Goal: Task Accomplishment & Management: Use online tool/utility

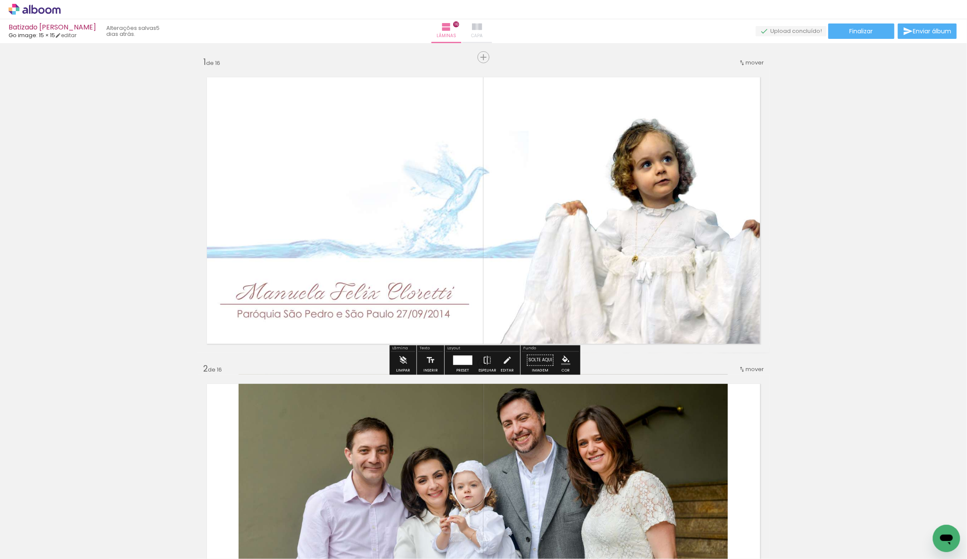
click at [482, 23] on iron-icon at bounding box center [477, 27] width 10 height 10
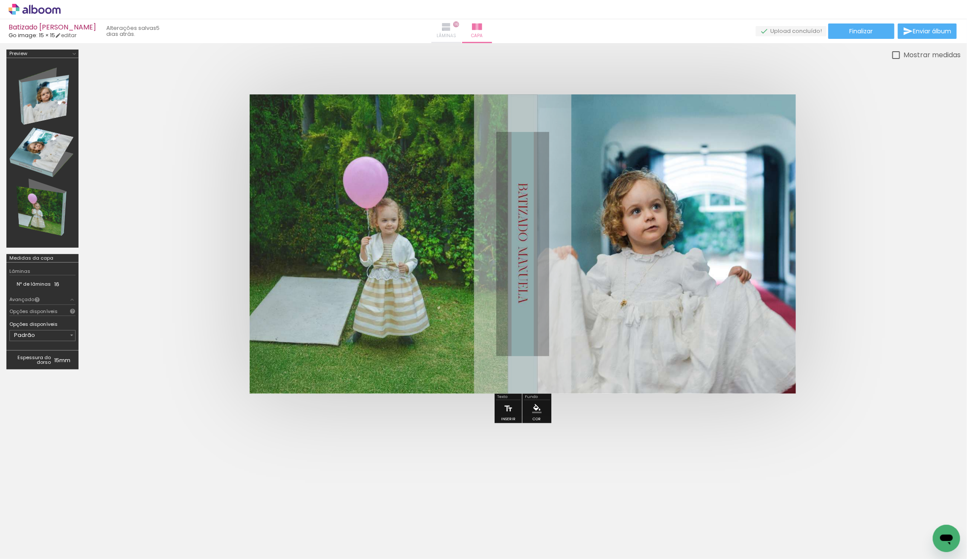
click at [459, 23] on span "16" at bounding box center [456, 24] width 6 height 6
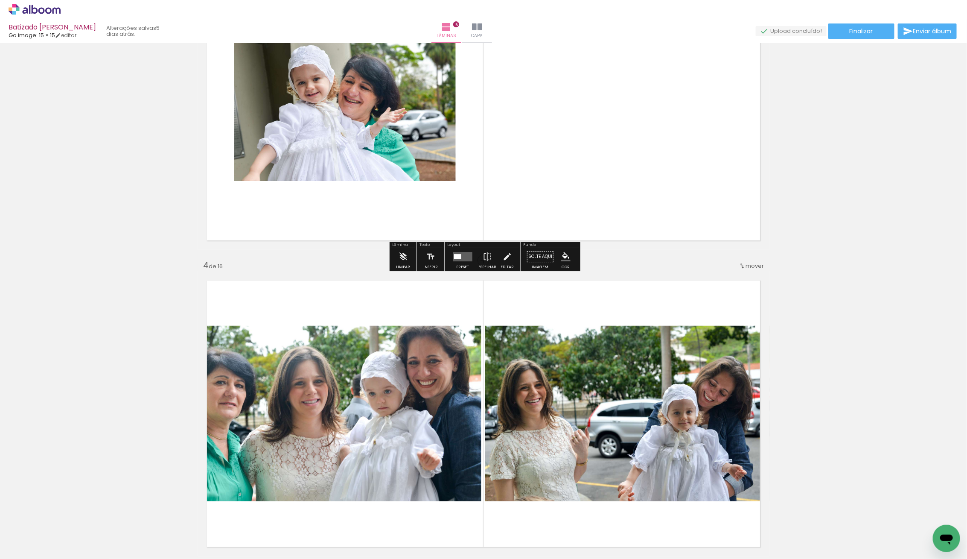
scroll to position [720, 0]
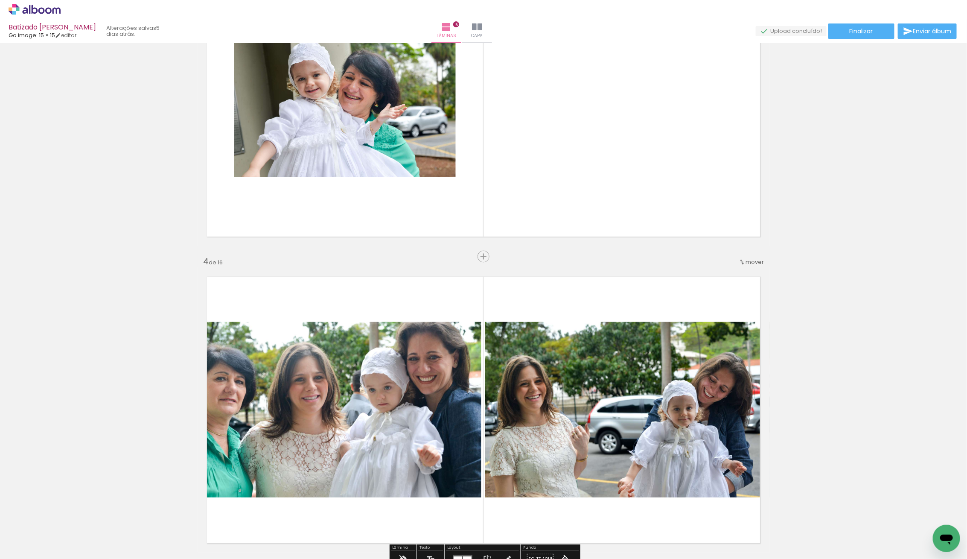
click at [758, 256] on div "mover" at bounding box center [751, 262] width 25 height 14
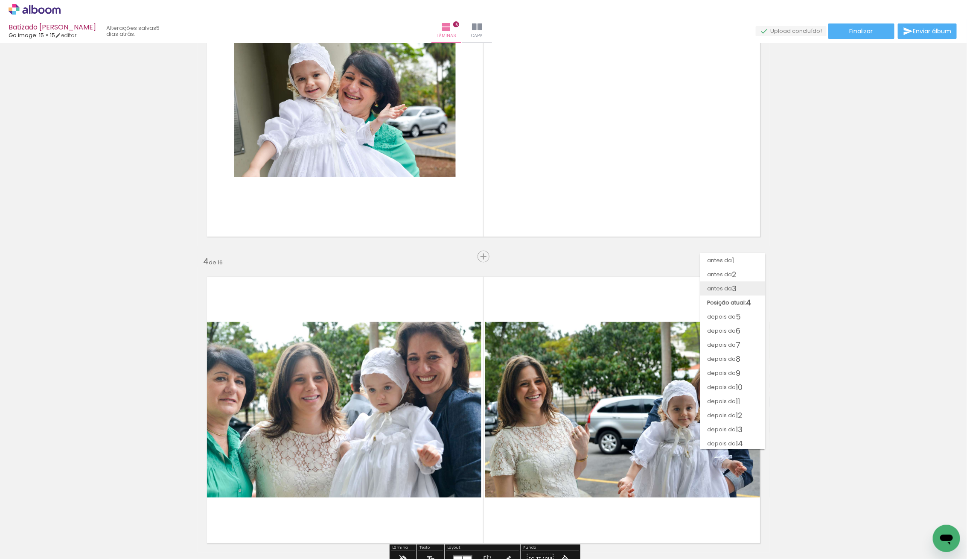
click at [729, 284] on span "antes da" at bounding box center [719, 288] width 25 height 14
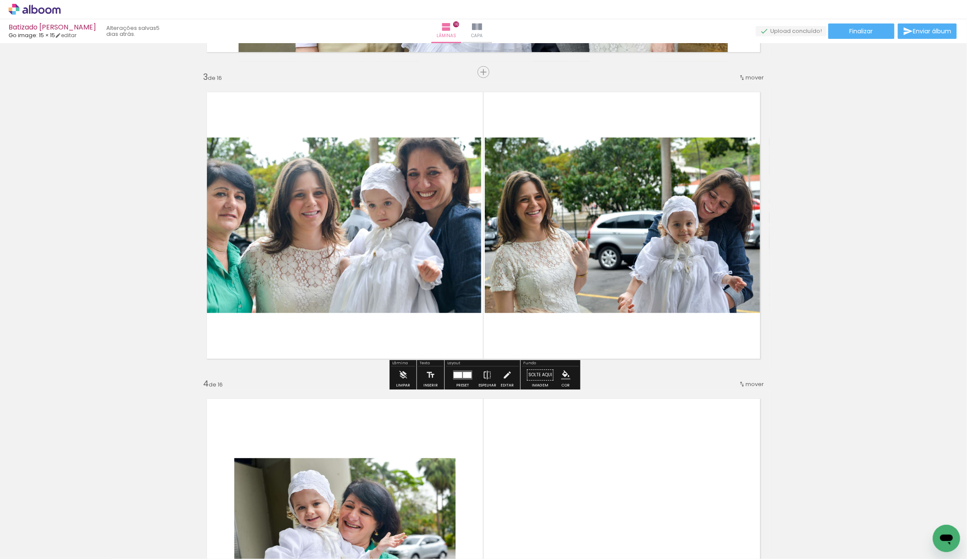
scroll to position [600, 0]
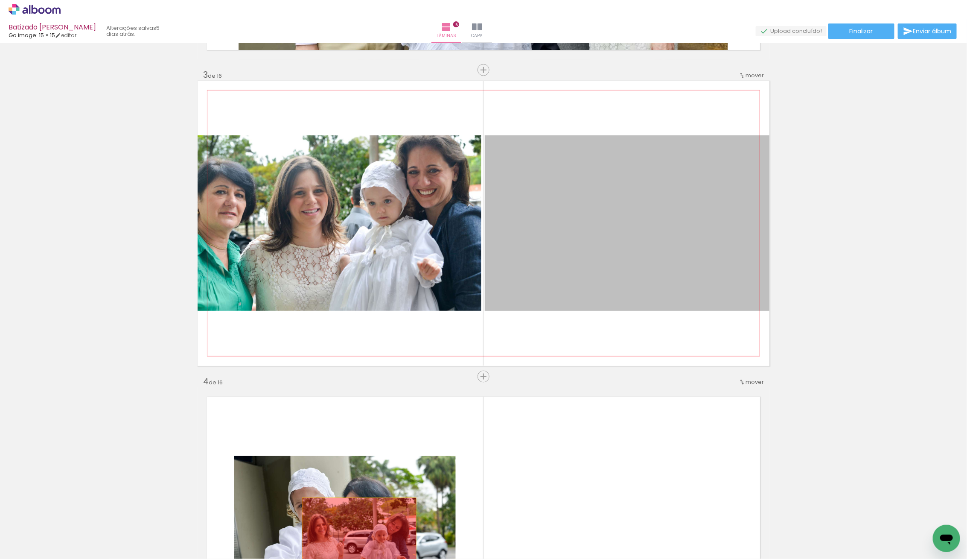
drag, startPoint x: 620, startPoint y: 242, endPoint x: 359, endPoint y: 533, distance: 390.5
click at [359, 533] on quentale-workspace at bounding box center [483, 279] width 967 height 559
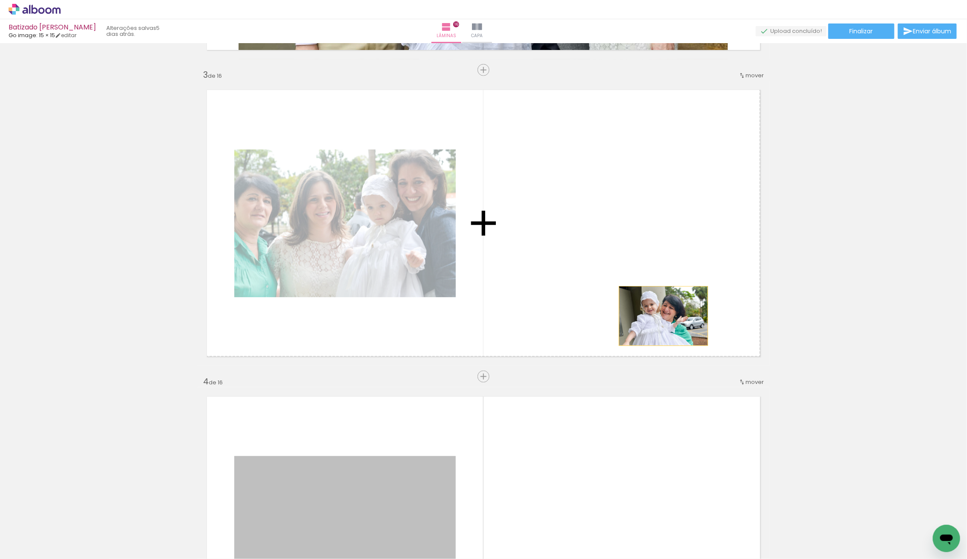
drag, startPoint x: 367, startPoint y: 493, endPoint x: 656, endPoint y: 312, distance: 340.0
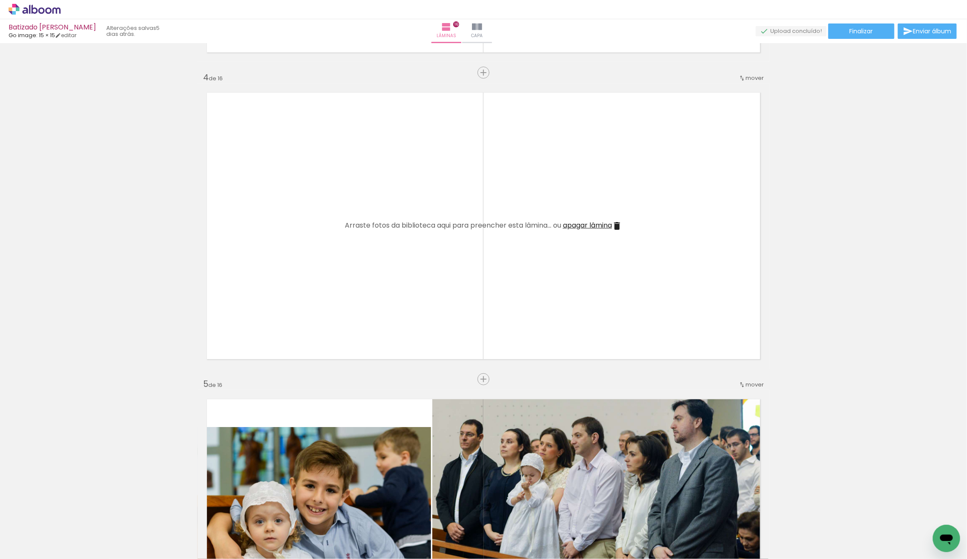
scroll to position [905, 0]
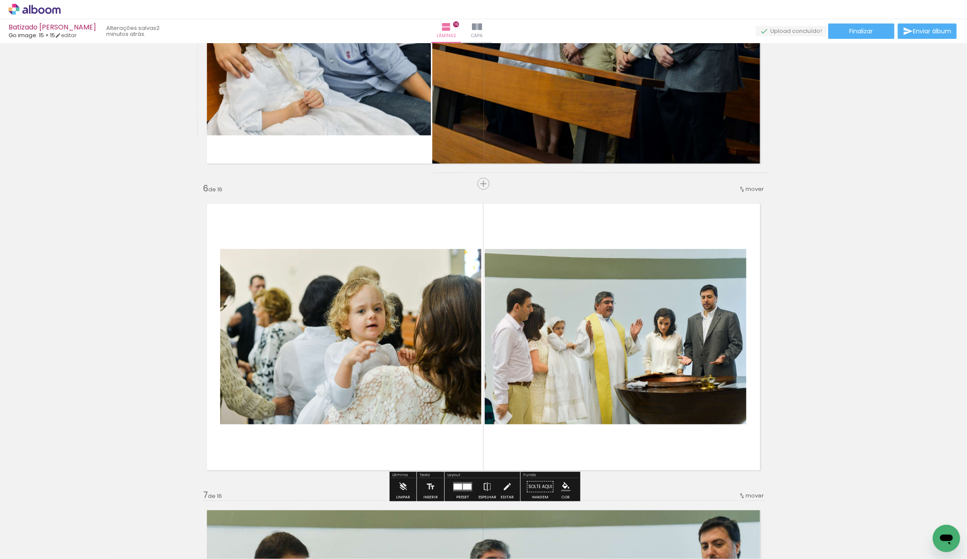
scroll to position [1445, 0]
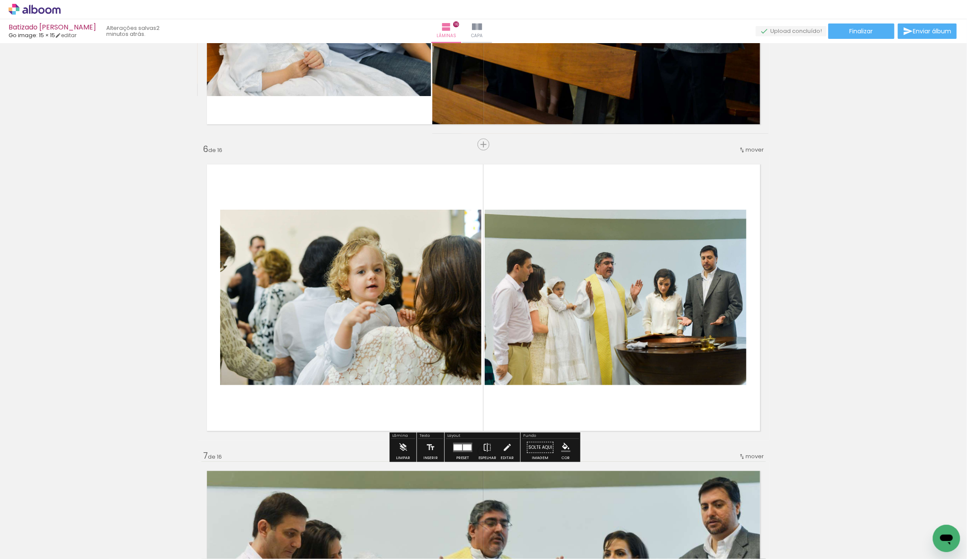
click at [666, 329] on quentale-photo at bounding box center [616, 297] width 262 height 175
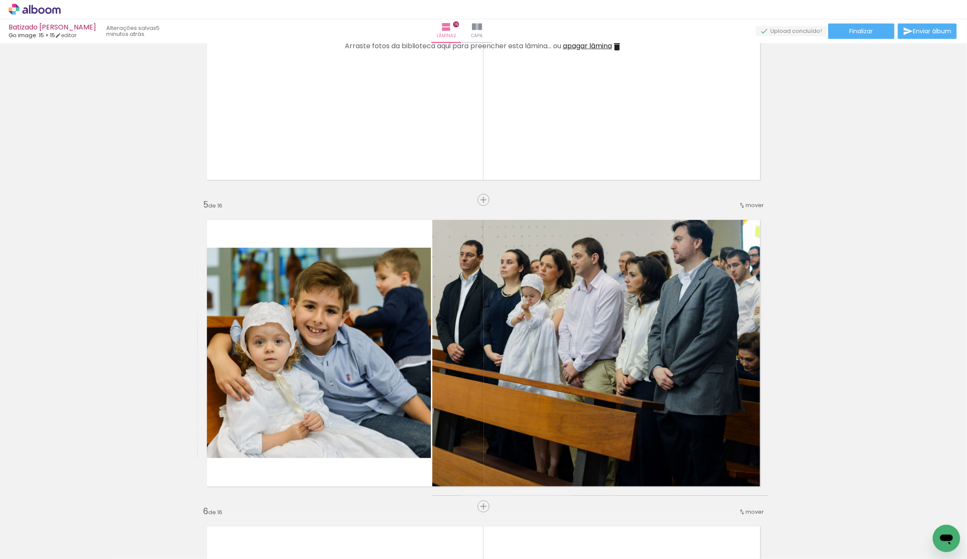
scroll to position [1093, 0]
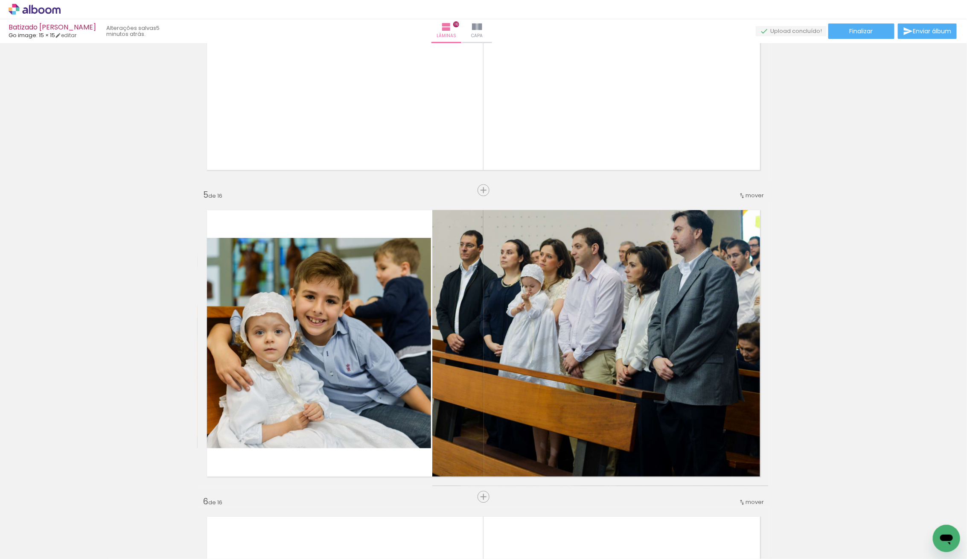
click at [123, 517] on quentale-thumb at bounding box center [133, 529] width 48 height 49
click at [119, 511] on iron-icon at bounding box center [114, 512] width 9 height 9
click at [70, 508] on paper-icon-button at bounding box center [66, 512] width 11 height 11
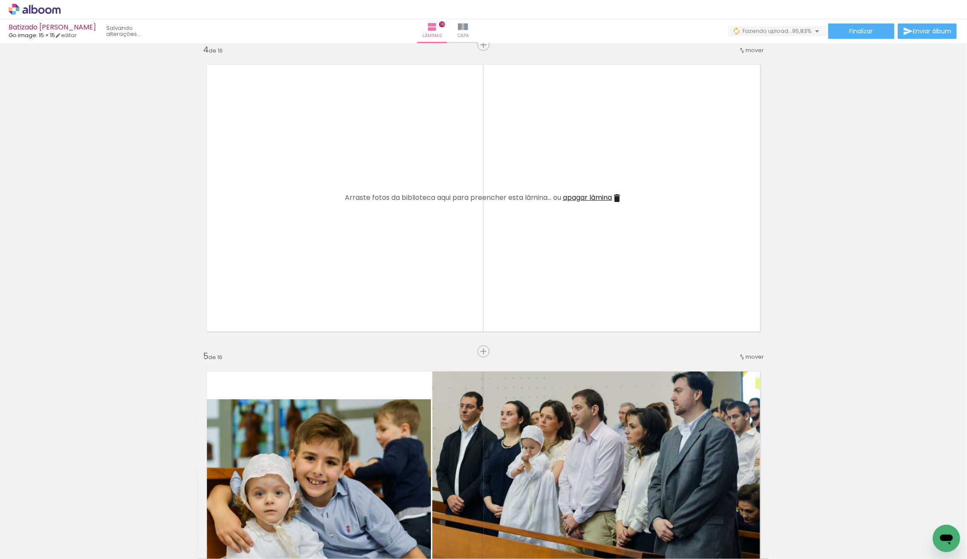
scroll to position [834, 0]
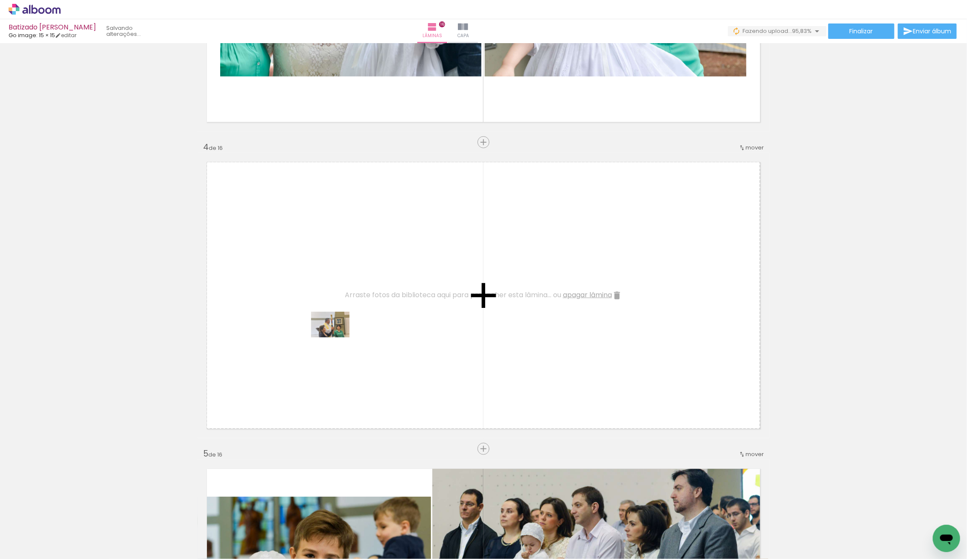
drag, startPoint x: 90, startPoint y: 529, endPoint x: 337, endPoint y: 337, distance: 312.3
click at [337, 337] on quentale-workspace at bounding box center [483, 279] width 967 height 559
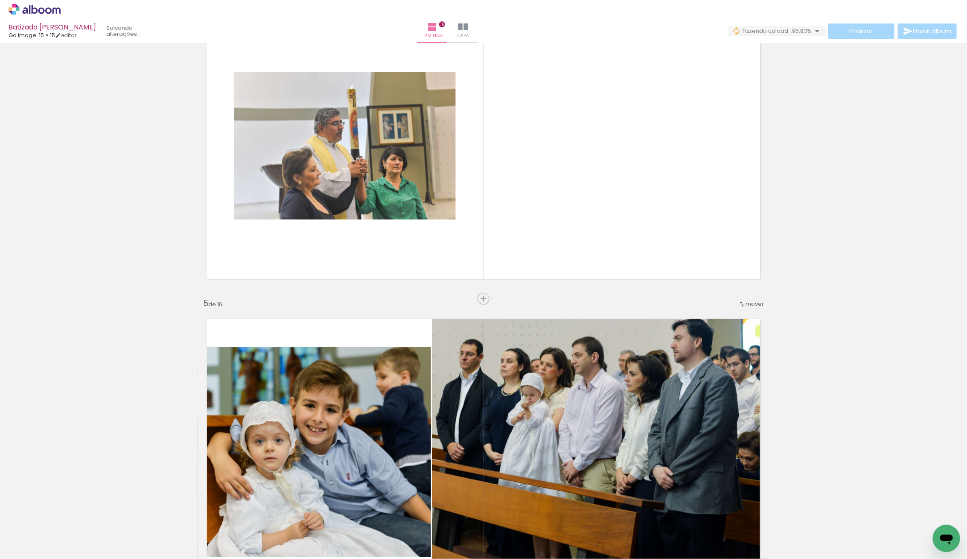
scroll to position [978, 0]
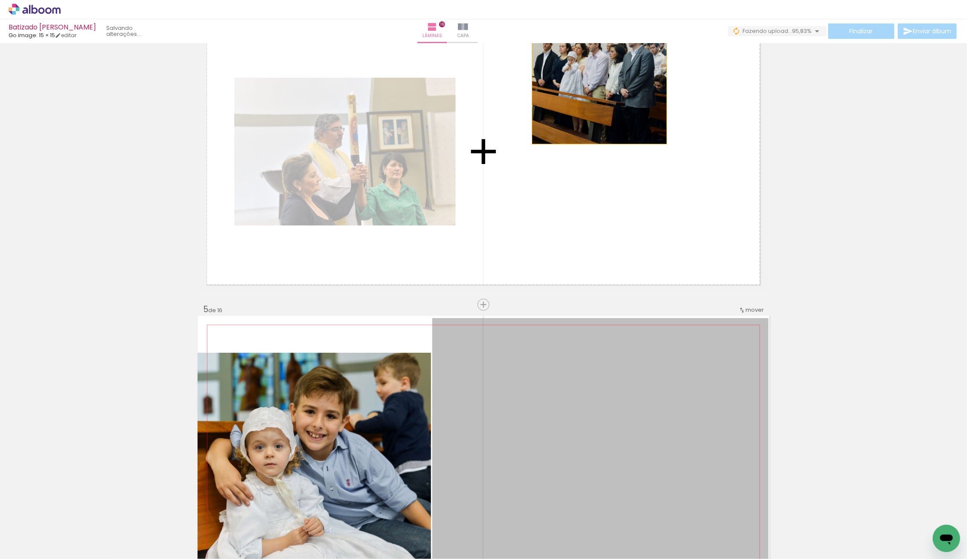
drag, startPoint x: 509, startPoint y: 391, endPoint x: 609, endPoint y: 99, distance: 308.0
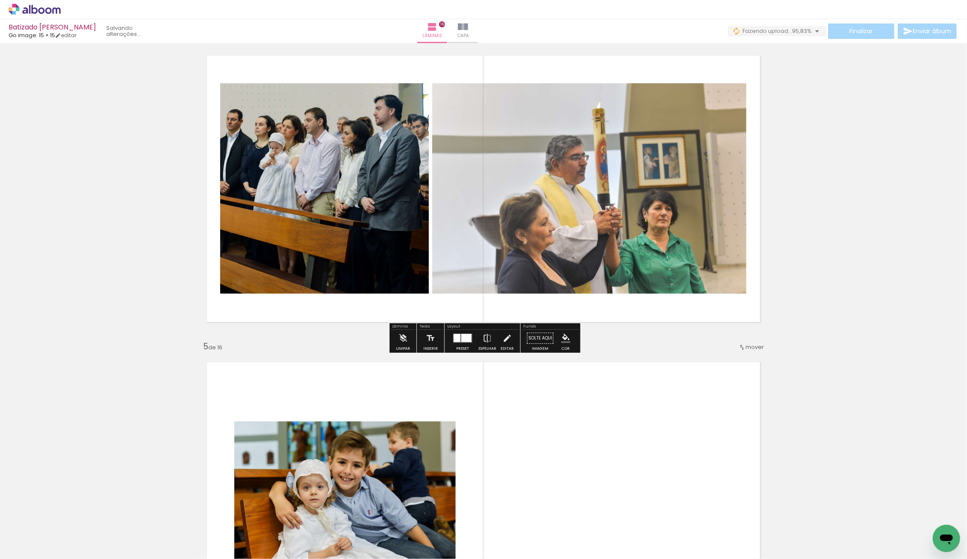
scroll to position [931, 0]
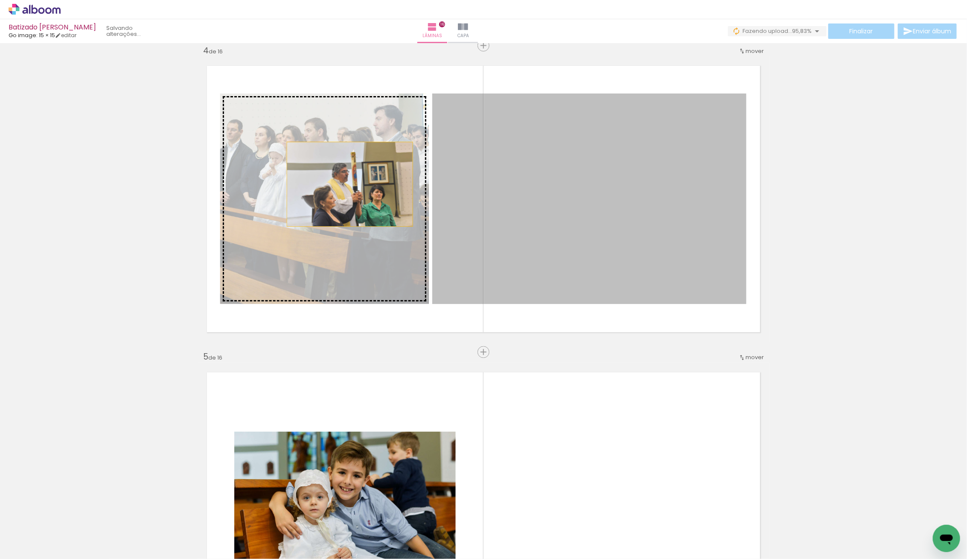
drag, startPoint x: 563, startPoint y: 194, endPoint x: 350, endPoint y: 184, distance: 213.6
click at [0, 0] on slot at bounding box center [0, 0] width 0 height 0
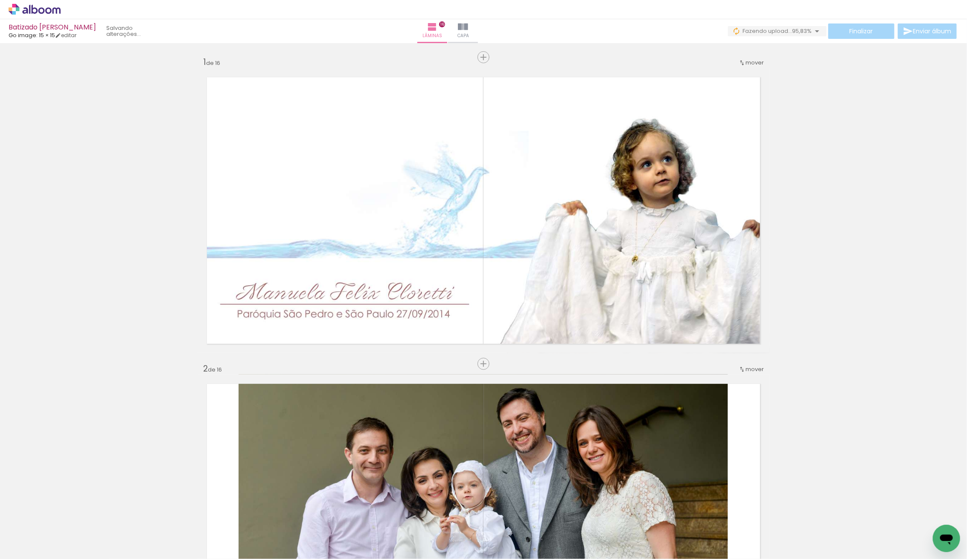
scroll to position [931, 0]
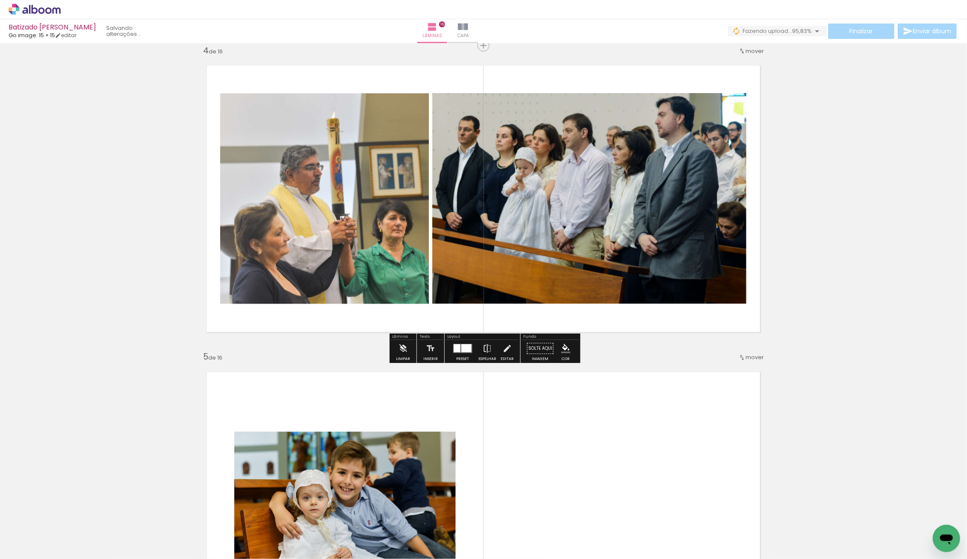
click at [453, 345] on div at bounding box center [456, 348] width 7 height 8
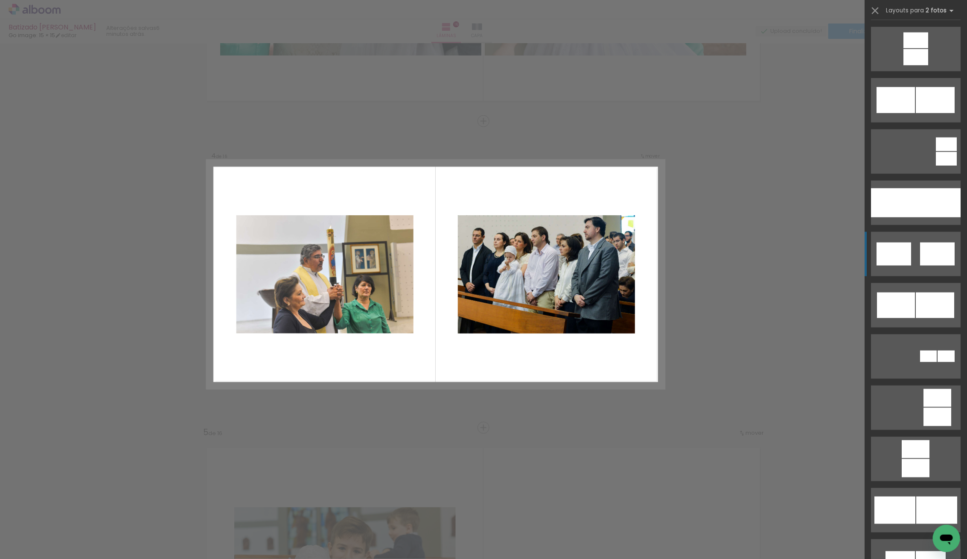
scroll to position [513, 0]
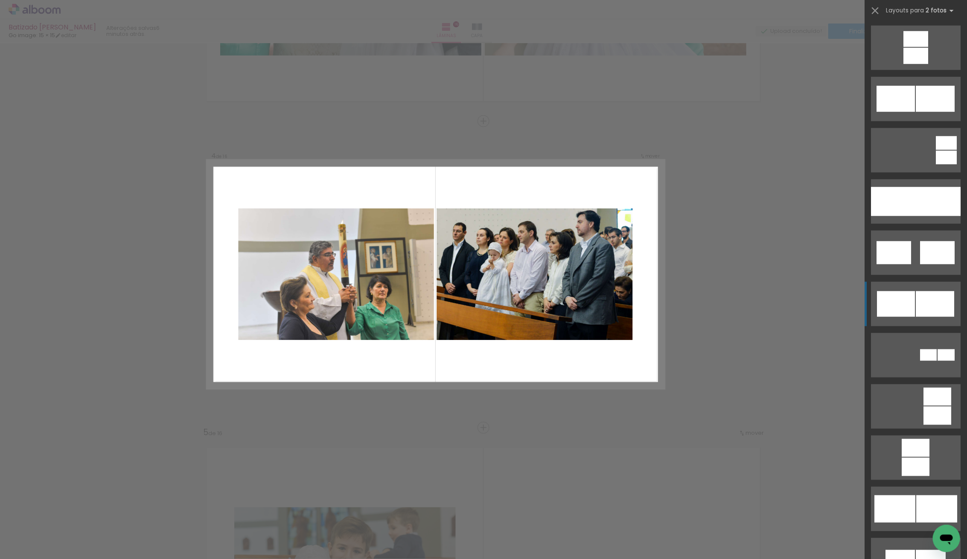
click at [921, 303] on div at bounding box center [935, 304] width 38 height 26
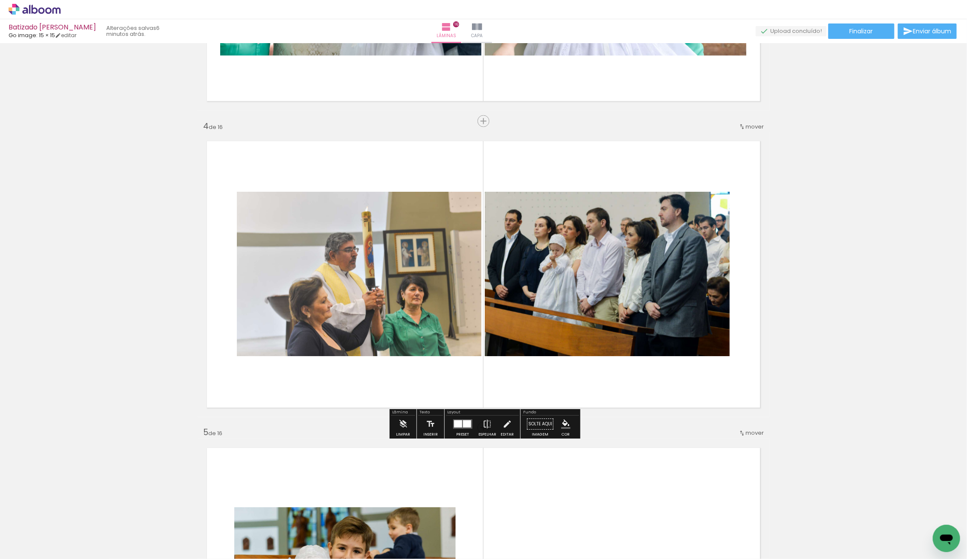
click at [401, 287] on quentale-photo at bounding box center [359, 274] width 245 height 164
click at [372, 281] on quentale-photo at bounding box center [359, 274] width 245 height 164
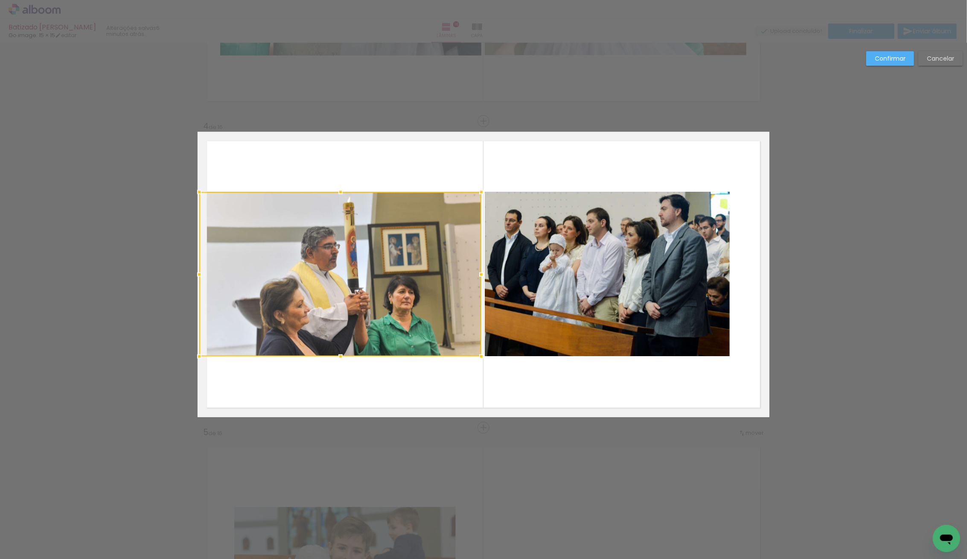
drag, startPoint x: 235, startPoint y: 271, endPoint x: 357, endPoint y: 283, distance: 122.6
click at [195, 268] on div at bounding box center [199, 274] width 17 height 17
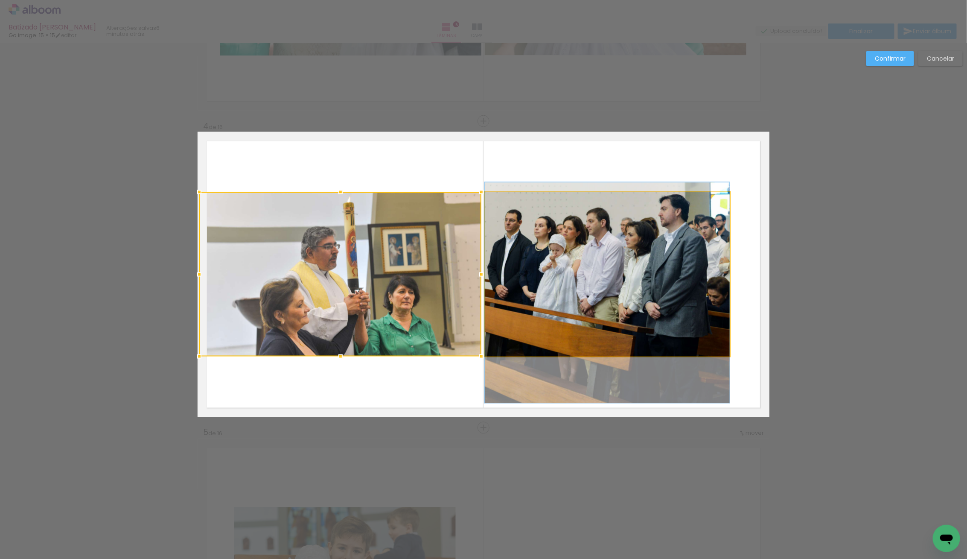
click at [530, 287] on album-spread "4 de 16" at bounding box center [484, 274] width 572 height 285
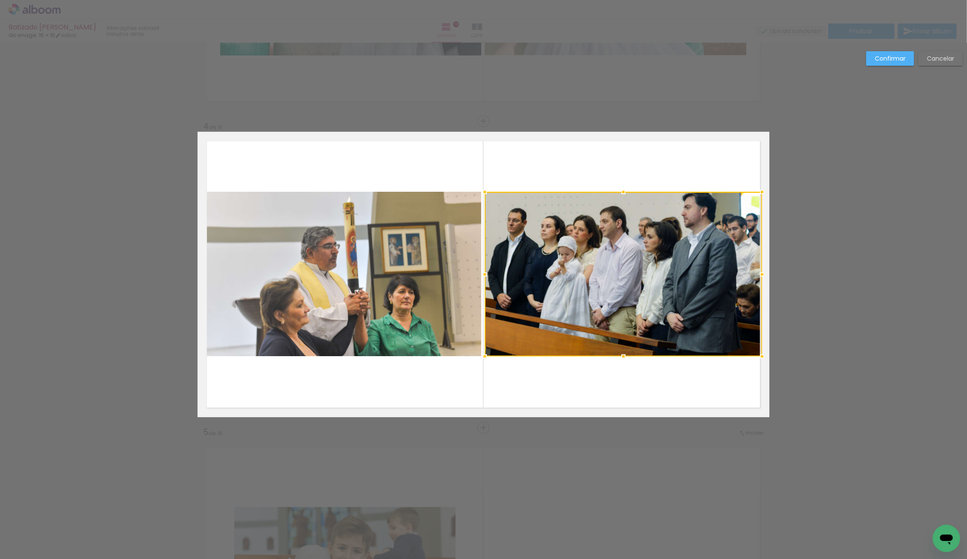
drag, startPoint x: 734, startPoint y: 274, endPoint x: 763, endPoint y: 277, distance: 29.1
click at [743, 274] on div at bounding box center [623, 274] width 277 height 164
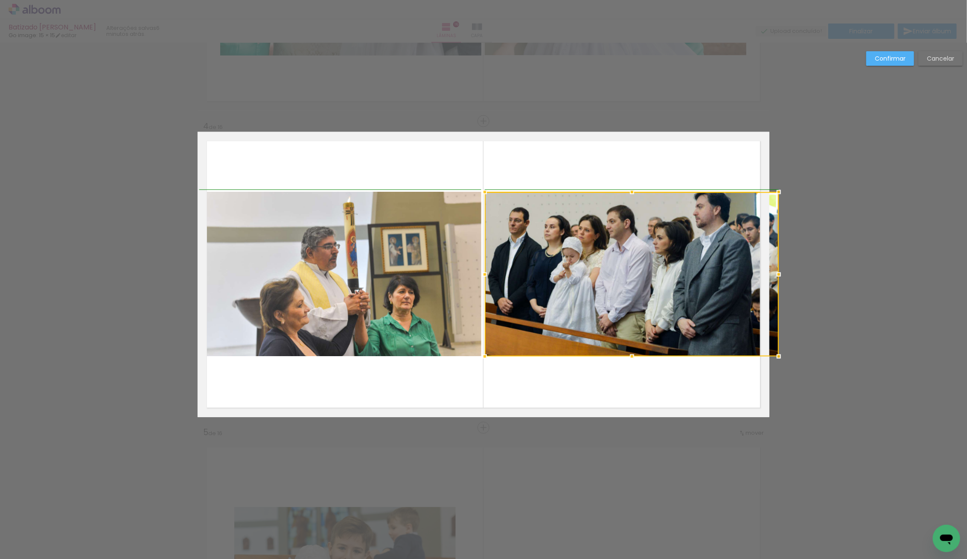
drag, startPoint x: 760, startPoint y: 274, endPoint x: 768, endPoint y: 273, distance: 8.1
click at [765, 274] on div at bounding box center [632, 274] width 294 height 164
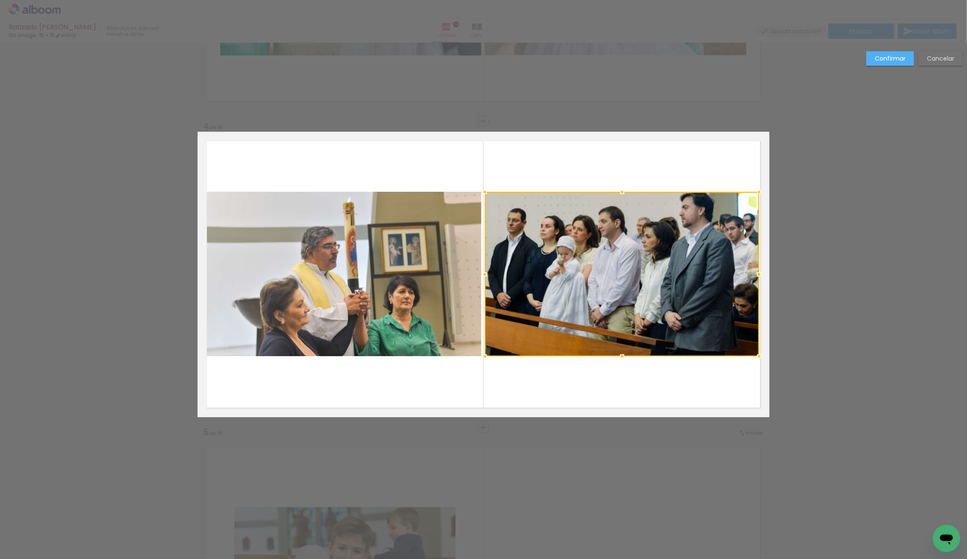
drag, startPoint x: 779, startPoint y: 275, endPoint x: 772, endPoint y: 274, distance: 7.4
click at [758, 274] on quentale-photo at bounding box center [622, 274] width 274 height 164
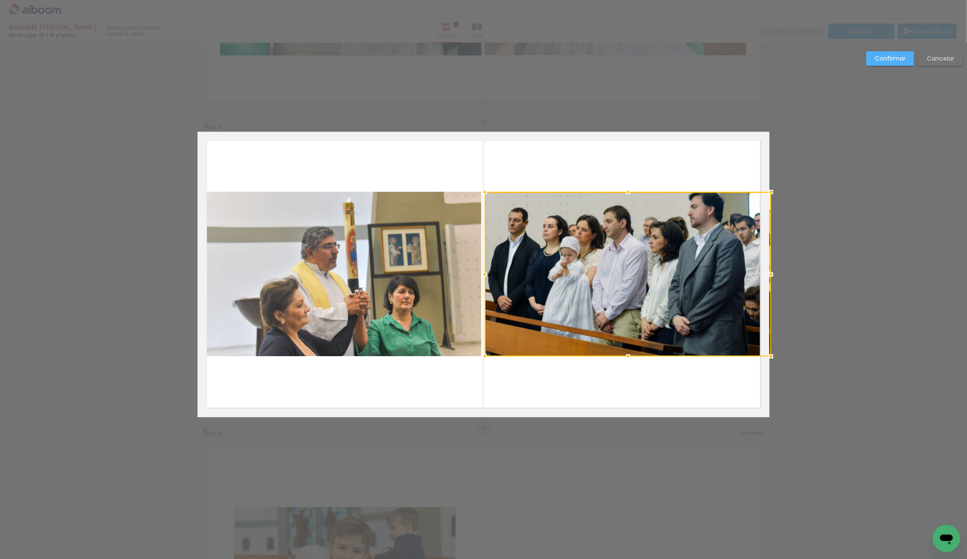
click at [764, 275] on div at bounding box center [771, 274] width 17 height 17
click at [679, 293] on div at bounding box center [627, 274] width 285 height 164
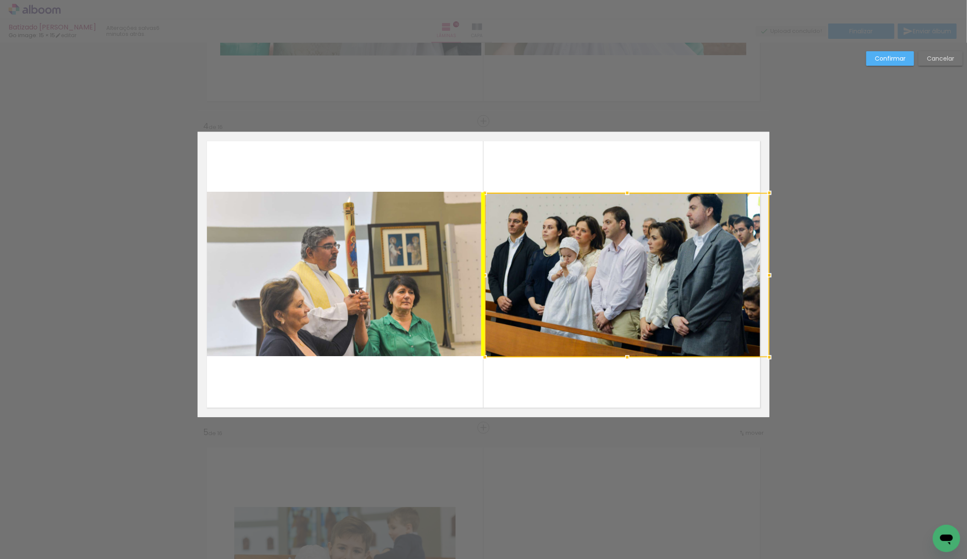
click at [676, 294] on div at bounding box center [627, 275] width 285 height 164
drag, startPoint x: 895, startPoint y: 52, endPoint x: 889, endPoint y: 53, distance: 5.6
click at [895, 52] on paper-button "Confirmar" at bounding box center [890, 58] width 48 height 15
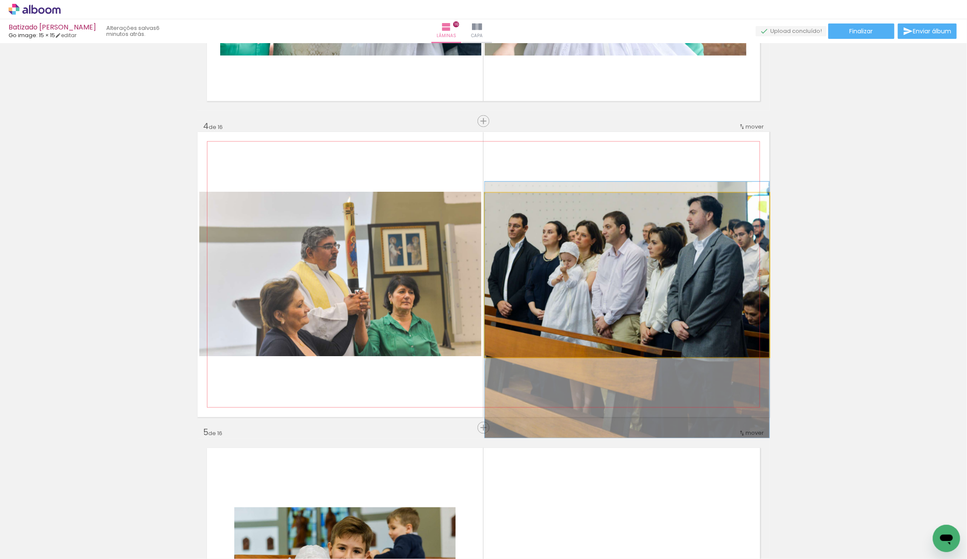
drag, startPoint x: 679, startPoint y: 237, endPoint x: 676, endPoint y: 241, distance: 4.9
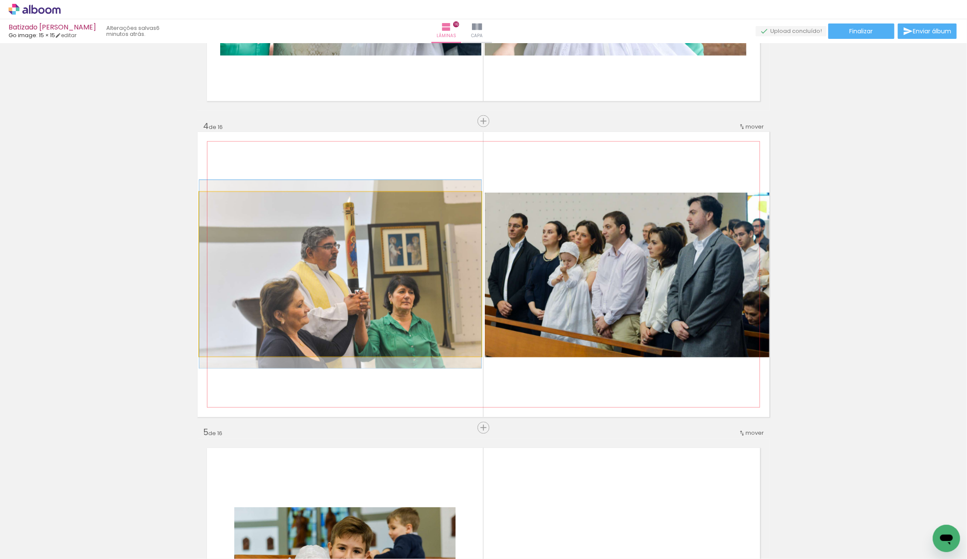
click at [350, 268] on quentale-photo at bounding box center [340, 274] width 282 height 164
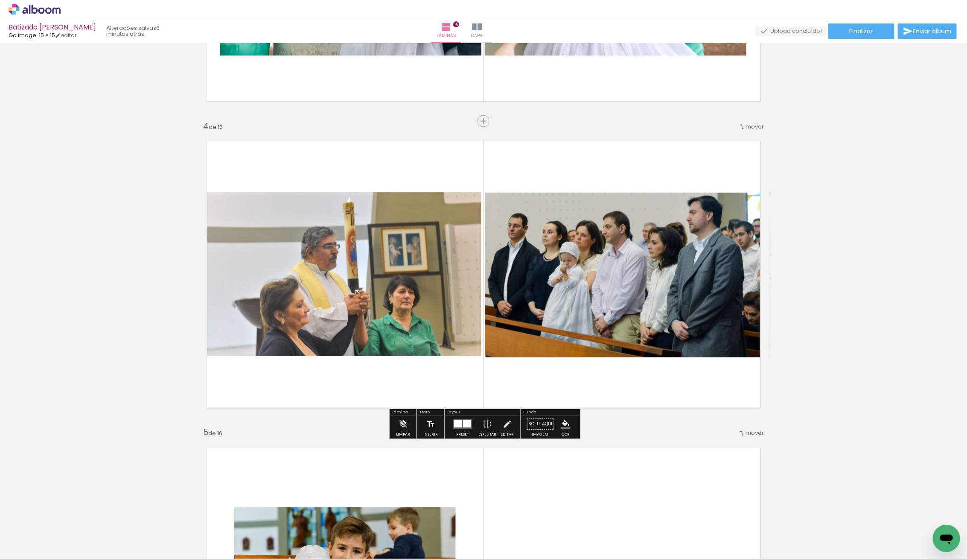
click at [460, 417] on div at bounding box center [462, 424] width 23 height 17
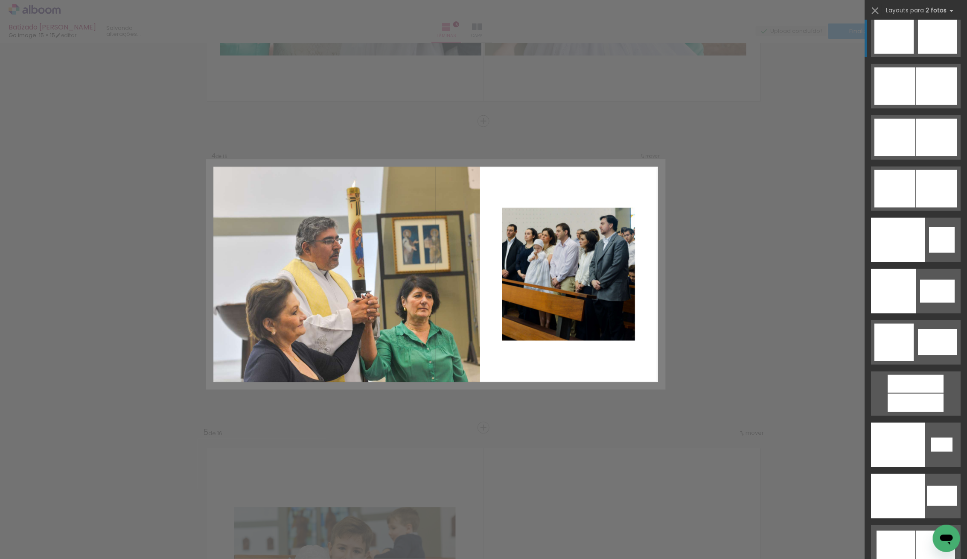
scroll to position [4326, 0]
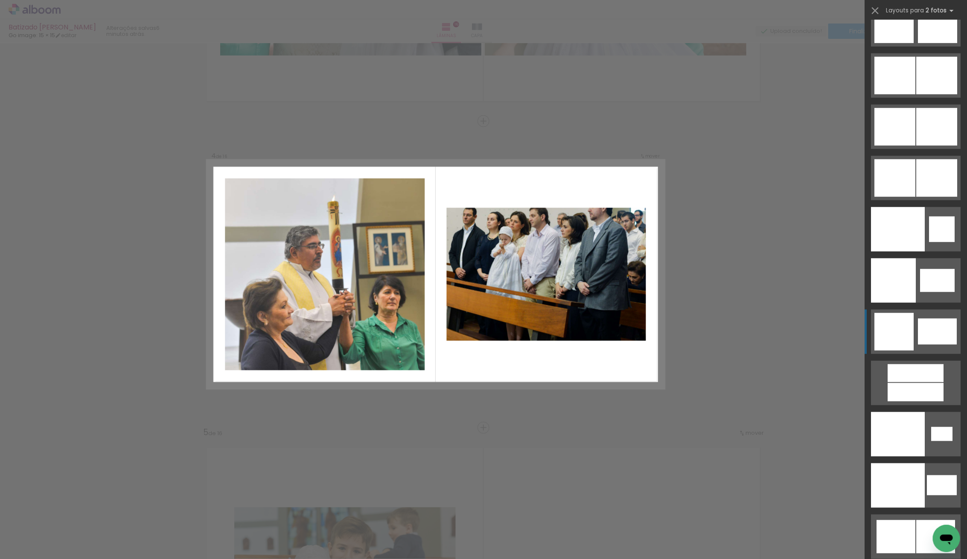
click at [905, 323] on div at bounding box center [893, 332] width 39 height 38
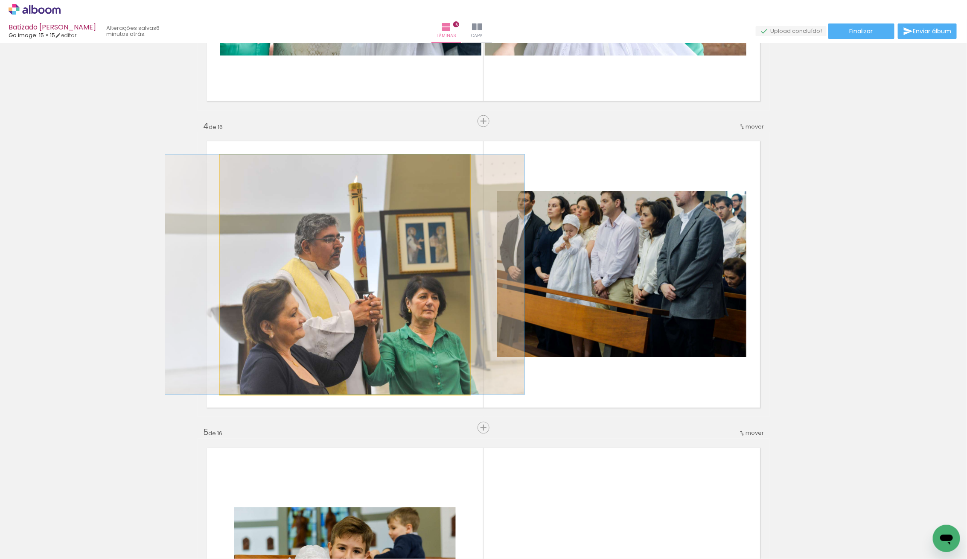
drag, startPoint x: 423, startPoint y: 281, endPoint x: 423, endPoint y: 274, distance: 6.8
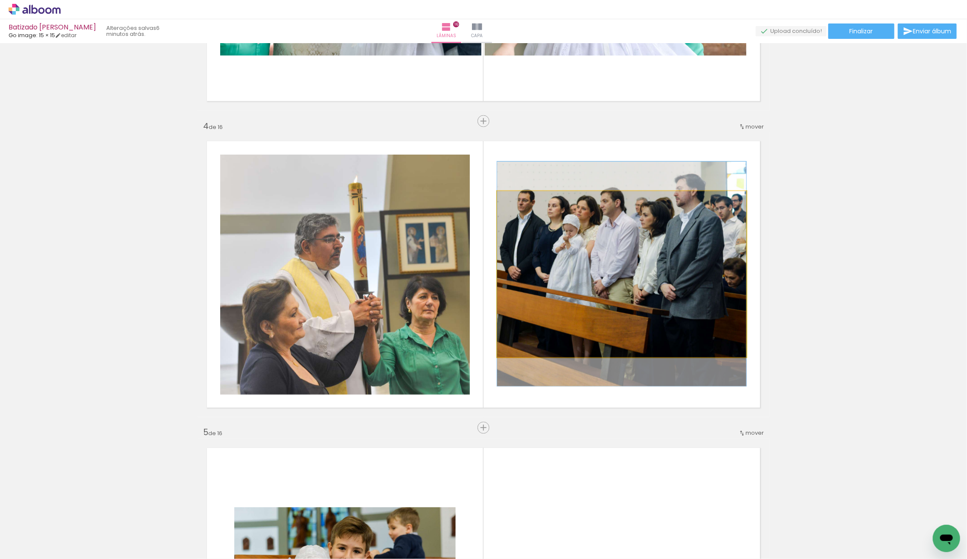
click at [601, 284] on quentale-photo at bounding box center [621, 274] width 249 height 166
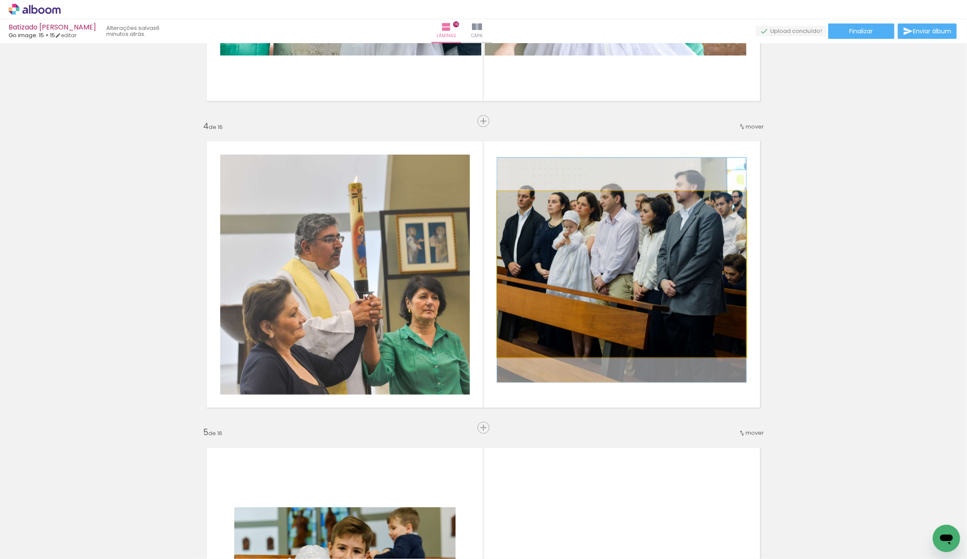
drag, startPoint x: 652, startPoint y: 283, endPoint x: 443, endPoint y: 276, distance: 209.2
click at [0, 0] on slot at bounding box center [0, 0] width 0 height 0
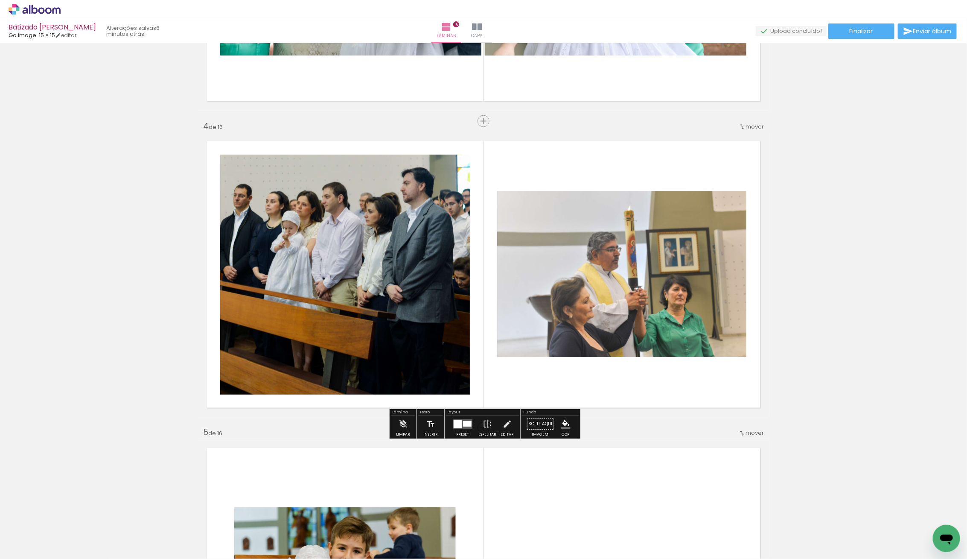
click at [629, 278] on div at bounding box center [621, 274] width 249 height 166
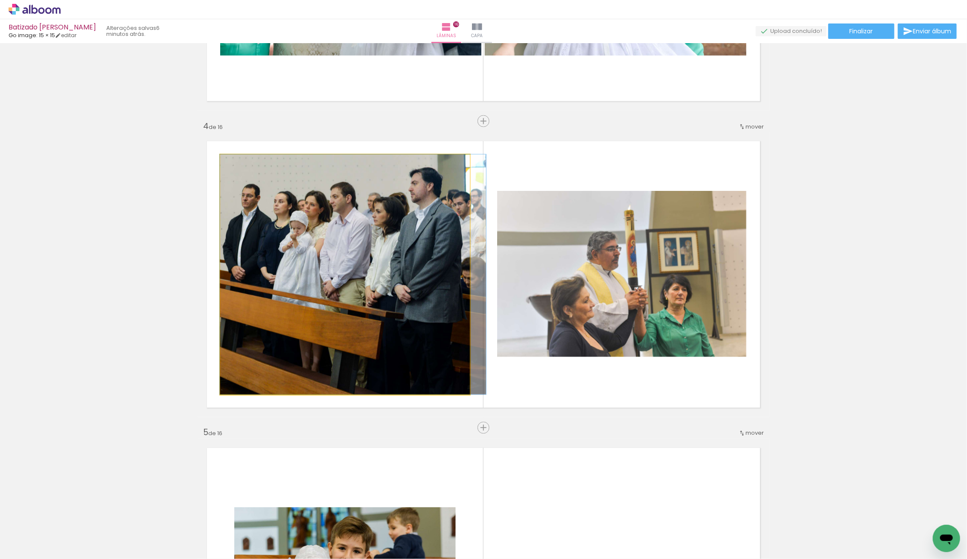
drag, startPoint x: 438, startPoint y: 274, endPoint x: 448, endPoint y: 277, distance: 10.8
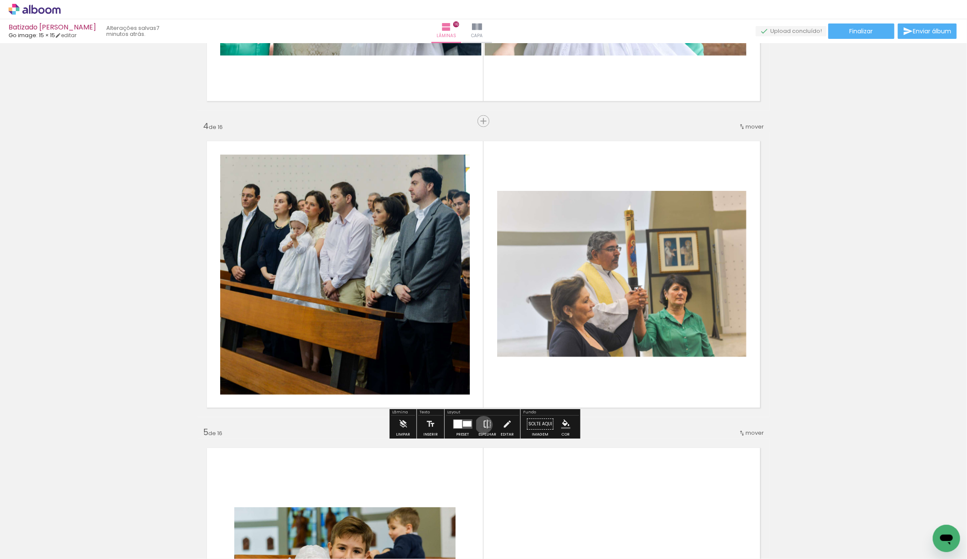
click at [483, 425] on iron-icon at bounding box center [487, 424] width 9 height 17
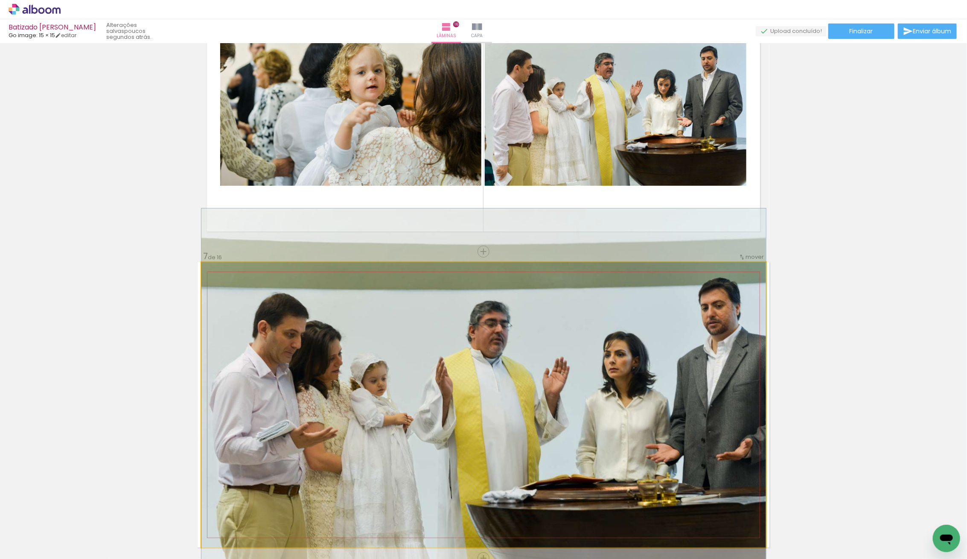
scroll to position [1642, 0]
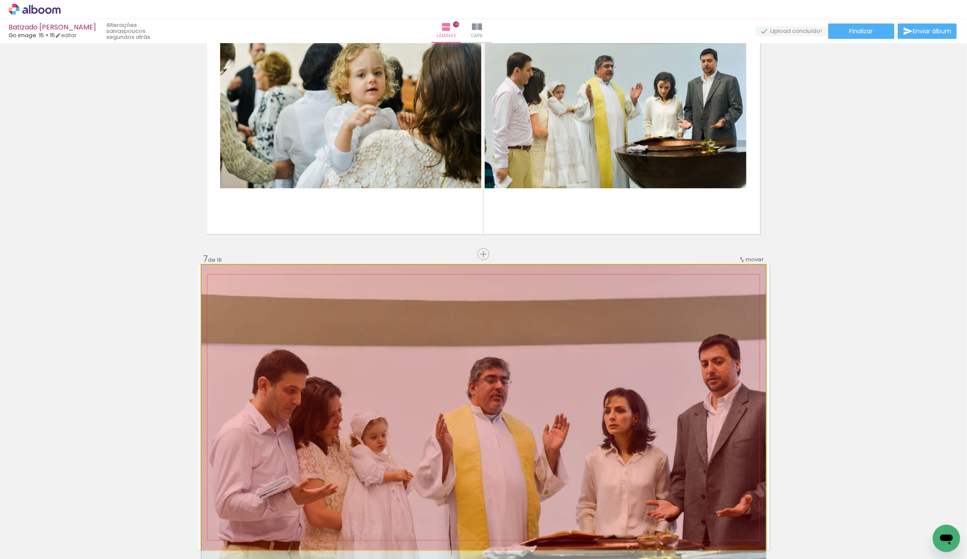
drag, startPoint x: 469, startPoint y: 357, endPoint x: 201, endPoint y: 524, distance: 315.0
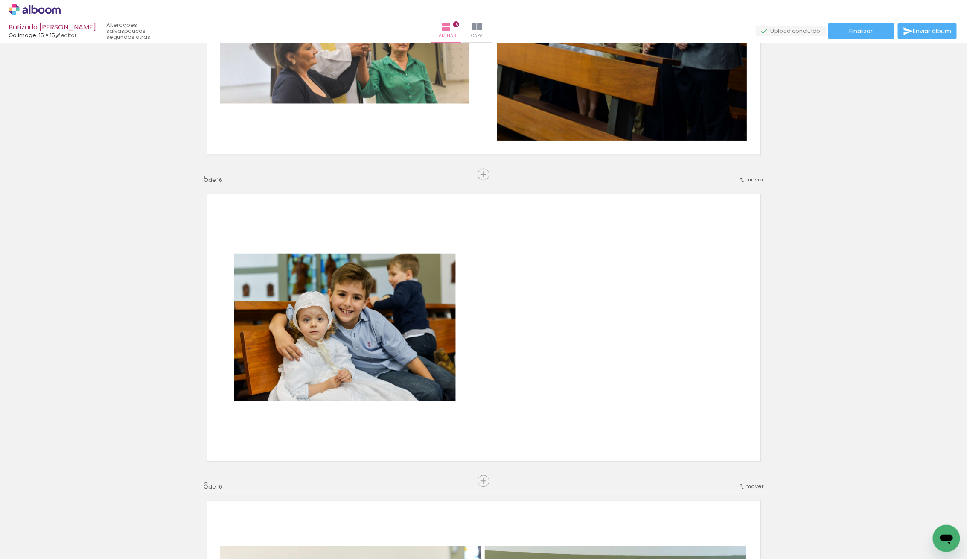
scroll to position [1066, 0]
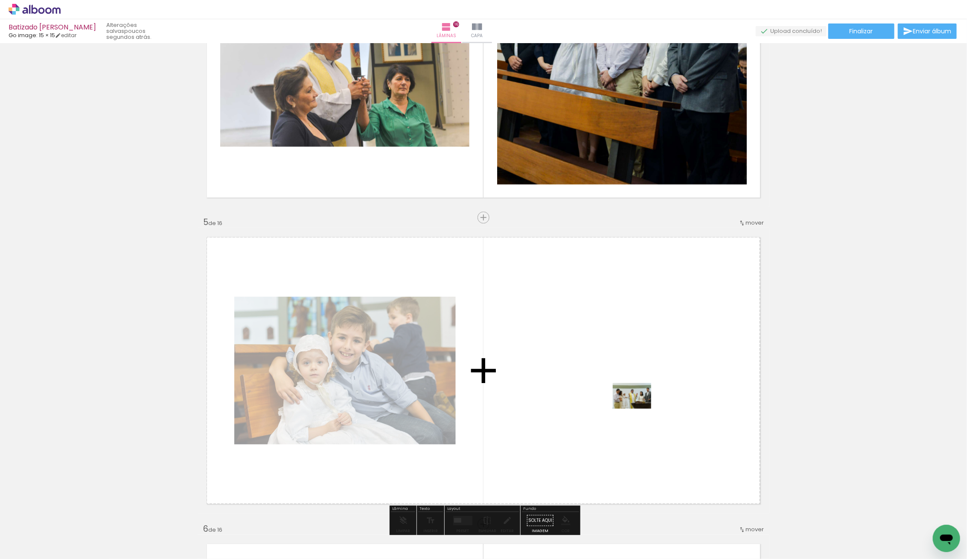
drag, startPoint x: 93, startPoint y: 530, endPoint x: 643, endPoint y: 391, distance: 567.3
click at [643, 391] on quentale-workspace at bounding box center [483, 279] width 967 height 559
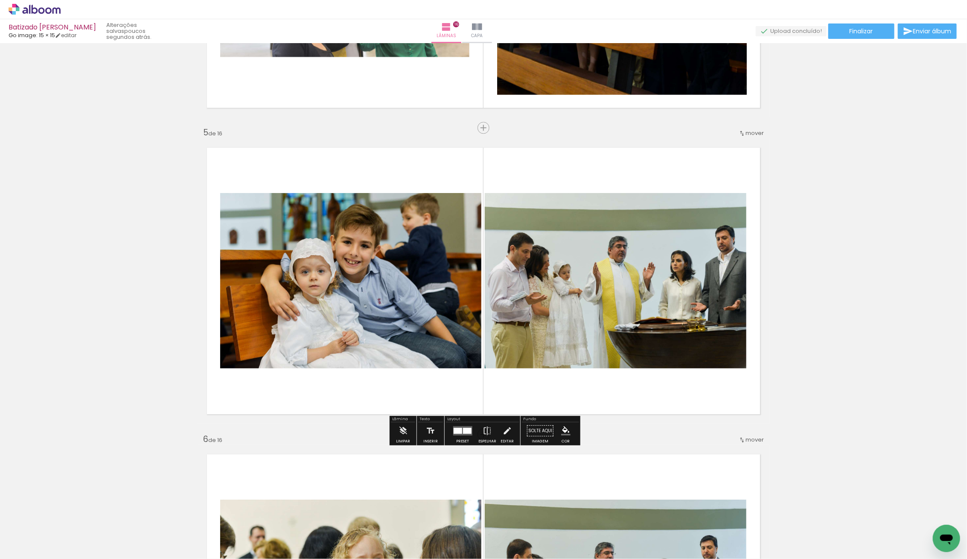
scroll to position [1157, 0]
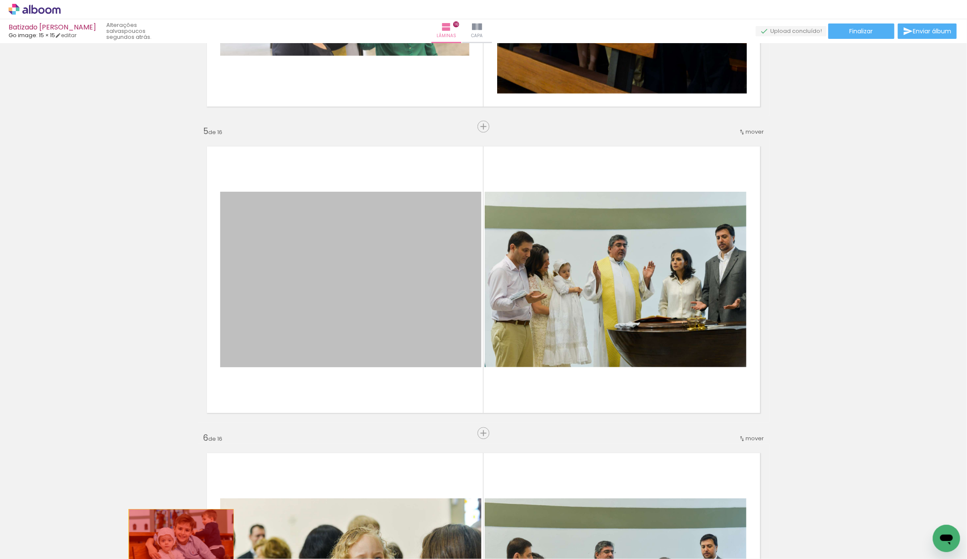
drag, startPoint x: 327, startPoint y: 287, endPoint x: 181, endPoint y: 544, distance: 295.1
click at [181, 544] on quentale-workspace at bounding box center [483, 279] width 967 height 559
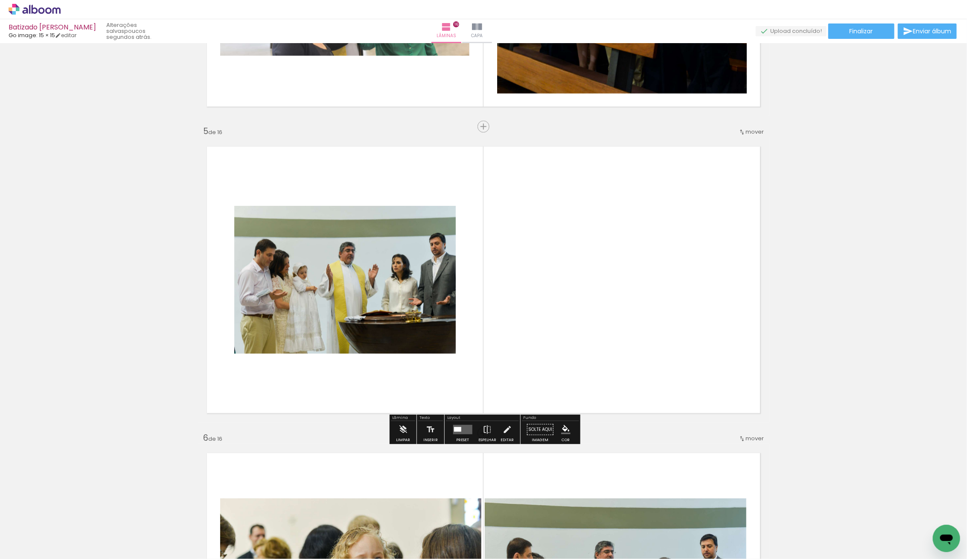
click at [460, 421] on div at bounding box center [462, 429] width 23 height 17
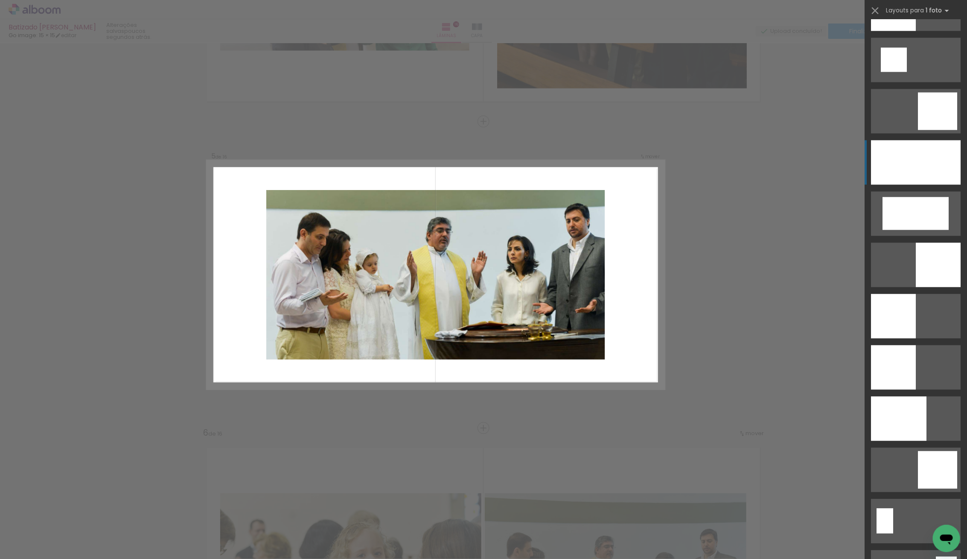
scroll to position [1116, 0]
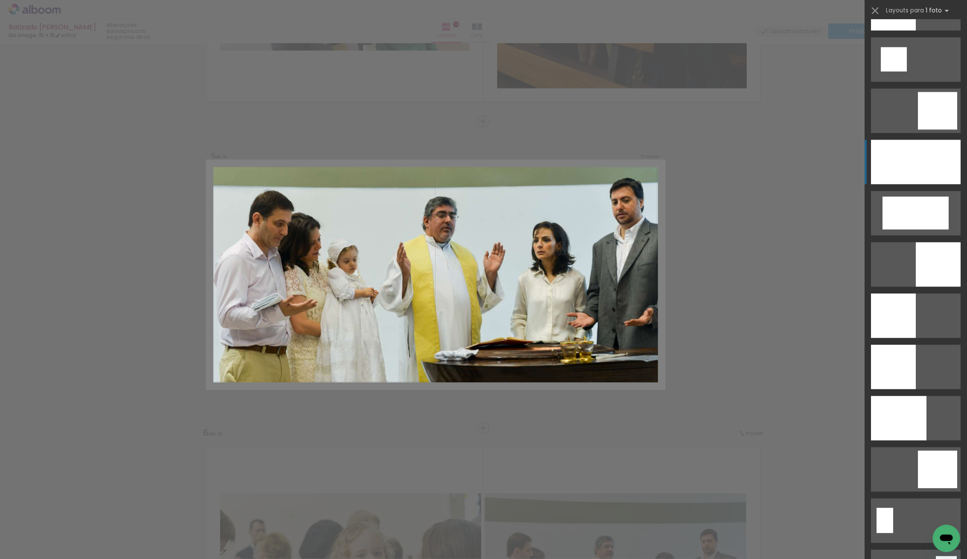
click at [917, 178] on div at bounding box center [916, 162] width 90 height 44
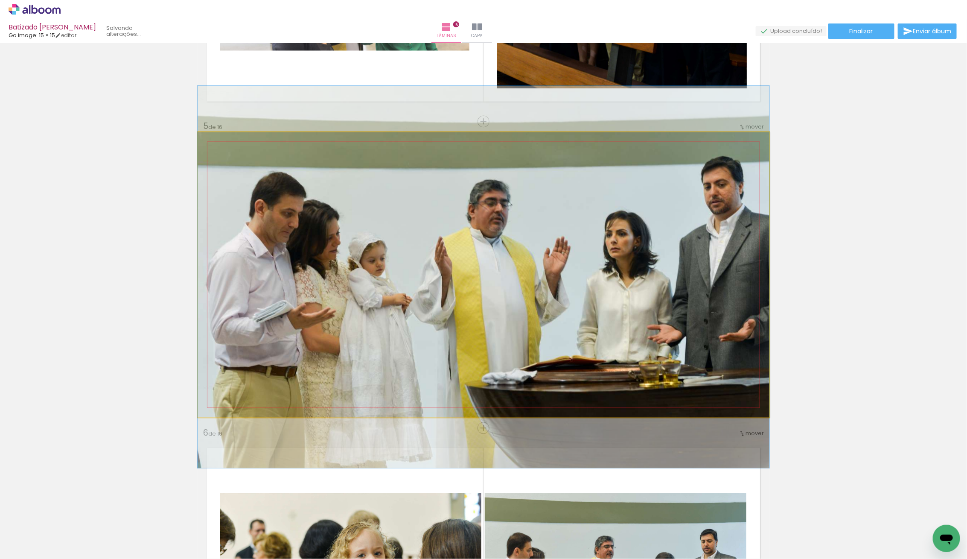
drag, startPoint x: 511, startPoint y: 359, endPoint x: 487, endPoint y: 362, distance: 24.0
click at [487, 348] on quentale-photo at bounding box center [484, 274] width 572 height 285
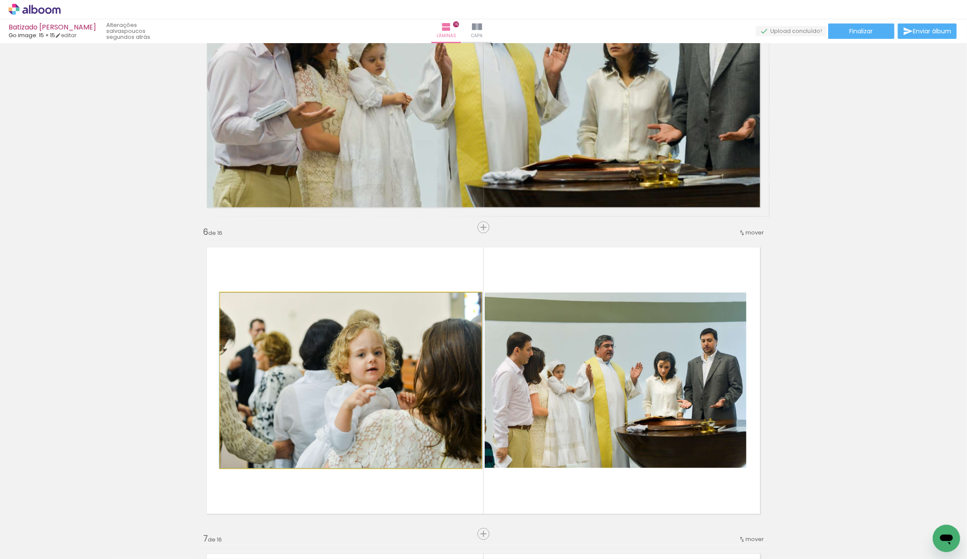
scroll to position [1360, 0]
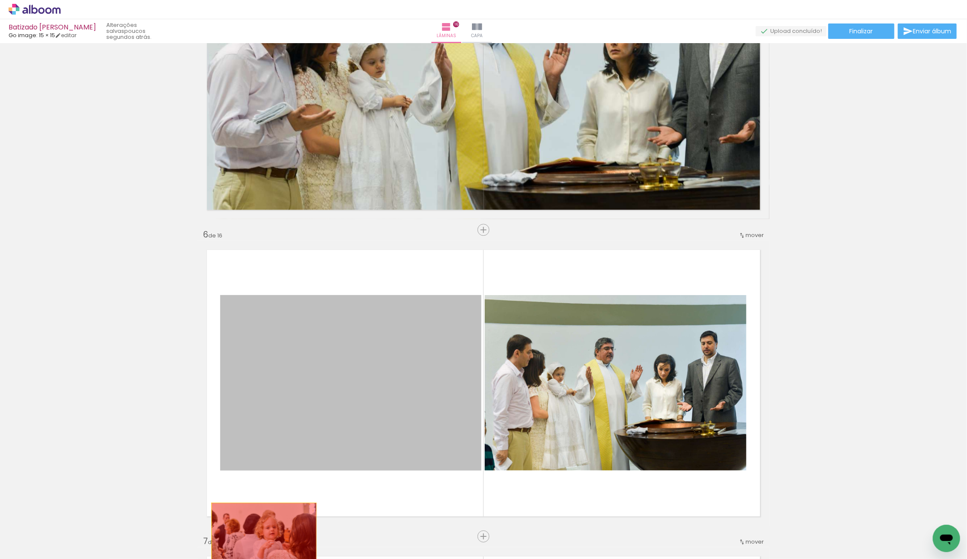
drag, startPoint x: 361, startPoint y: 379, endPoint x: 262, endPoint y: 538, distance: 187.2
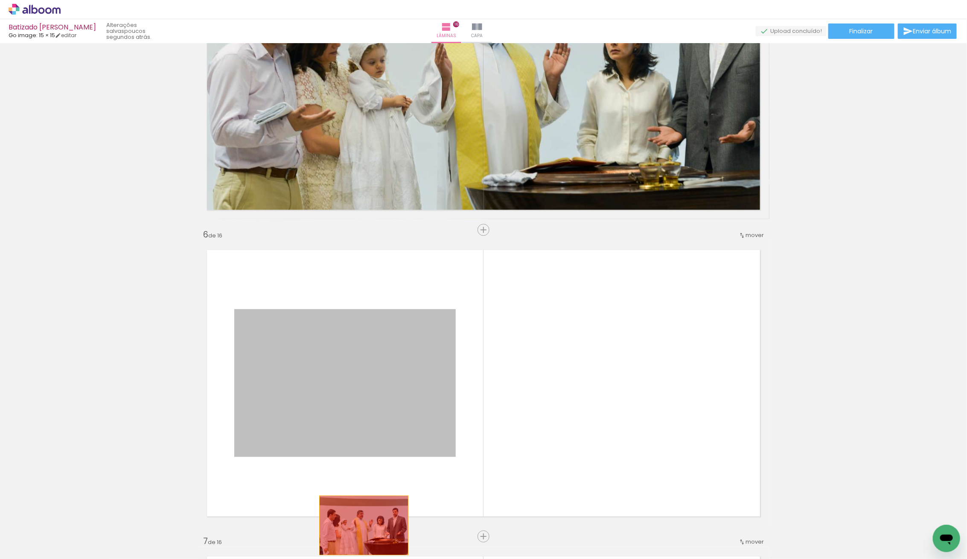
drag, startPoint x: 389, startPoint y: 359, endPoint x: 358, endPoint y: 524, distance: 167.5
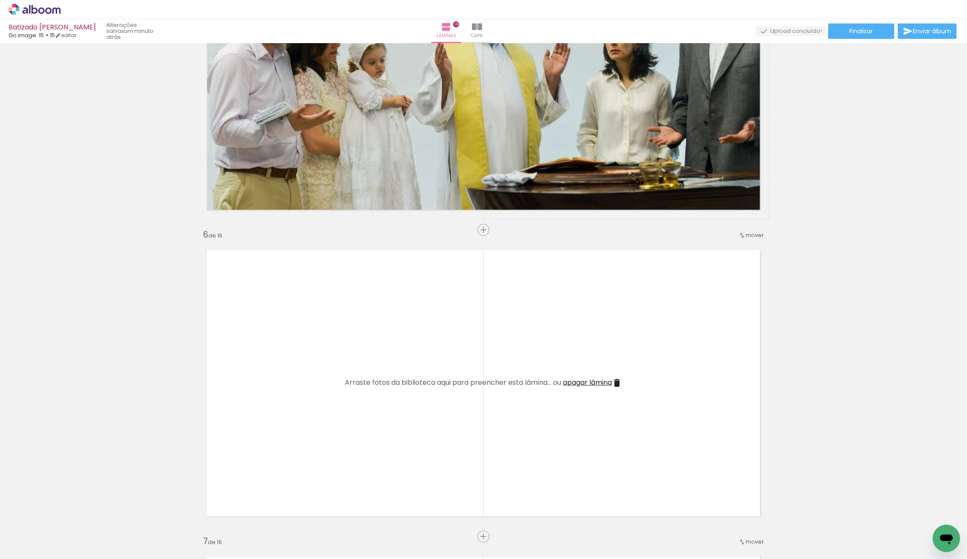
drag, startPoint x: 166, startPoint y: 513, endPoint x: 158, endPoint y: 511, distance: 8.3
click at [165, 513] on iron-icon at bounding box center [162, 512] width 9 height 9
click at [71, 509] on iron-icon at bounding box center [66, 512] width 9 height 9
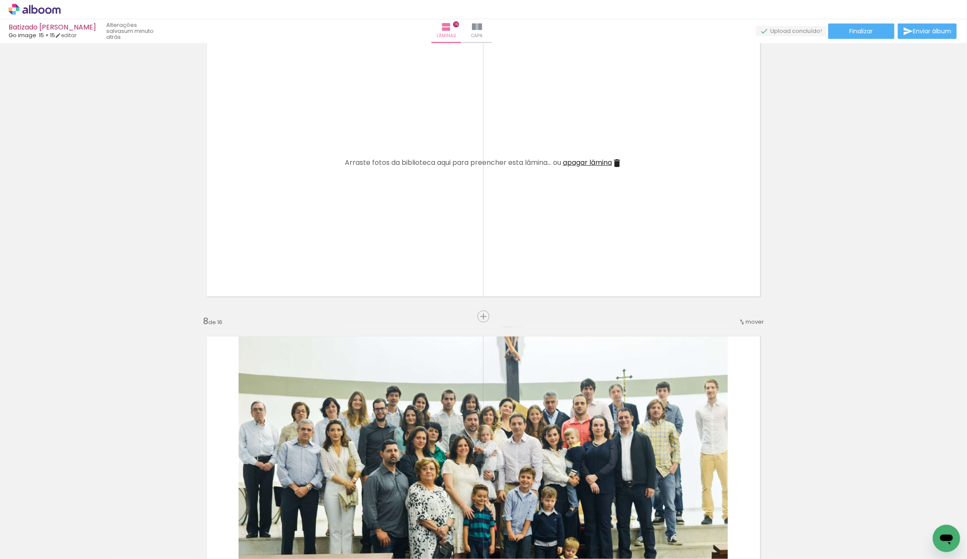
scroll to position [1927, 0]
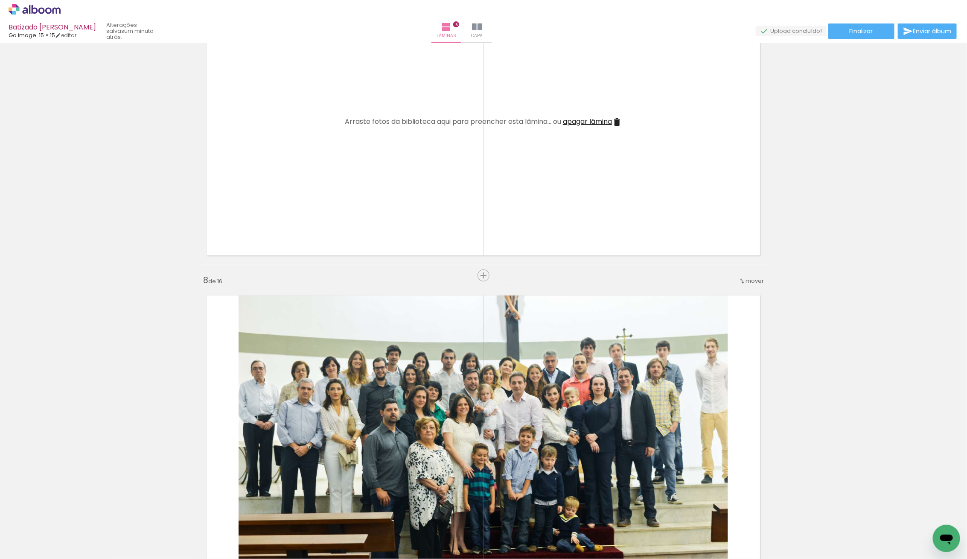
click at [755, 280] on span "mover" at bounding box center [755, 281] width 18 height 8
click at [735, 353] on span "6" at bounding box center [734, 350] width 5 height 14
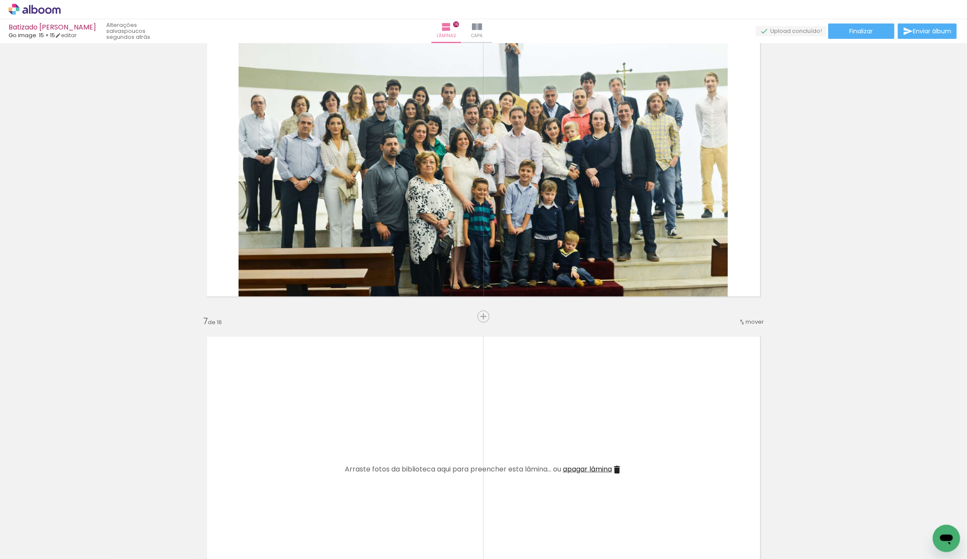
scroll to position [1593, 0]
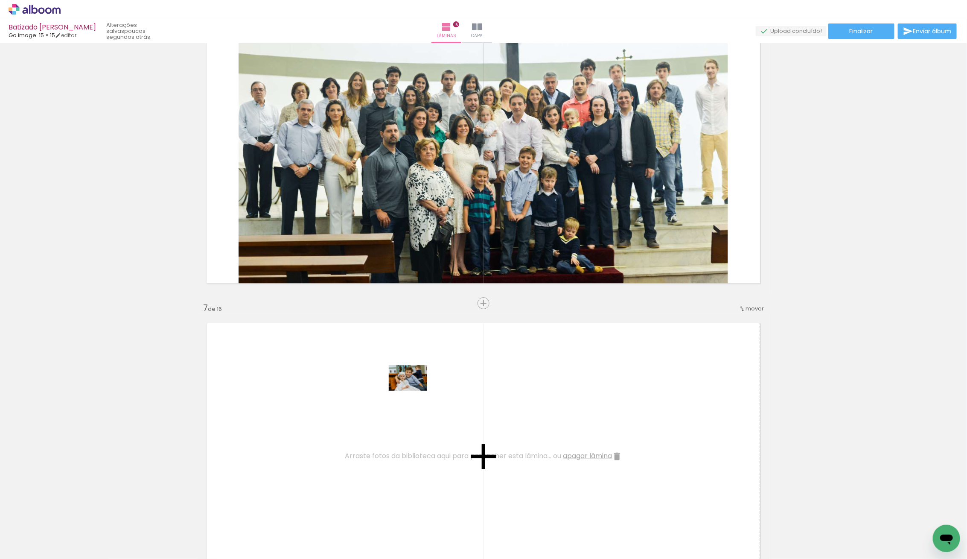
drag, startPoint x: 128, startPoint y: 525, endPoint x: 414, endPoint y: 391, distance: 316.9
click at [414, 391] on quentale-workspace at bounding box center [483, 279] width 967 height 559
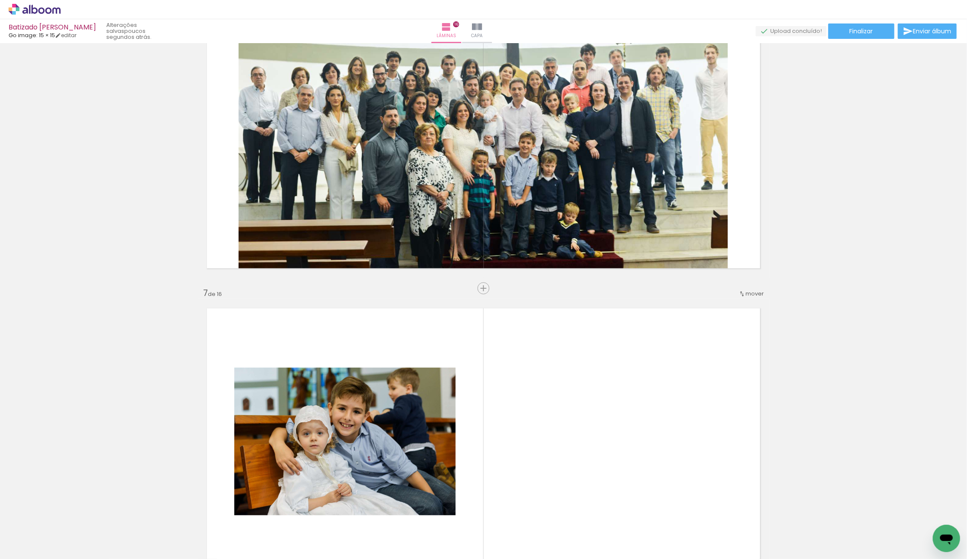
scroll to position [1606, 0]
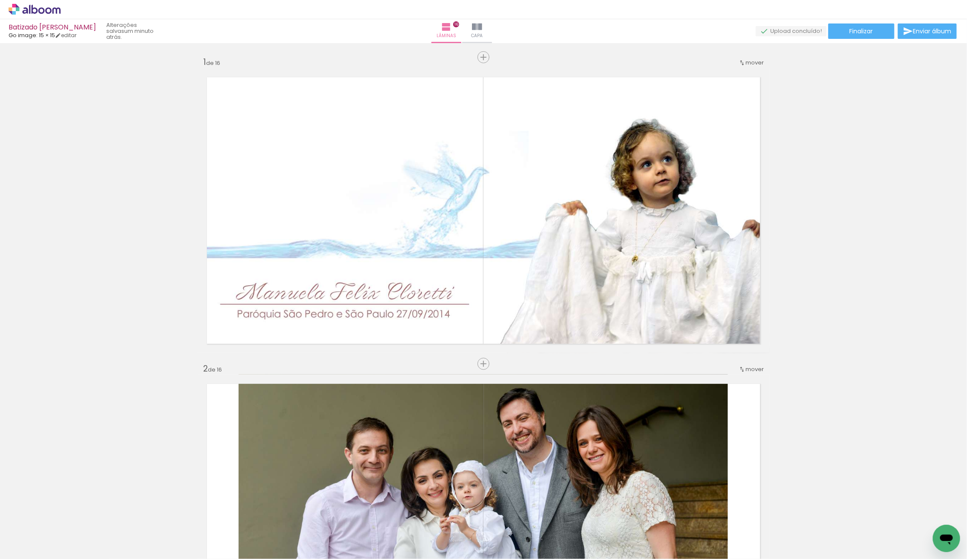
scroll to position [1116, 0]
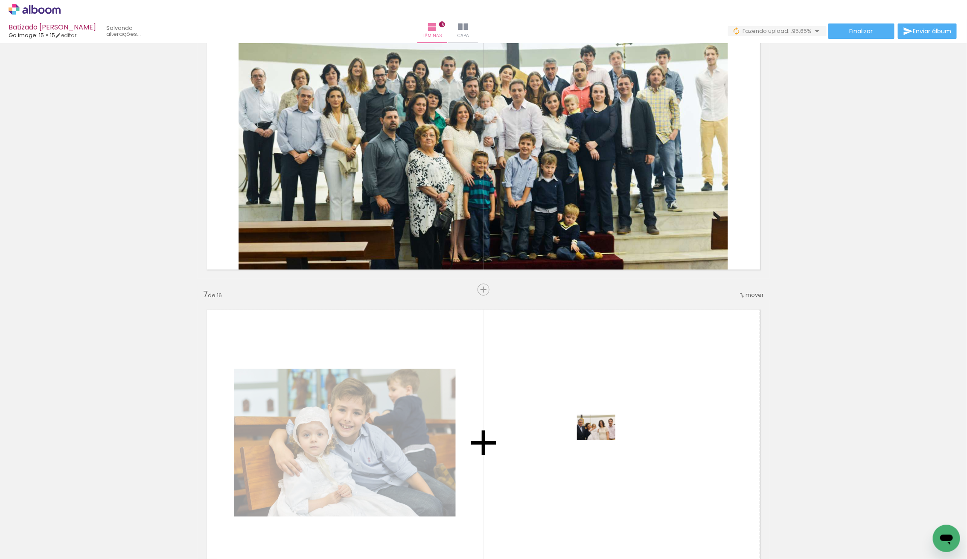
drag, startPoint x: 98, startPoint y: 534, endPoint x: 603, endPoint y: 440, distance: 513.5
click at [603, 440] on quentale-workspace at bounding box center [483, 279] width 967 height 559
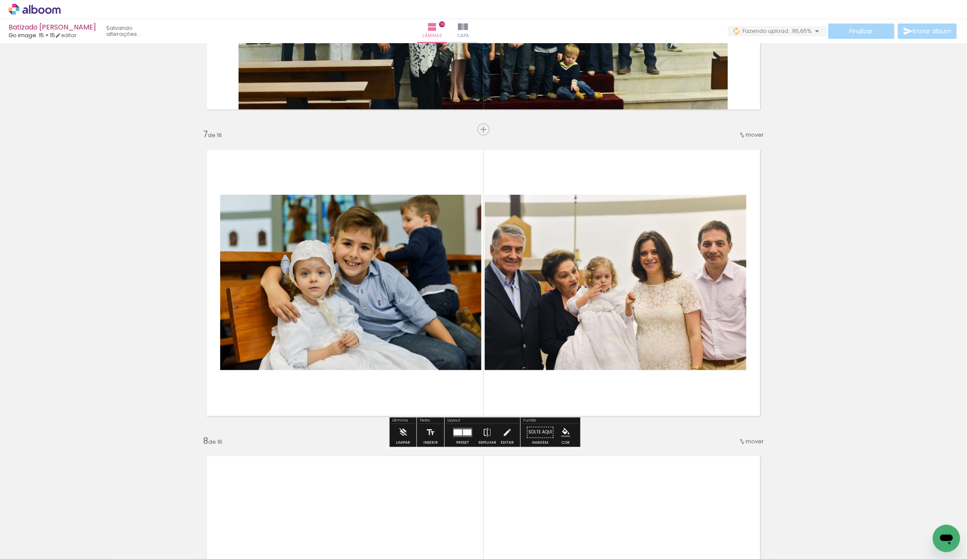
scroll to position [1774, 0]
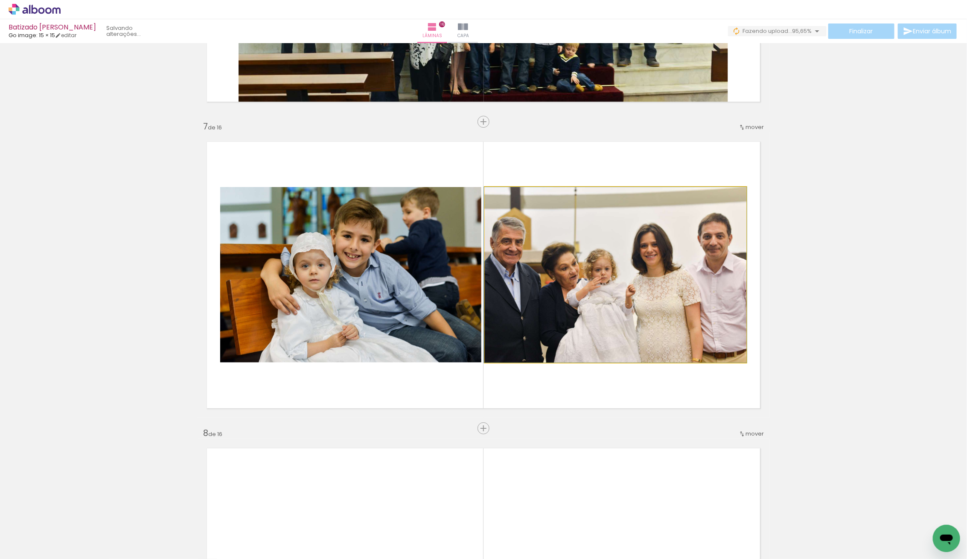
click at [597, 306] on quentale-photo at bounding box center [616, 274] width 262 height 175
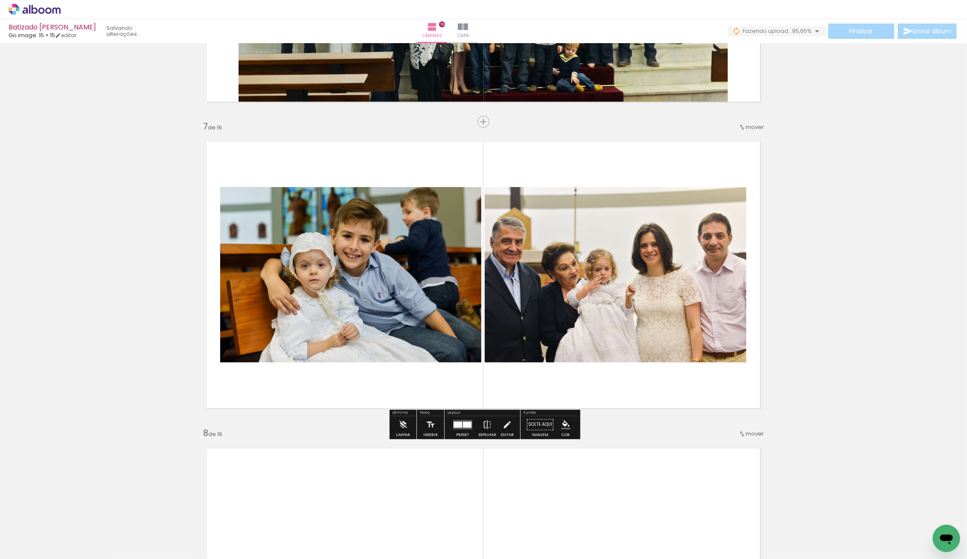
click at [381, 316] on quentale-photo at bounding box center [350, 274] width 261 height 175
click at [458, 417] on div at bounding box center [462, 424] width 23 height 17
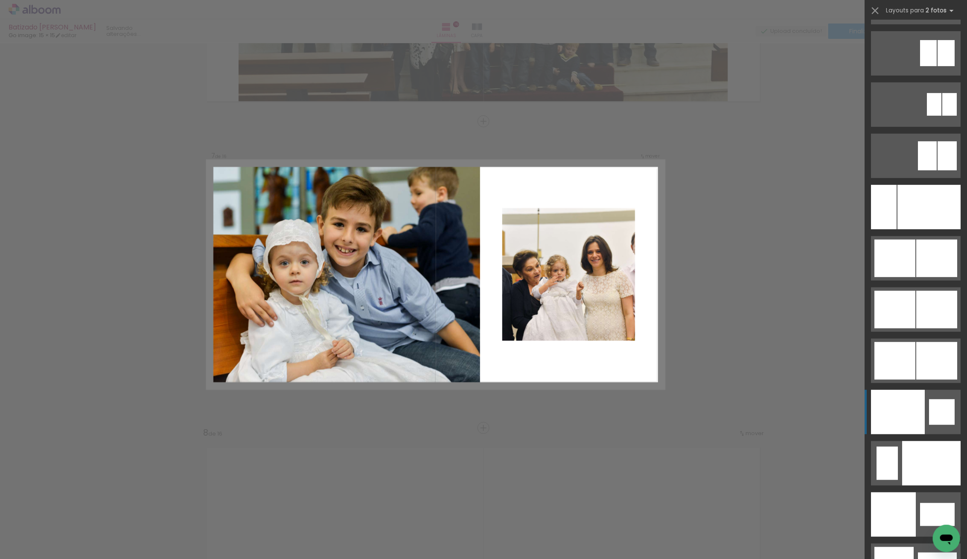
scroll to position [4096, 0]
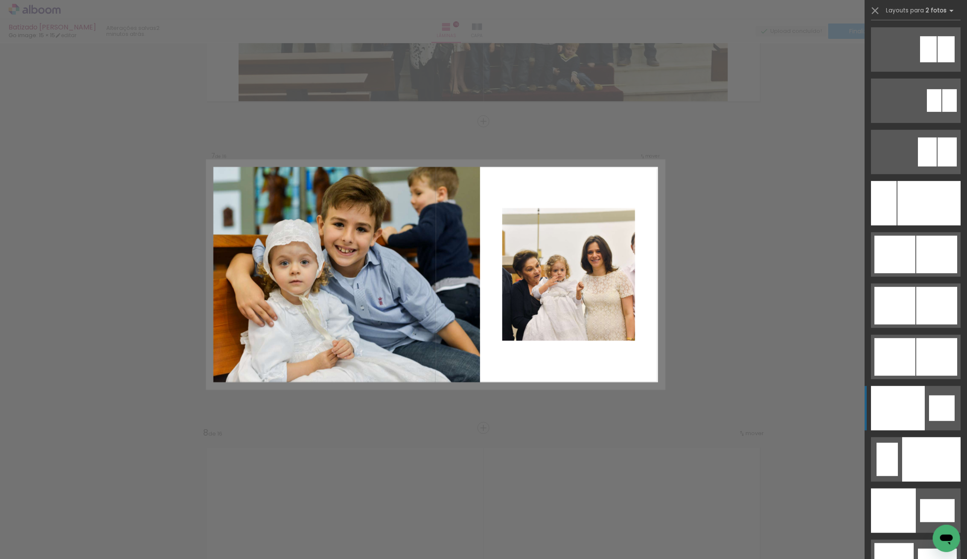
click at [917, 392] on div at bounding box center [898, 408] width 54 height 44
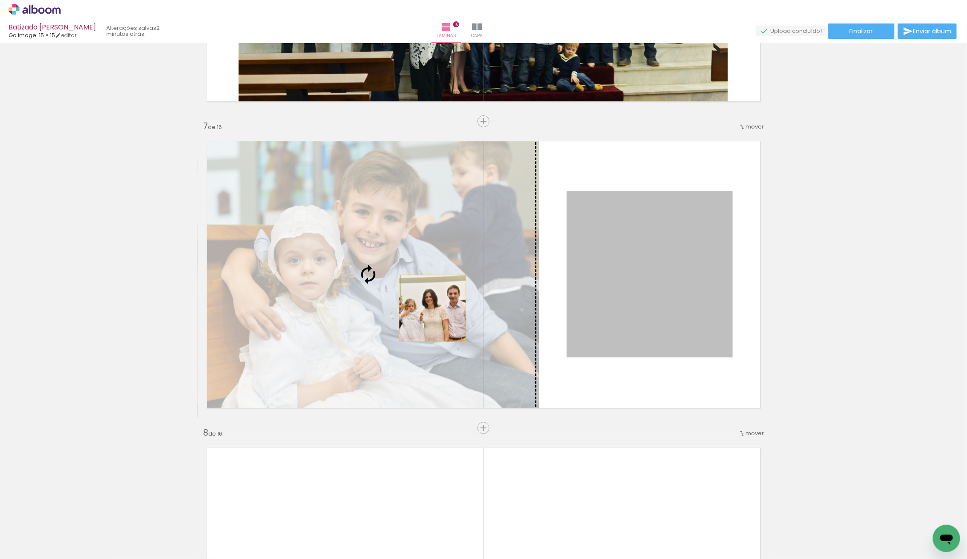
drag, startPoint x: 632, startPoint y: 313, endPoint x: 390, endPoint y: 305, distance: 242.1
click at [0, 0] on slot at bounding box center [0, 0] width 0 height 0
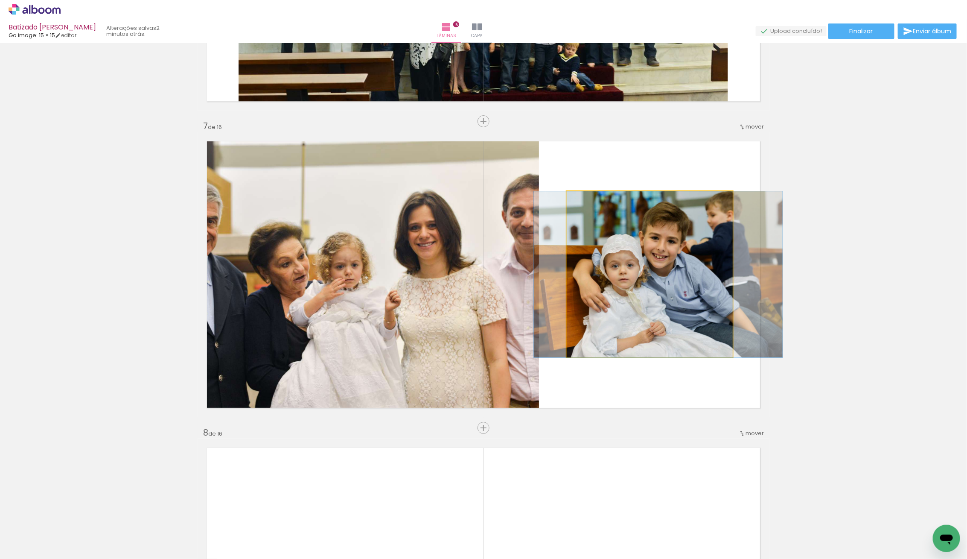
drag, startPoint x: 660, startPoint y: 278, endPoint x: 669, endPoint y: 275, distance: 9.0
click at [666, 287] on quentale-photo at bounding box center [650, 274] width 166 height 166
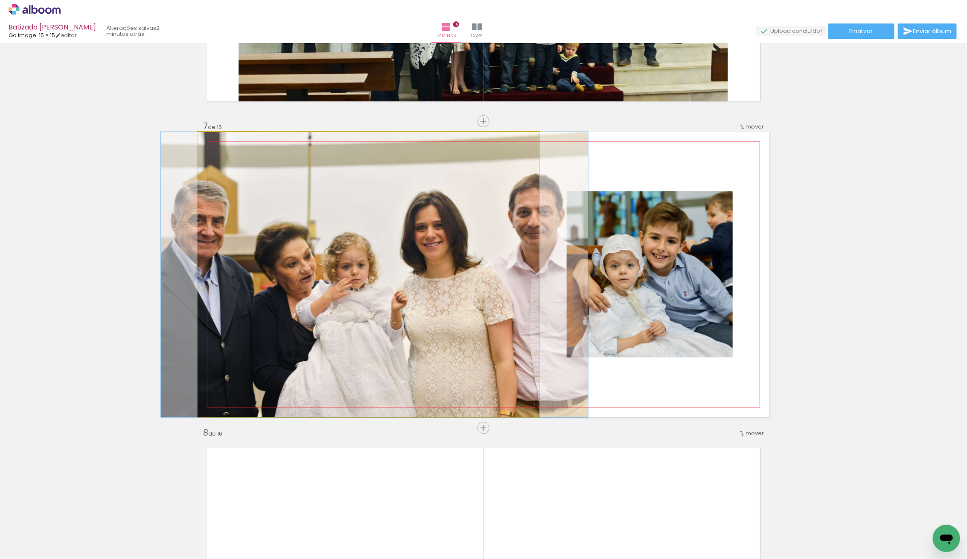
drag, startPoint x: 335, startPoint y: 351, endPoint x: 341, endPoint y: 352, distance: 6.5
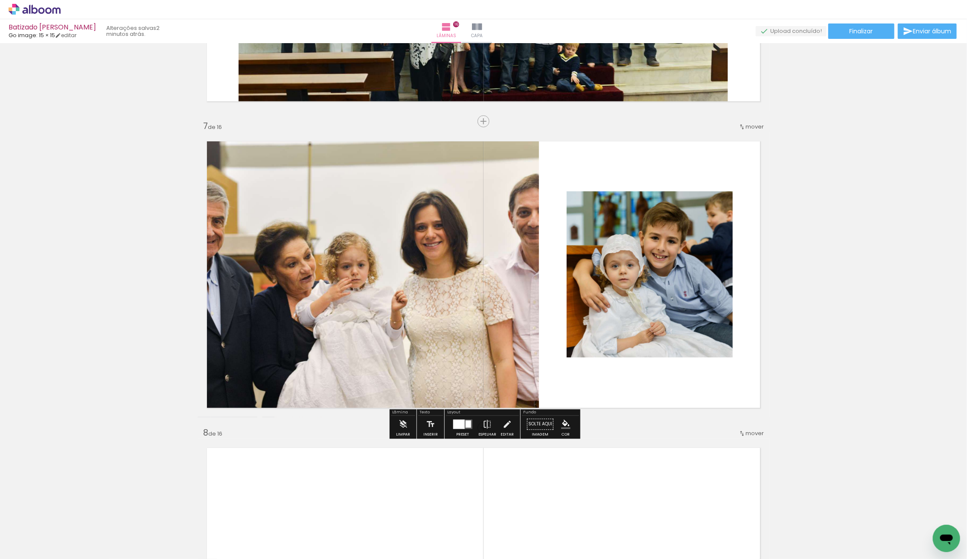
click at [462, 418] on div at bounding box center [462, 424] width 23 height 17
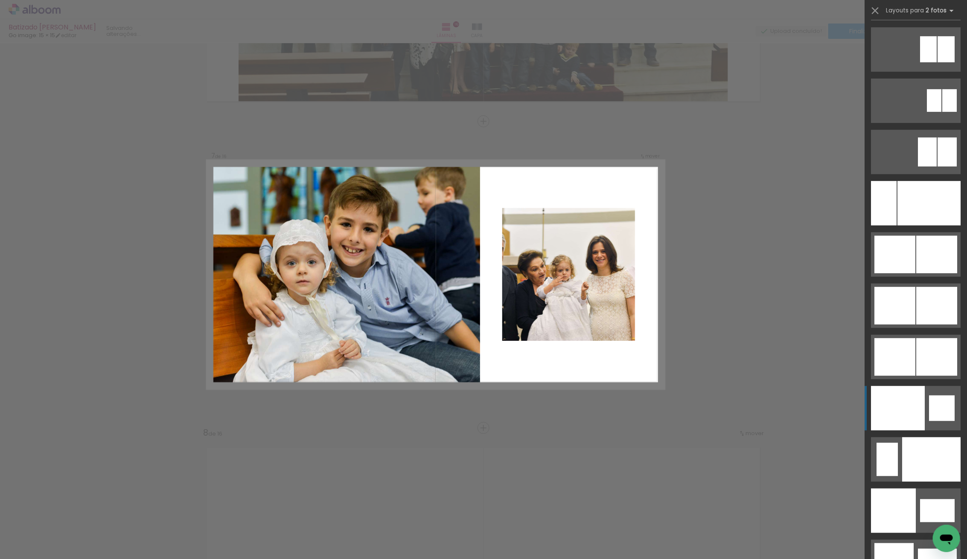
scroll to position [4326, 0]
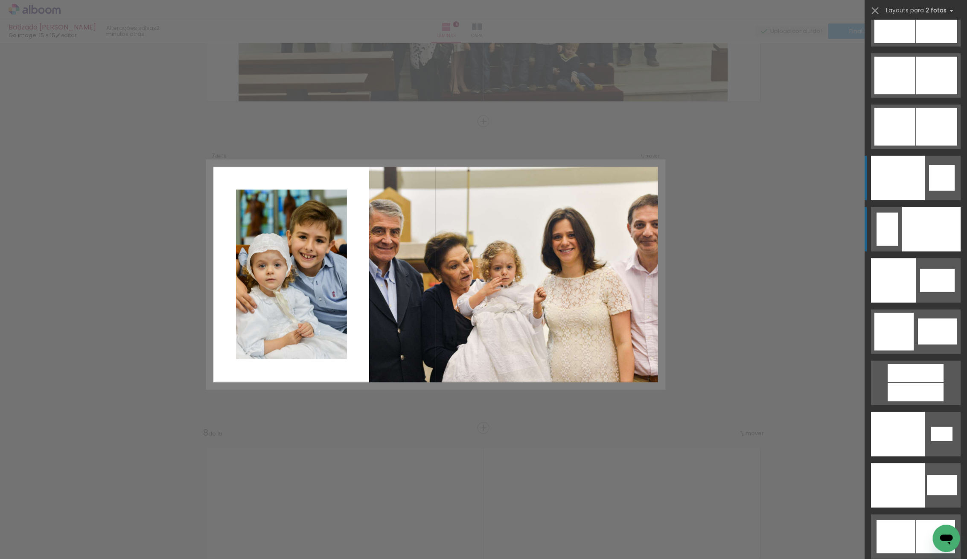
click at [928, 230] on div at bounding box center [931, 229] width 58 height 44
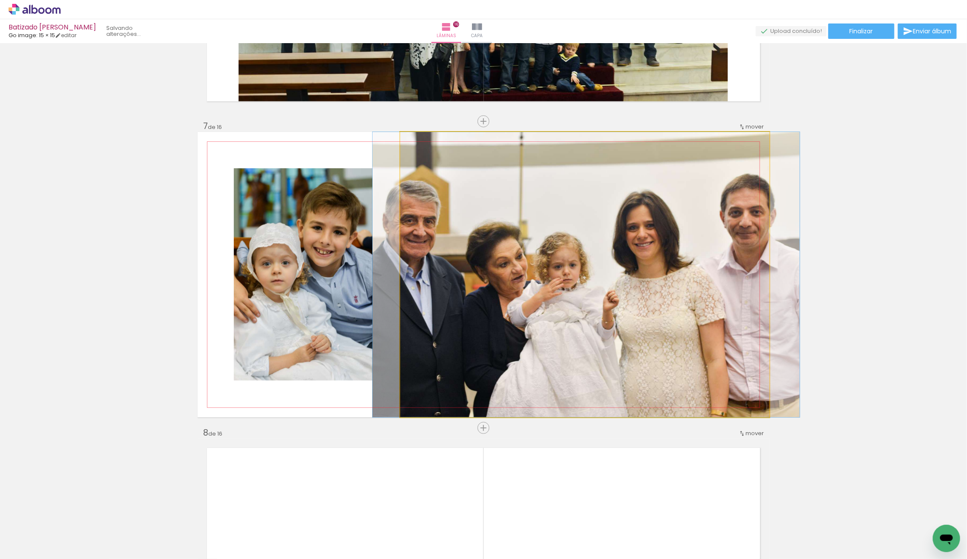
drag, startPoint x: 635, startPoint y: 253, endPoint x: 630, endPoint y: 248, distance: 6.7
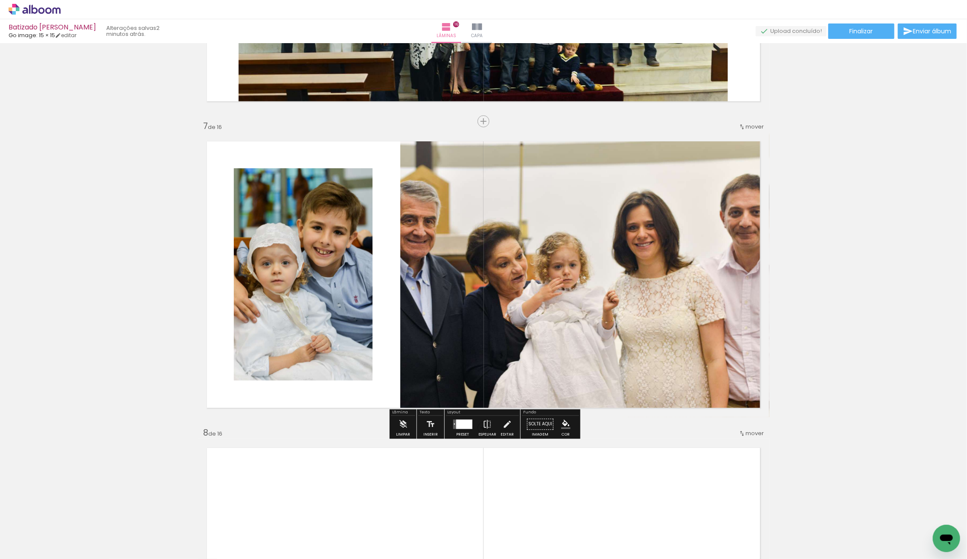
click at [610, 237] on quentale-photo at bounding box center [584, 274] width 369 height 285
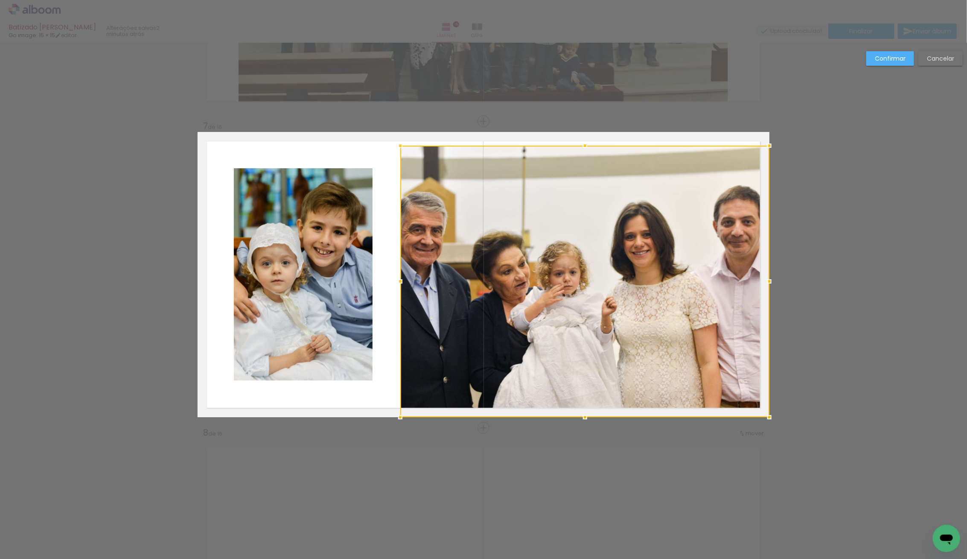
drag, startPoint x: 583, startPoint y: 128, endPoint x: 586, endPoint y: 143, distance: 14.6
click at [586, 143] on div at bounding box center [585, 145] width 17 height 17
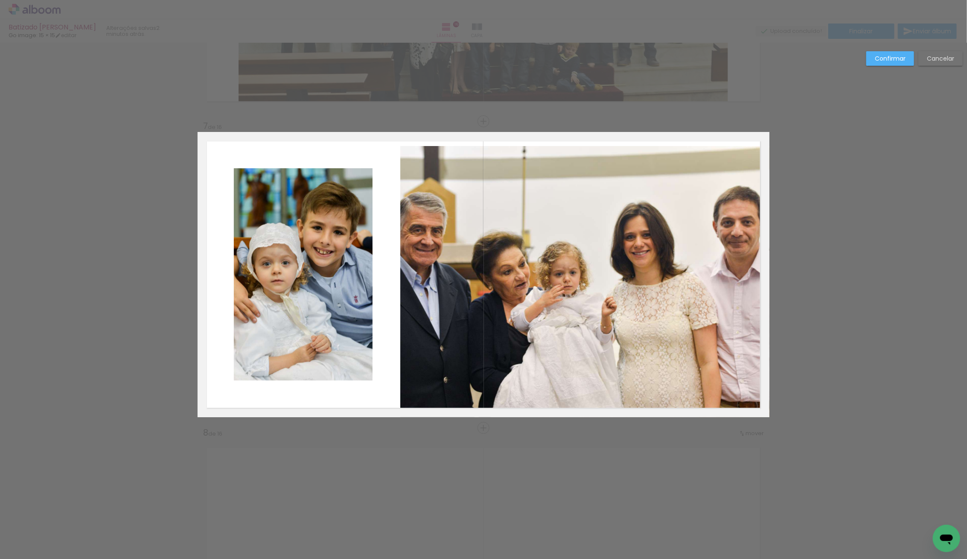
drag, startPoint x: 584, startPoint y: 172, endPoint x: 579, endPoint y: 172, distance: 5.5
click at [580, 172] on album-spread "7 de 16" at bounding box center [484, 274] width 572 height 285
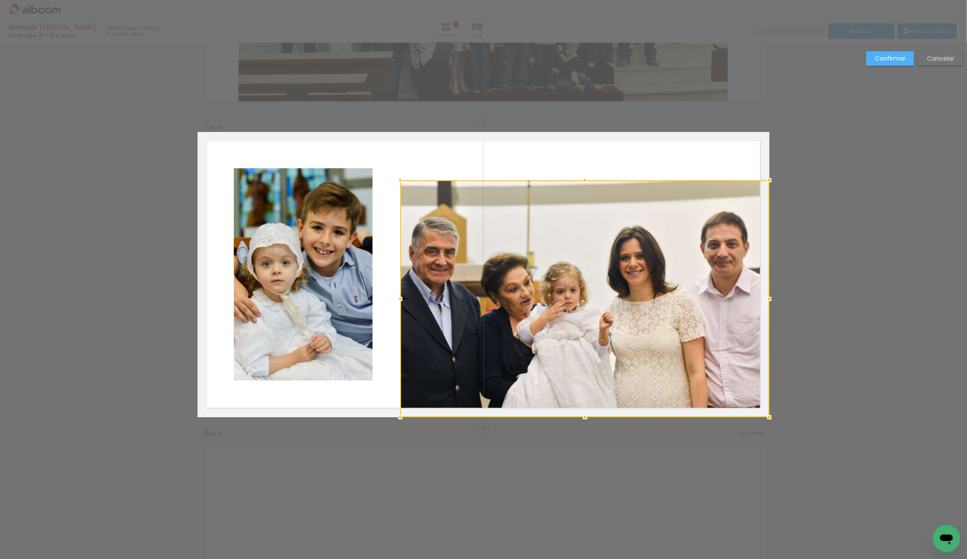
drag, startPoint x: 583, startPoint y: 147, endPoint x: 594, endPoint y: 181, distance: 35.8
click at [594, 181] on div at bounding box center [584, 298] width 369 height 237
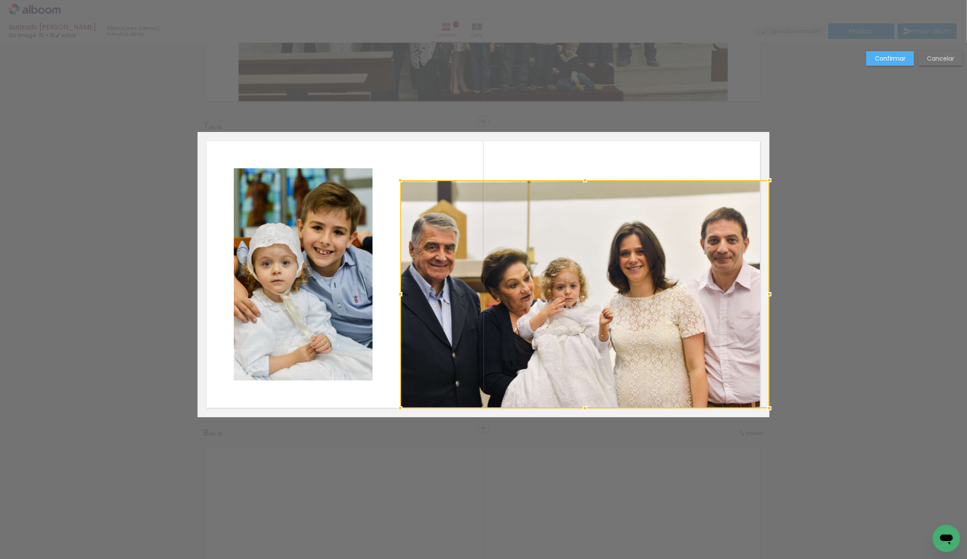
drag, startPoint x: 585, startPoint y: 415, endPoint x: 584, endPoint y: 407, distance: 8.6
click at [584, 407] on div at bounding box center [585, 407] width 17 height 17
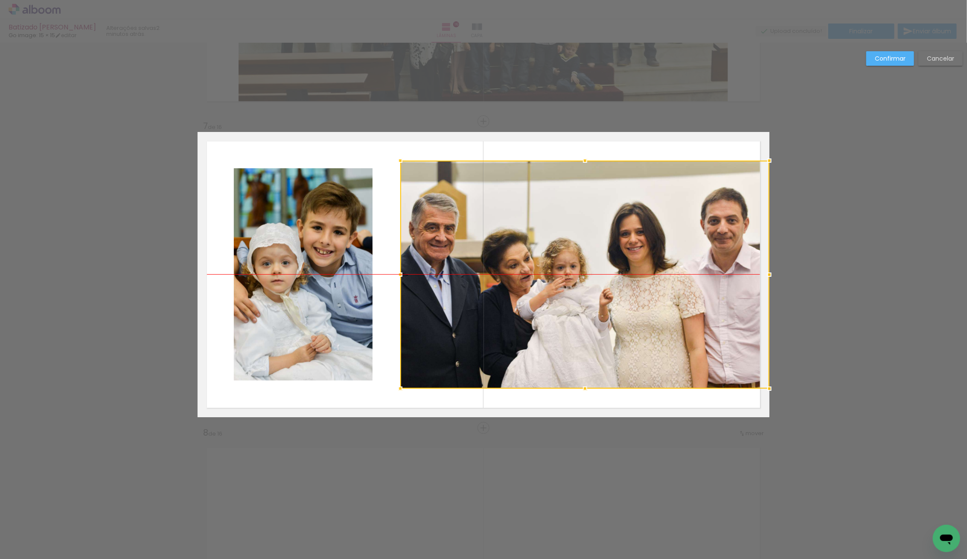
drag, startPoint x: 575, startPoint y: 341, endPoint x: 578, endPoint y: 320, distance: 21.2
click at [578, 320] on div at bounding box center [584, 274] width 369 height 228
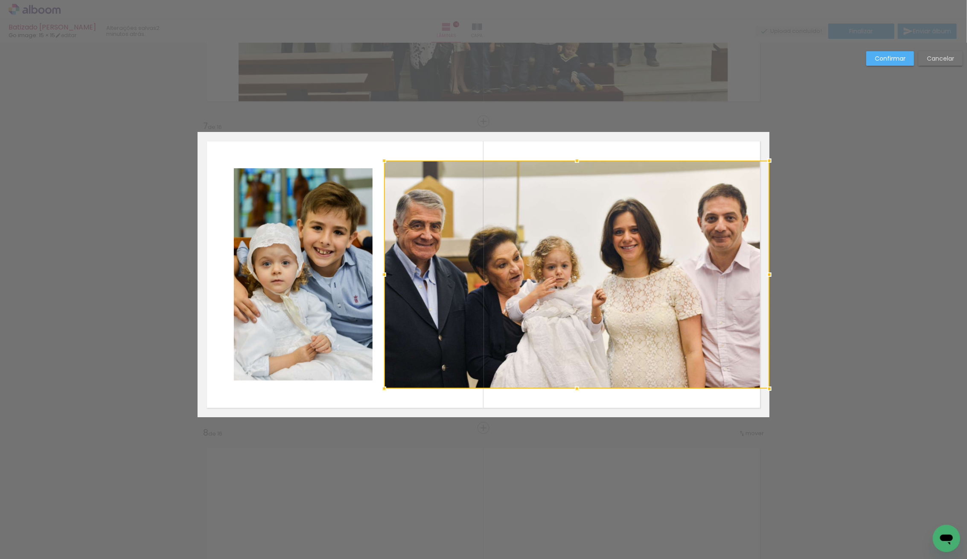
drag, startPoint x: 404, startPoint y: 276, endPoint x: 385, endPoint y: 278, distance: 19.3
click at [385, 278] on div at bounding box center [384, 274] width 17 height 17
click at [517, 284] on div at bounding box center [576, 274] width 385 height 228
click at [0, 0] on slot "Confirmar" at bounding box center [0, 0] width 0 height 0
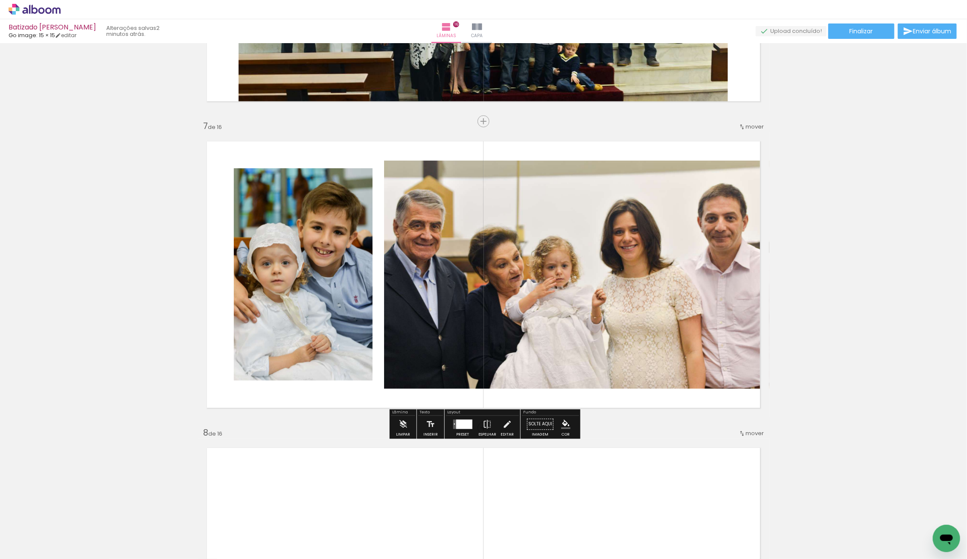
click at [583, 254] on quentale-photo at bounding box center [576, 274] width 385 height 228
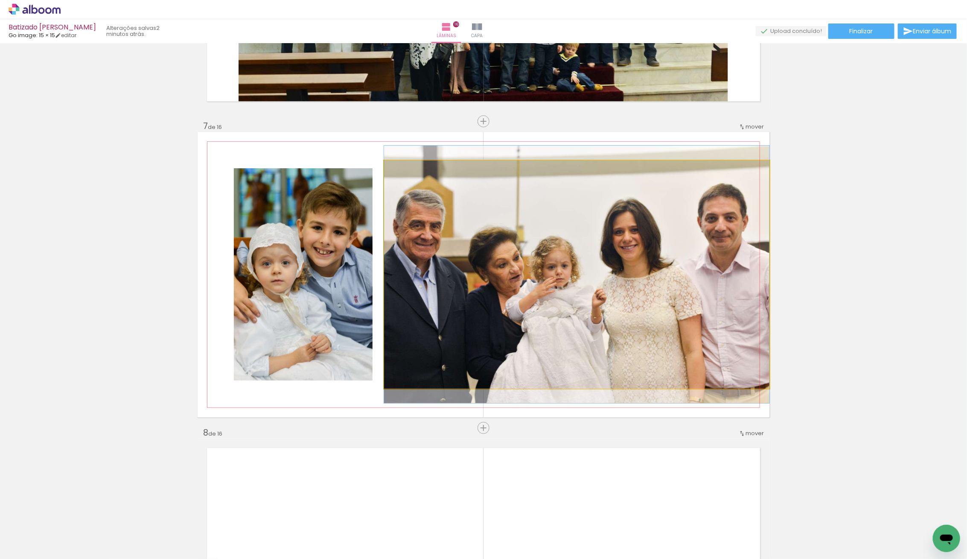
click at [576, 259] on div at bounding box center [576, 274] width 385 height 257
click at [576, 259] on quentale-photo at bounding box center [576, 274] width 385 height 228
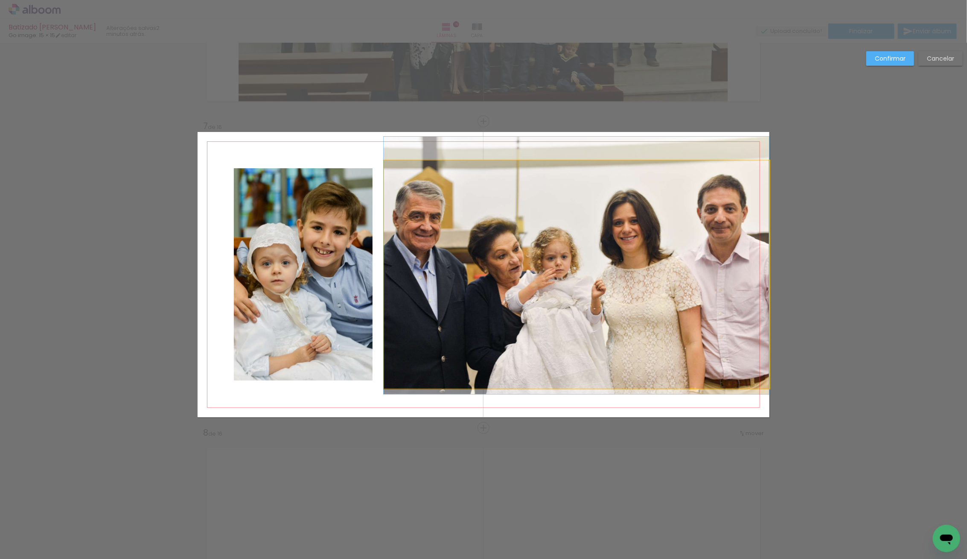
drag, startPoint x: 577, startPoint y: 261, endPoint x: 573, endPoint y: 251, distance: 10.5
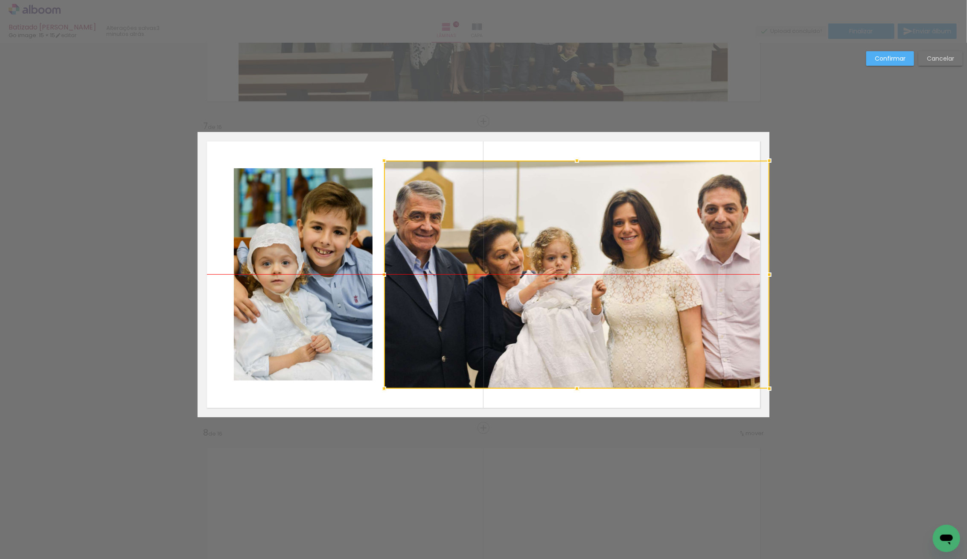
drag, startPoint x: 574, startPoint y: 255, endPoint x: 582, endPoint y: 258, distance: 8.1
click at [582, 258] on div at bounding box center [576, 274] width 385 height 228
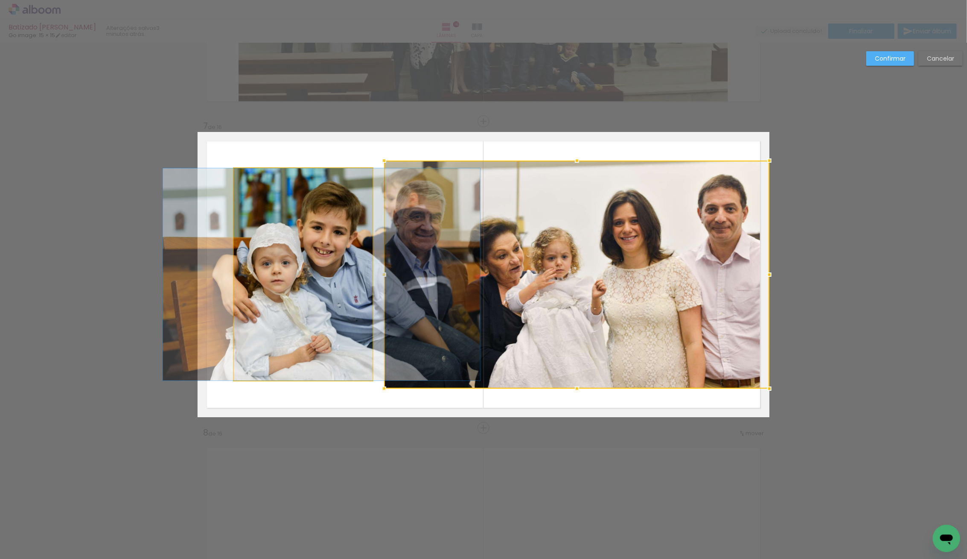
click at [301, 293] on album-spread "7 de 16" at bounding box center [484, 274] width 572 height 285
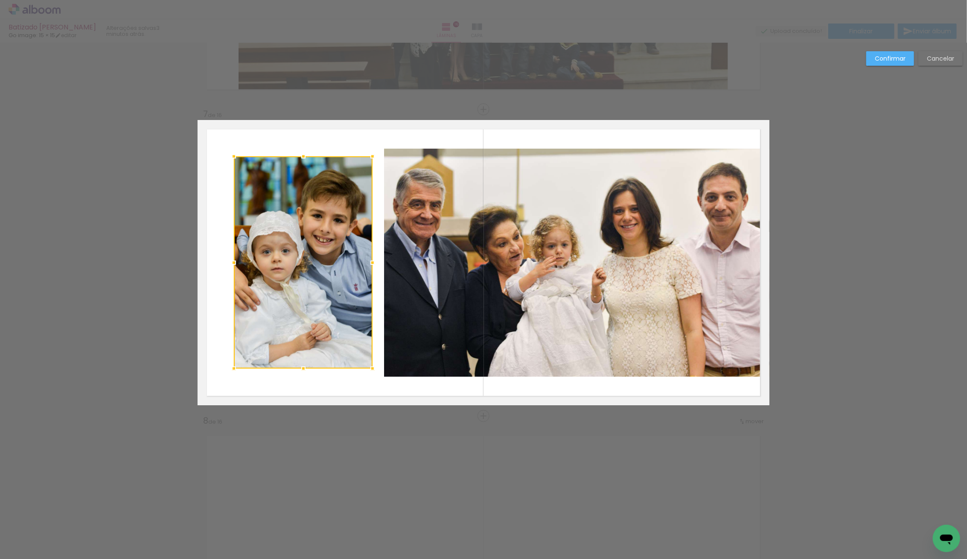
scroll to position [1807, 0]
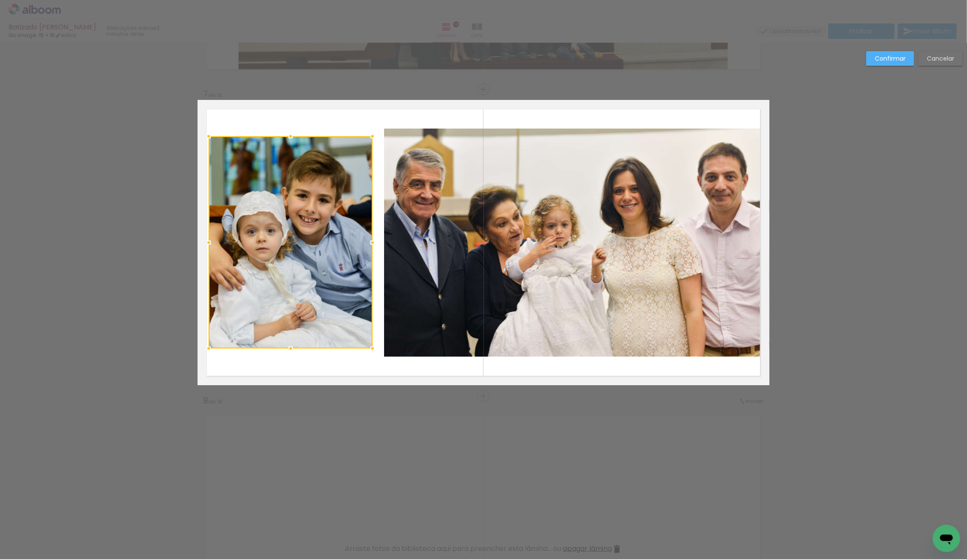
drag, startPoint x: 231, startPoint y: 240, endPoint x: 206, endPoint y: 244, distance: 25.5
click at [206, 244] on div at bounding box center [208, 242] width 17 height 17
click at [228, 251] on quentale-photo at bounding box center [291, 242] width 164 height 212
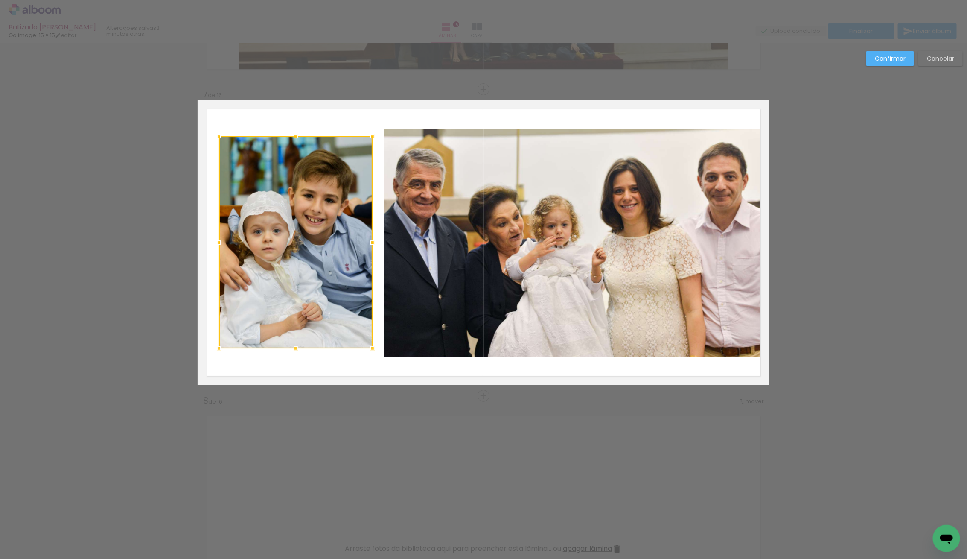
click at [209, 243] on album-spread "7 de 16" at bounding box center [484, 242] width 572 height 285
click at [0, 0] on slot "Confirmar" at bounding box center [0, 0] width 0 height 0
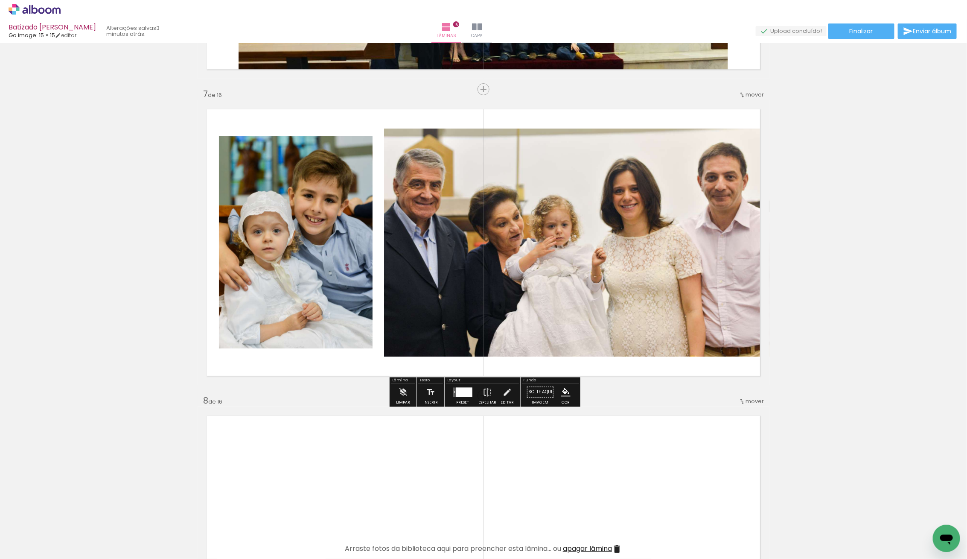
click at [221, 233] on quentale-photo at bounding box center [296, 242] width 154 height 212
click at [580, 254] on quentale-photo at bounding box center [576, 242] width 385 height 228
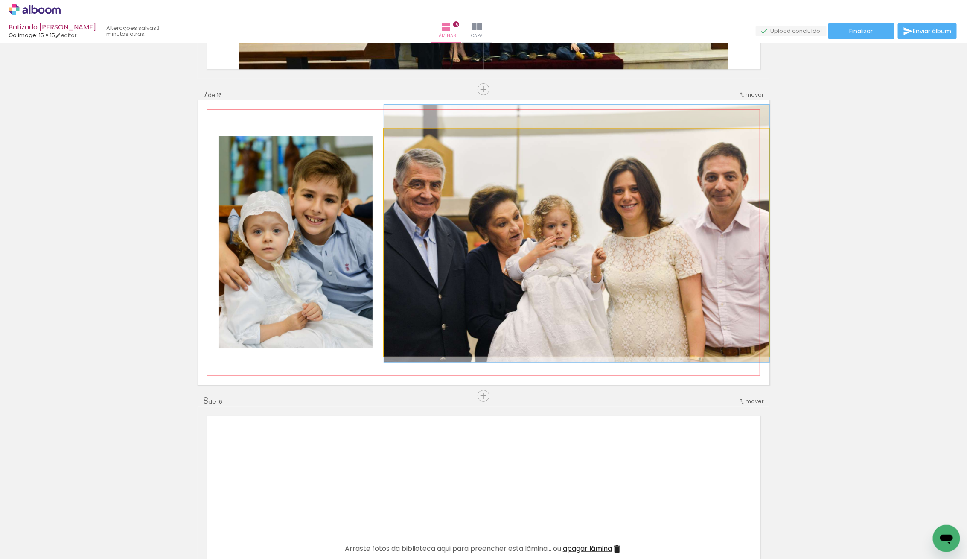
click at [580, 254] on quentale-photo at bounding box center [576, 242] width 385 height 228
click at [651, 276] on quentale-photo at bounding box center [576, 242] width 385 height 228
click at [717, 272] on quentale-photo at bounding box center [576, 242] width 385 height 228
click at [727, 271] on quentale-photo at bounding box center [576, 242] width 385 height 228
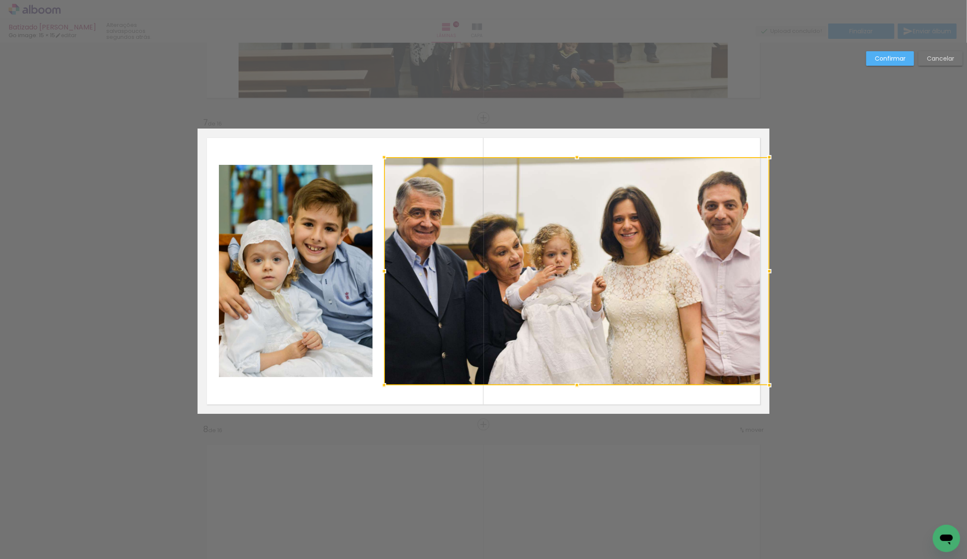
scroll to position [1775, 0]
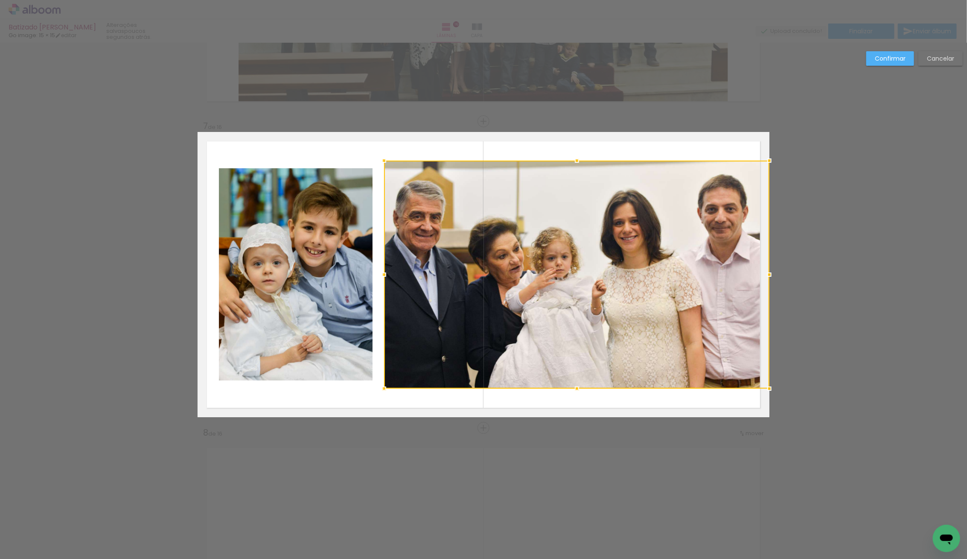
click at [505, 263] on div at bounding box center [576, 274] width 385 height 228
click at [0, 0] on slot "Confirmar" at bounding box center [0, 0] width 0 height 0
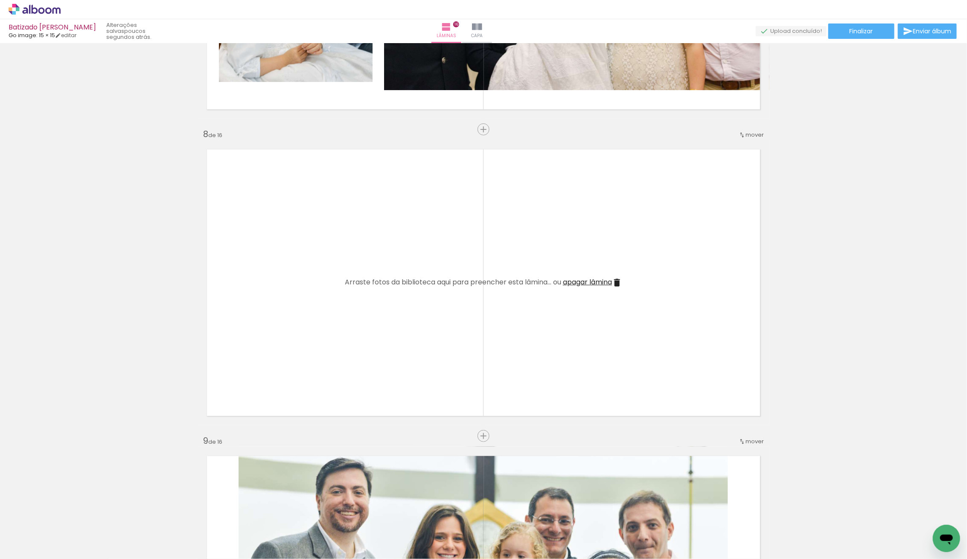
scroll to position [2055, 0]
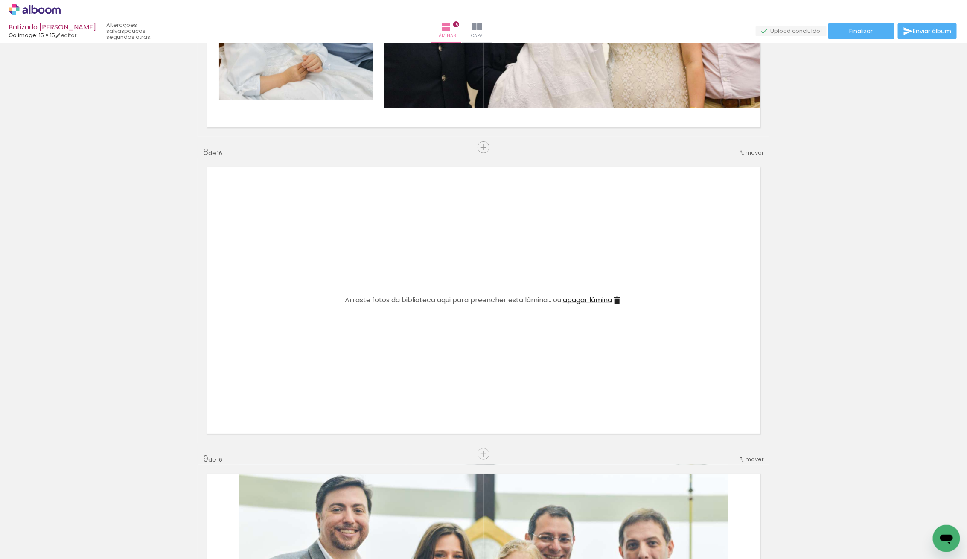
click at [618, 295] on iron-icon at bounding box center [617, 300] width 10 height 10
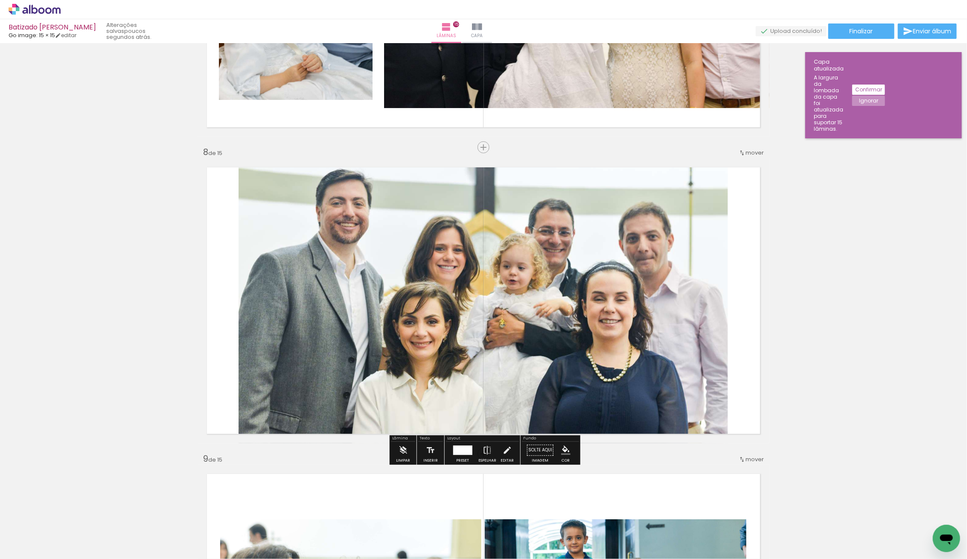
click at [0, 0] on slot "Confirmar" at bounding box center [0, 0] width 0 height 0
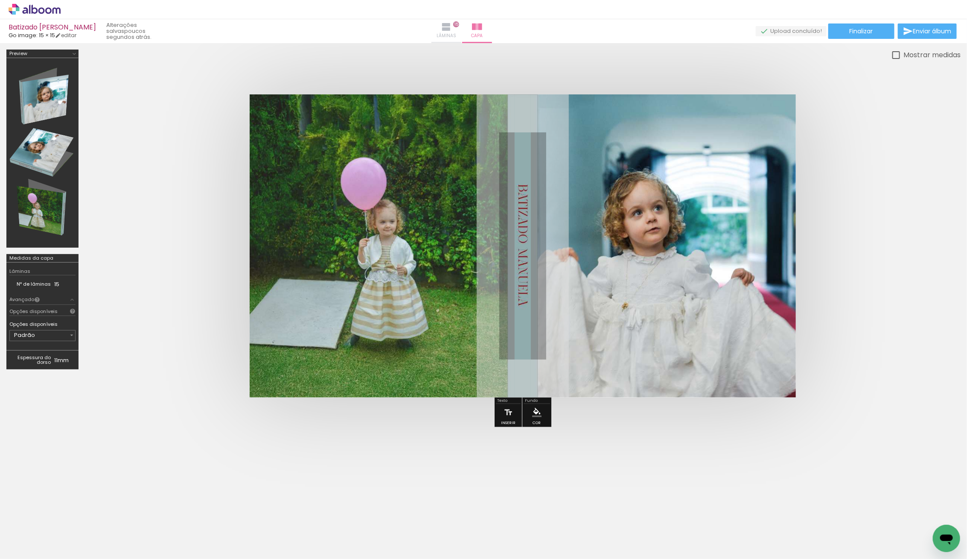
click at [452, 24] on iron-icon at bounding box center [446, 27] width 10 height 10
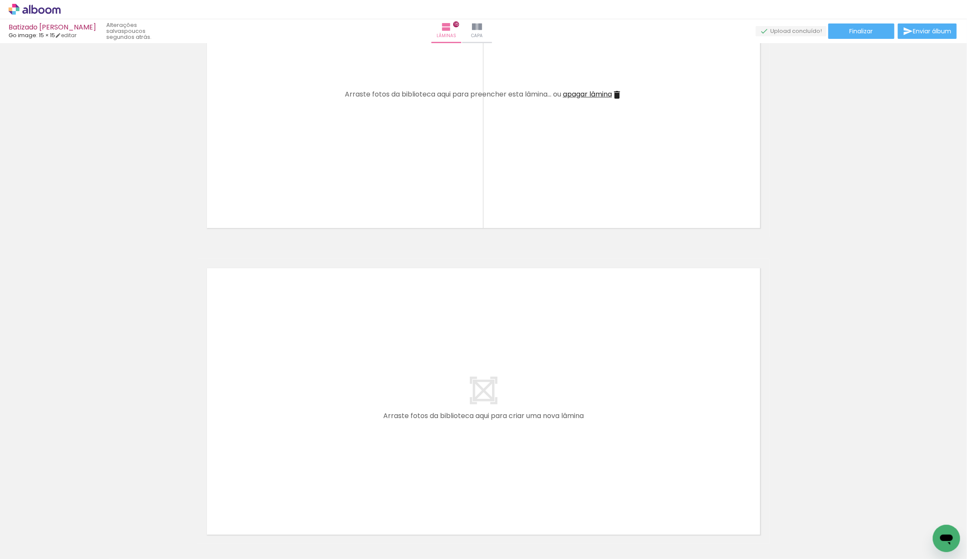
scroll to position [4428, 0]
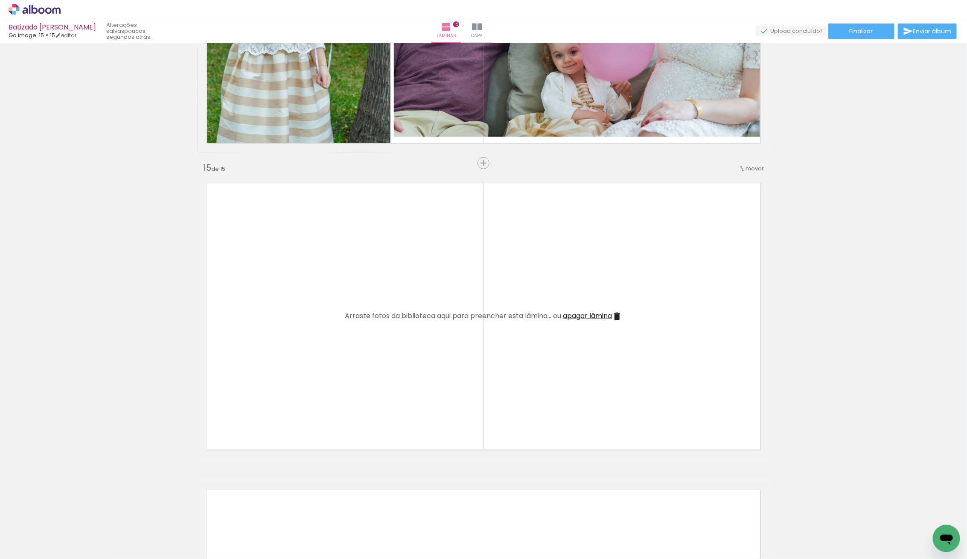
click at [622, 315] on iron-icon at bounding box center [617, 316] width 10 height 10
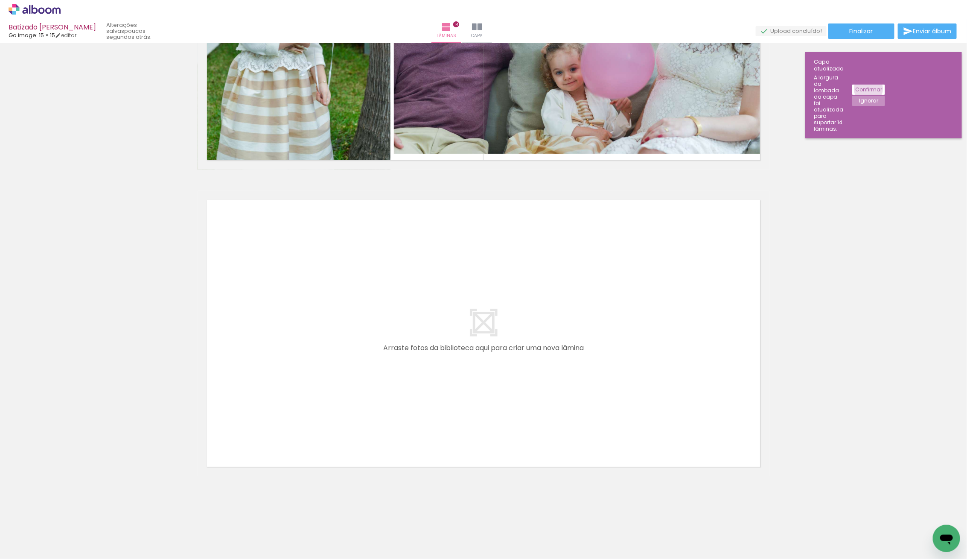
click at [0, 0] on slot "Confirmar" at bounding box center [0, 0] width 0 height 0
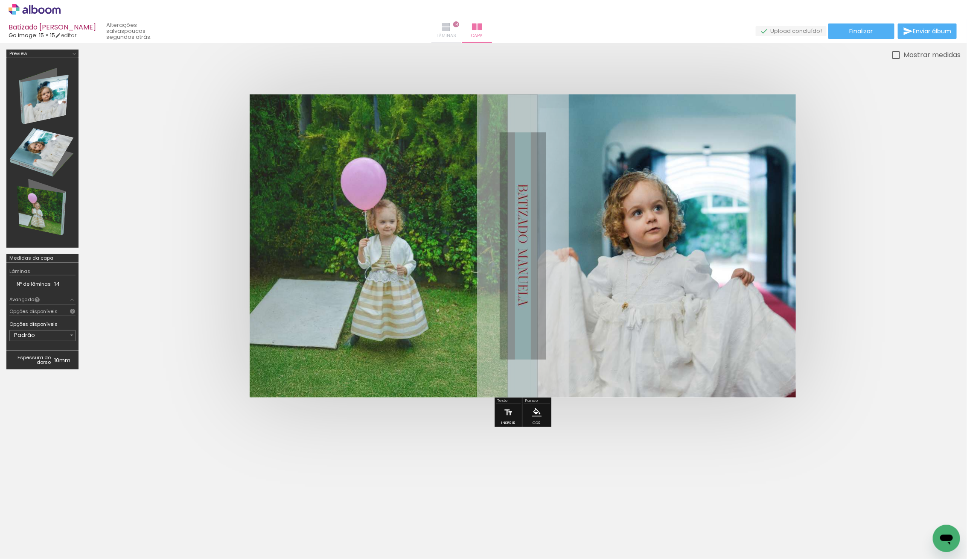
click at [460, 27] on paper-button "Lâminas 14" at bounding box center [446, 31] width 30 height 24
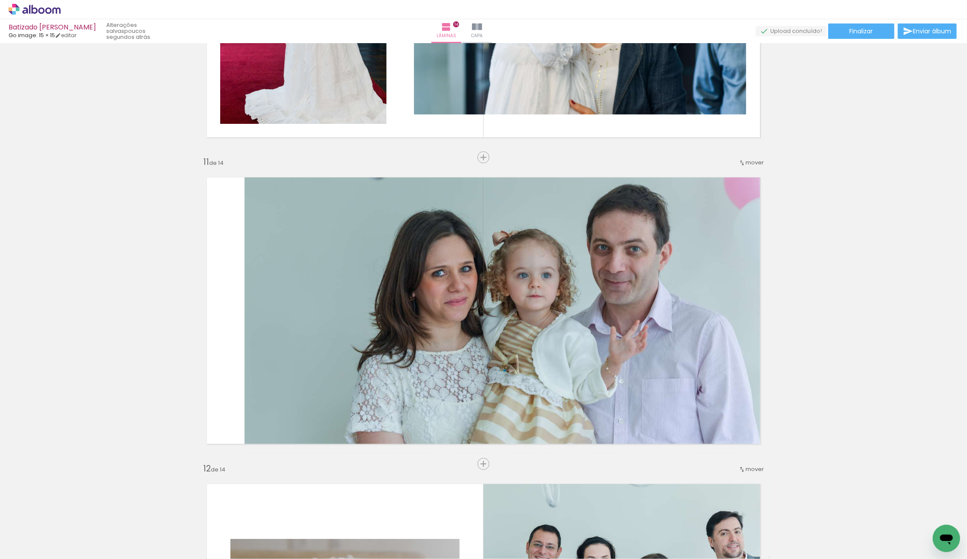
scroll to position [2987, 0]
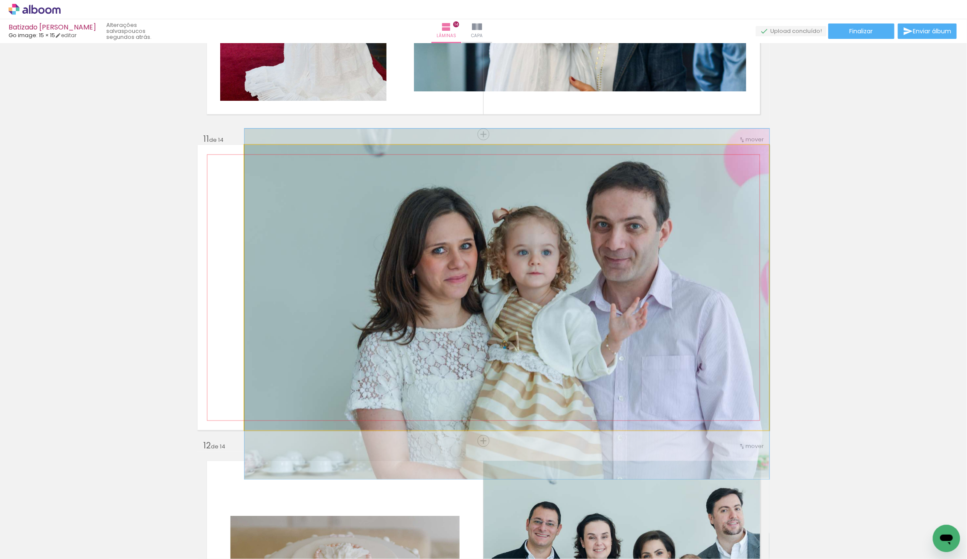
click at [487, 299] on quentale-photo at bounding box center [507, 287] width 525 height 285
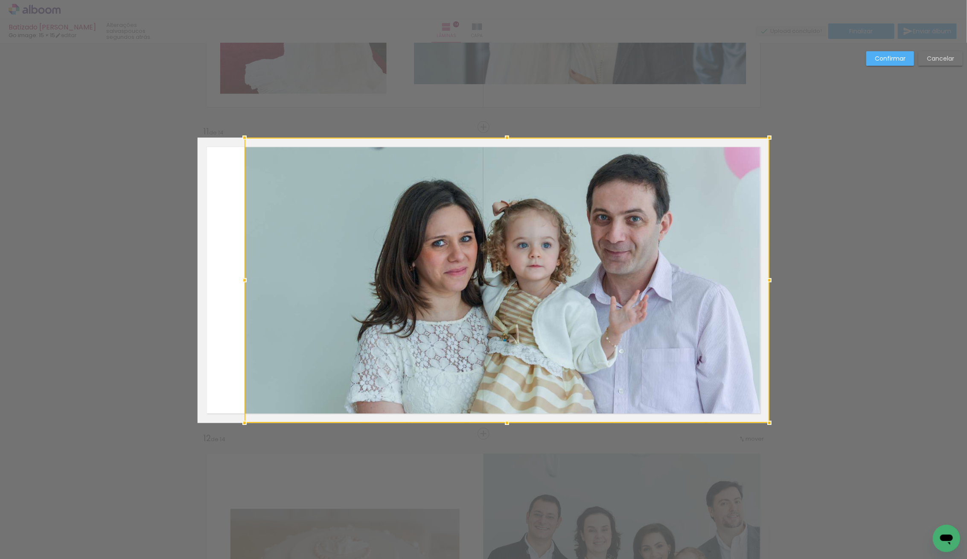
scroll to position [3000, 0]
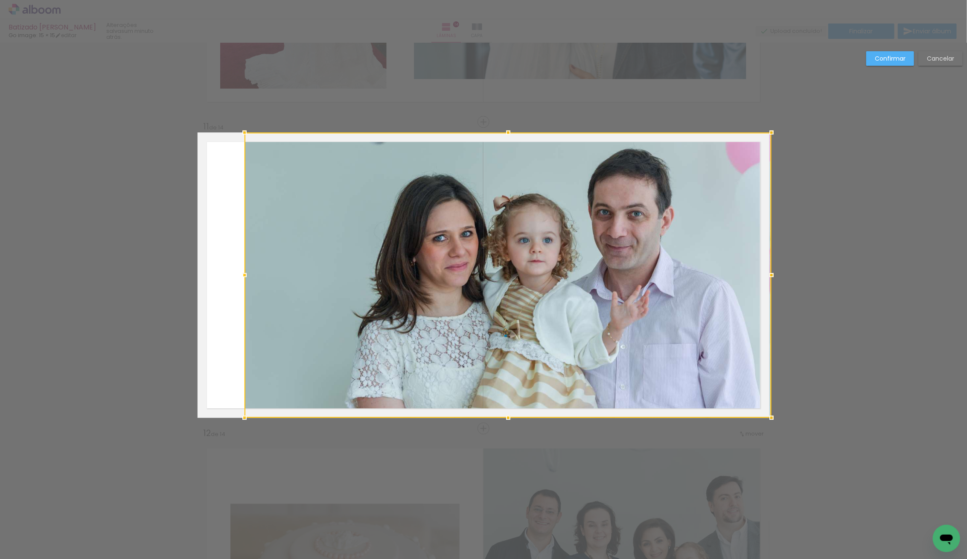
click at [766, 271] on div at bounding box center [771, 274] width 17 height 17
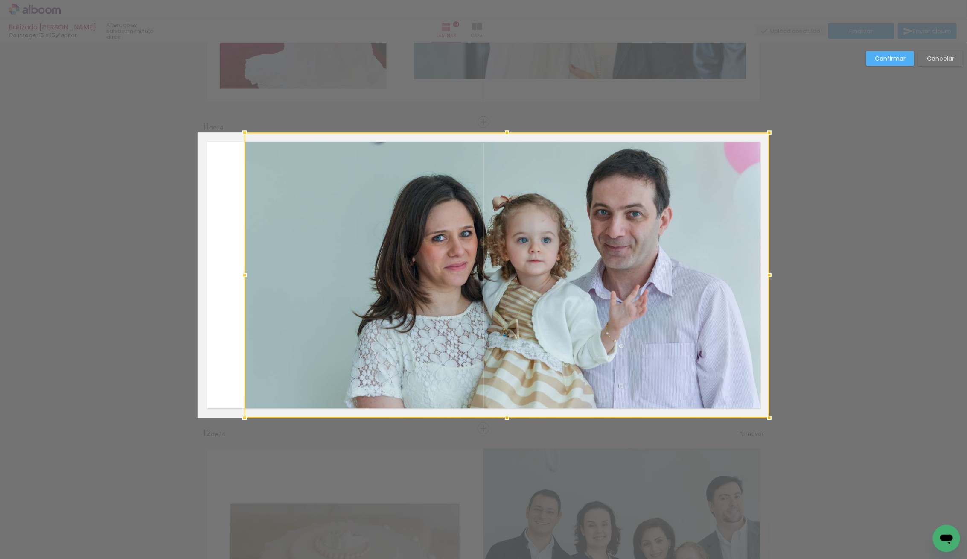
click at [0, 0] on slot "Confirmar" at bounding box center [0, 0] width 0 height 0
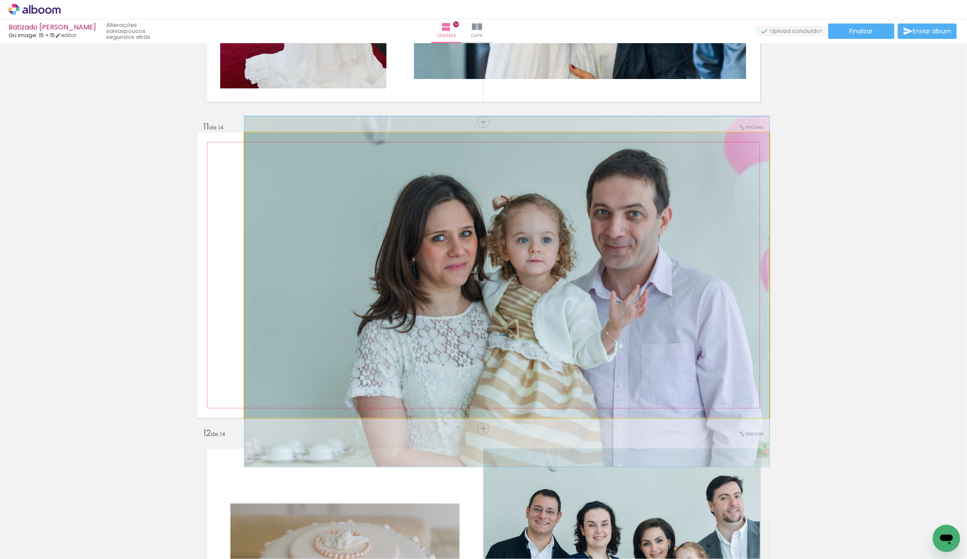
click at [437, 241] on quentale-photo at bounding box center [507, 274] width 525 height 285
click at [346, 266] on quentale-photo at bounding box center [507, 274] width 525 height 285
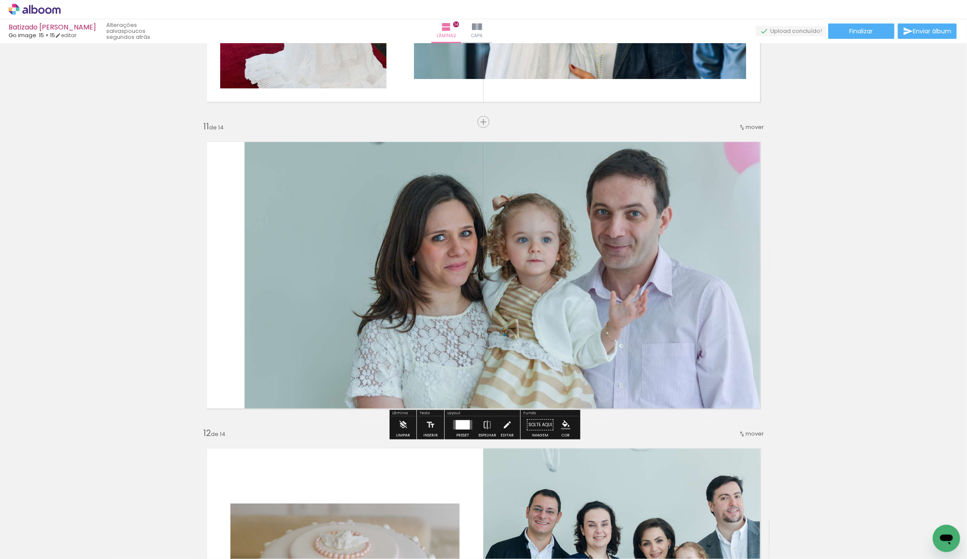
click at [314, 283] on quentale-photo at bounding box center [507, 274] width 525 height 285
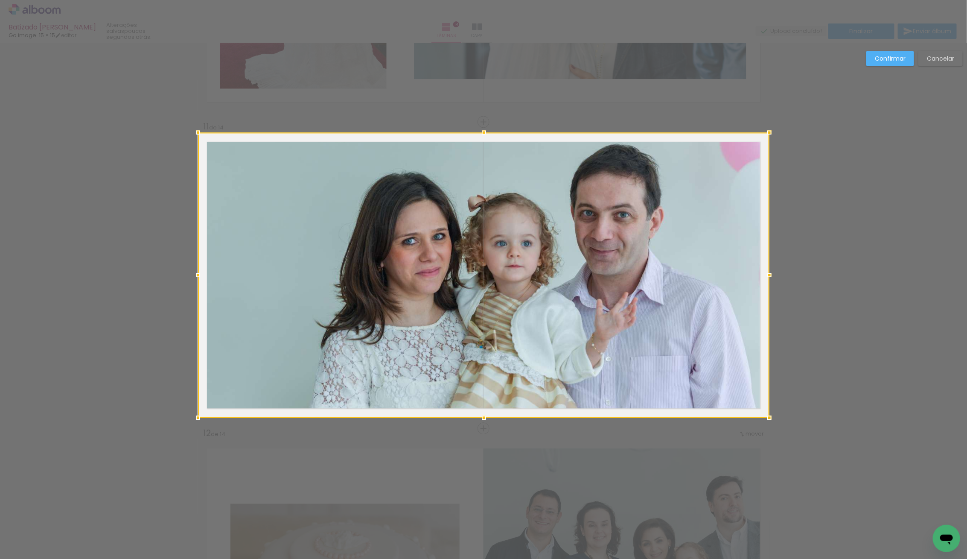
drag, startPoint x: 240, startPoint y: 276, endPoint x: 186, endPoint y: 271, distance: 54.4
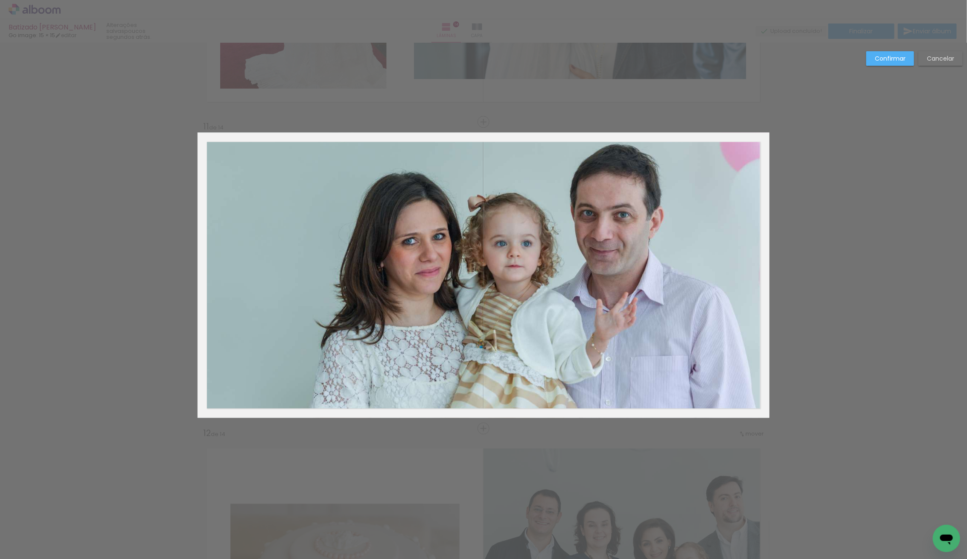
click at [235, 283] on album-spread "11 de 14" at bounding box center [484, 274] width 572 height 285
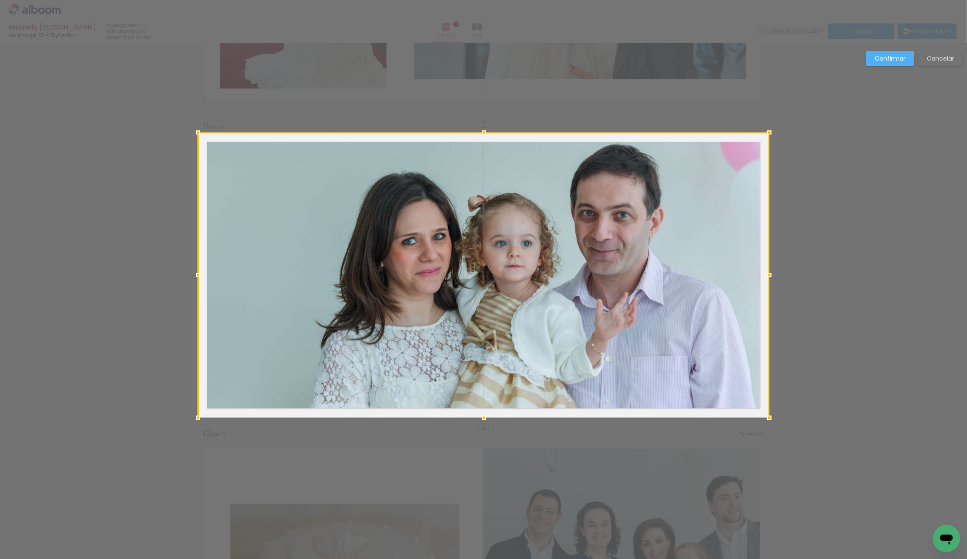
click at [0, 0] on slot "Confirmar" at bounding box center [0, 0] width 0 height 0
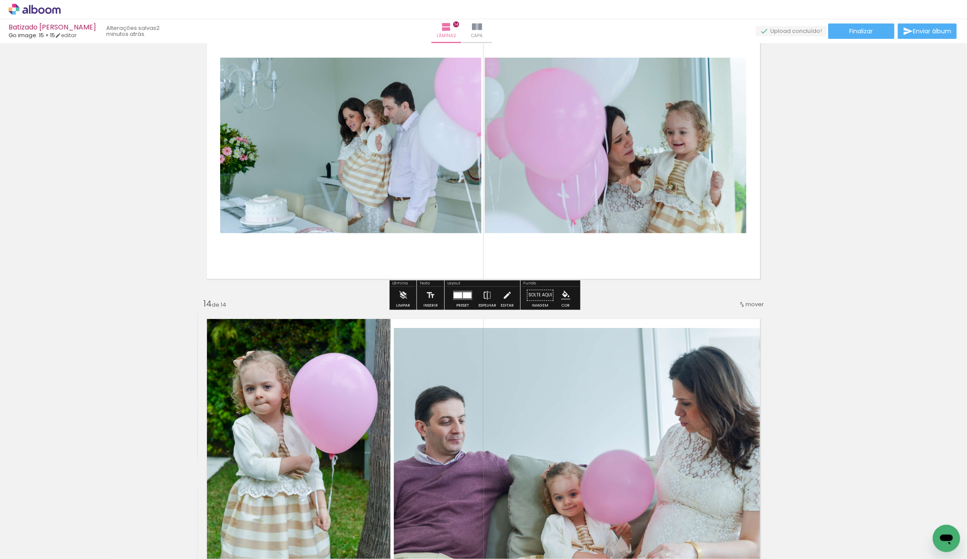
scroll to position [3756, 0]
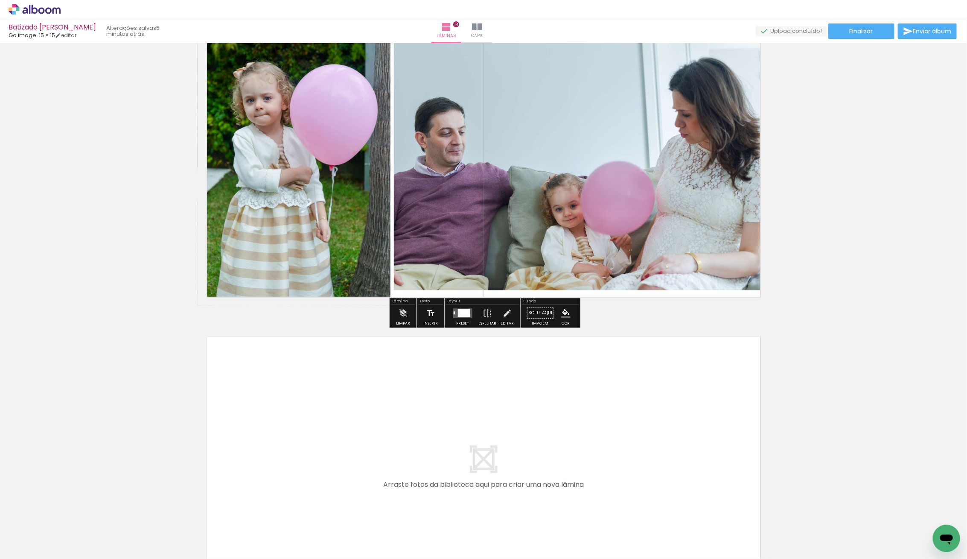
scroll to position [4036, 0]
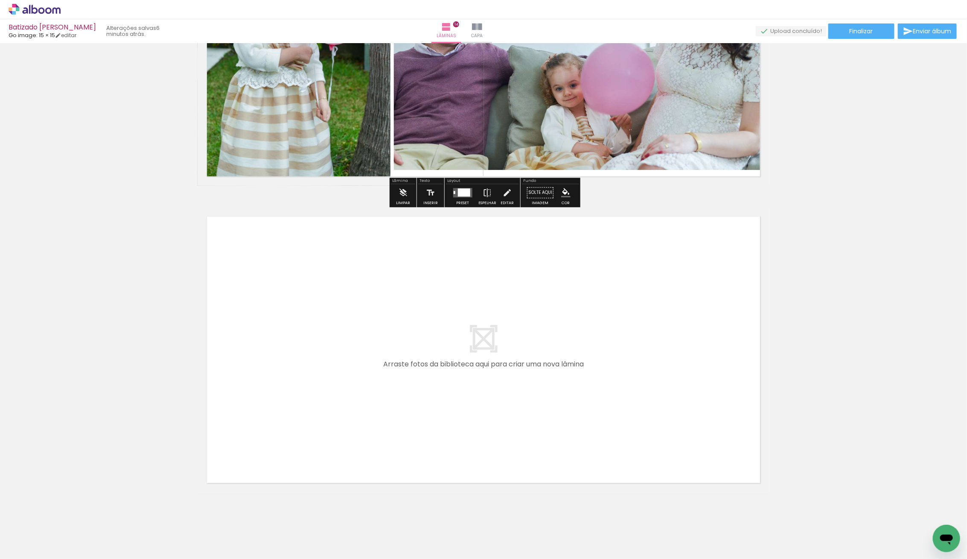
scroll to position [4144, 0]
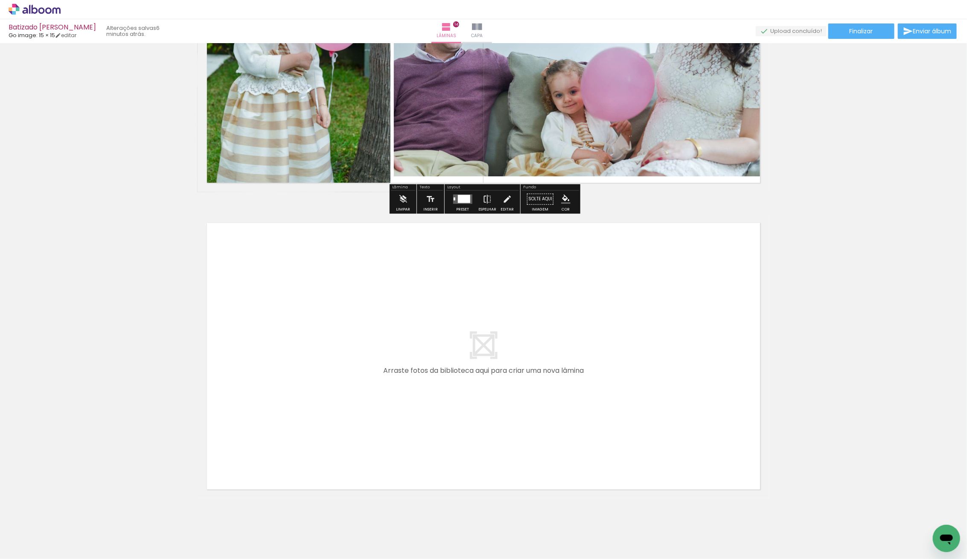
click at [493, 253] on quentale-layouter at bounding box center [484, 355] width 572 height 285
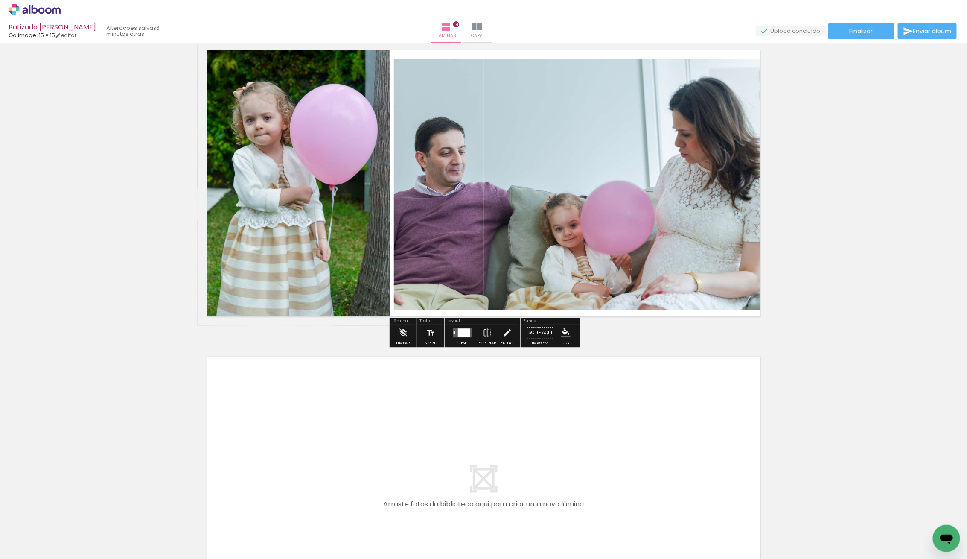
scroll to position [4009, 0]
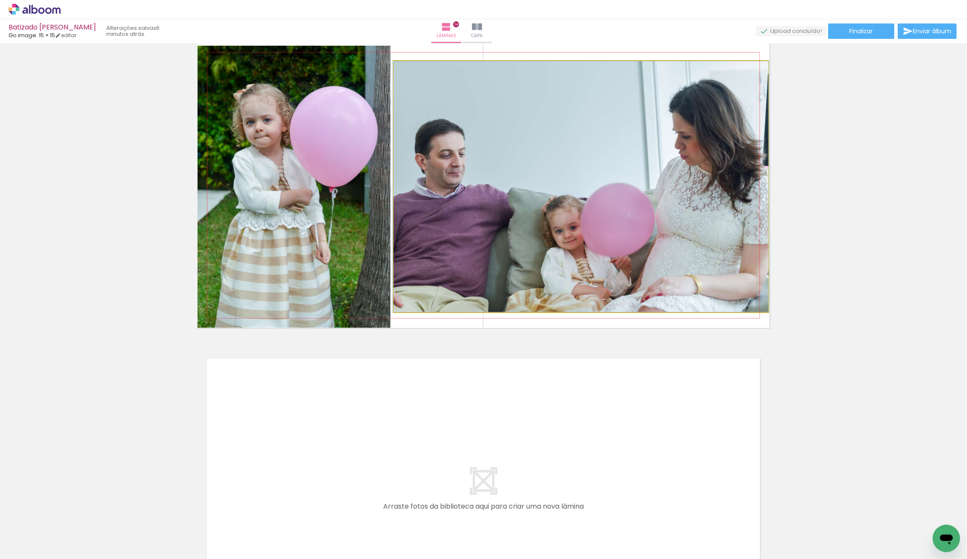
click at [532, 279] on div at bounding box center [581, 186] width 376 height 251
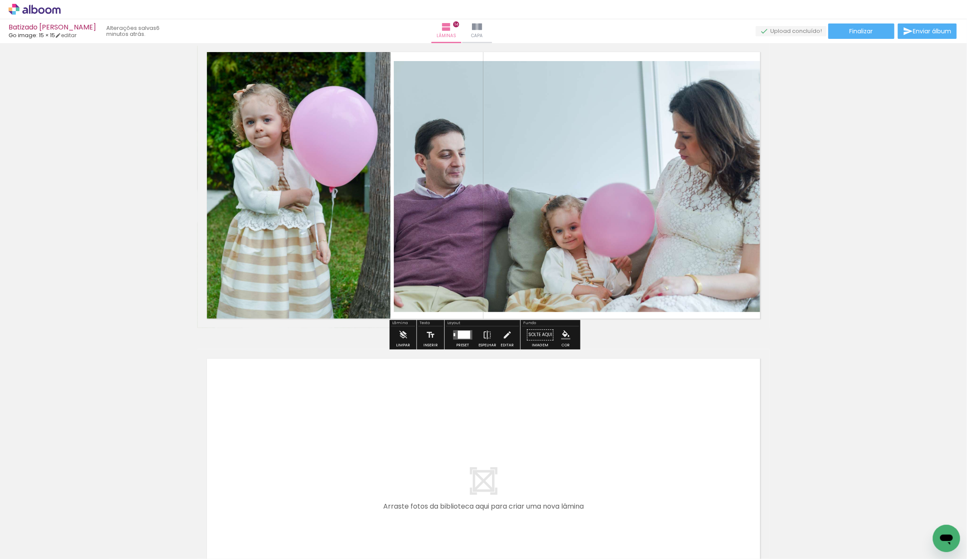
click at [228, 205] on quentale-photo at bounding box center [294, 187] width 193 height 282
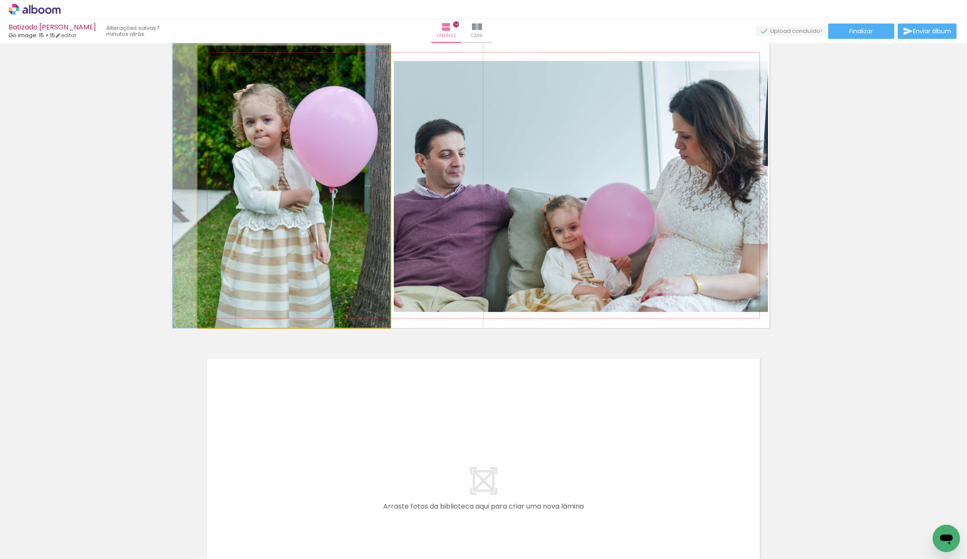
click at [331, 325] on quentale-photo at bounding box center [294, 187] width 193 height 282
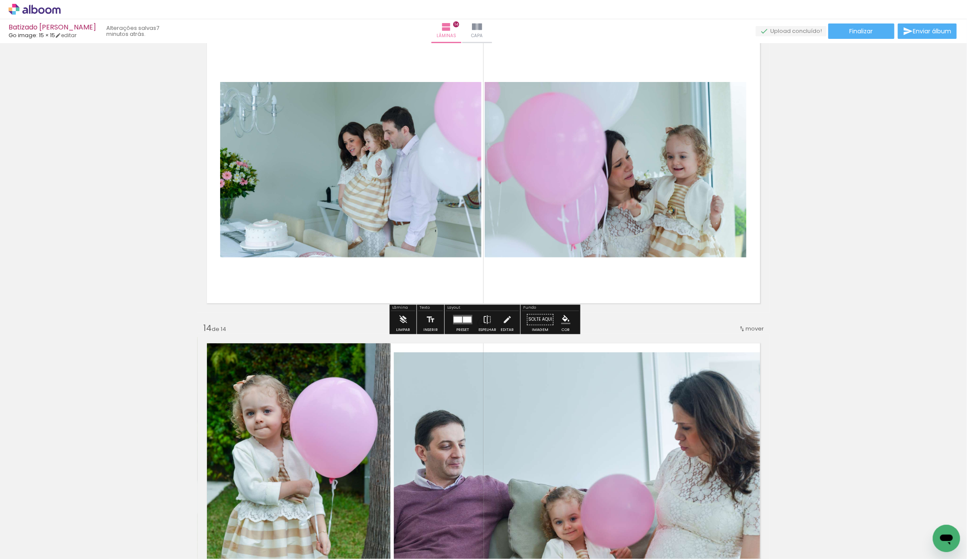
scroll to position [3714, 0]
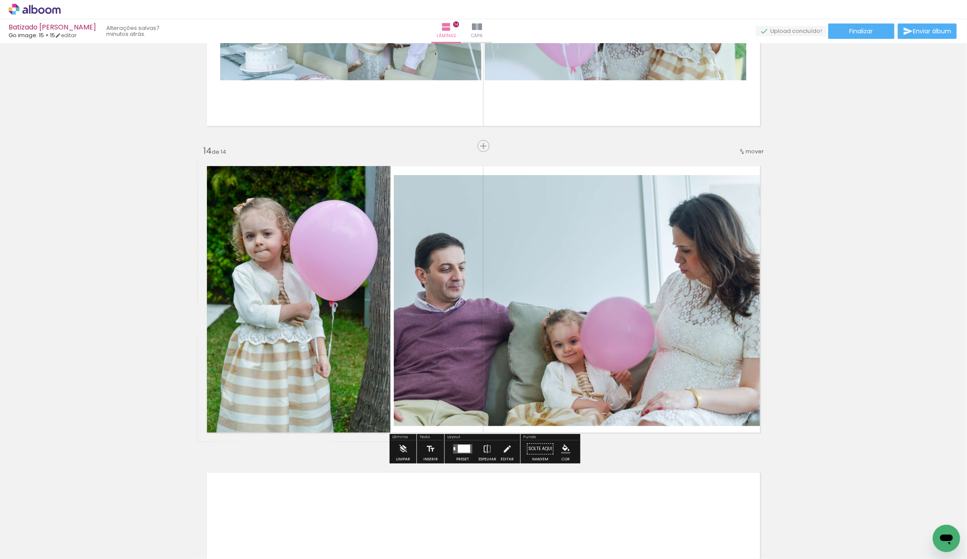
scroll to position [3894, 0]
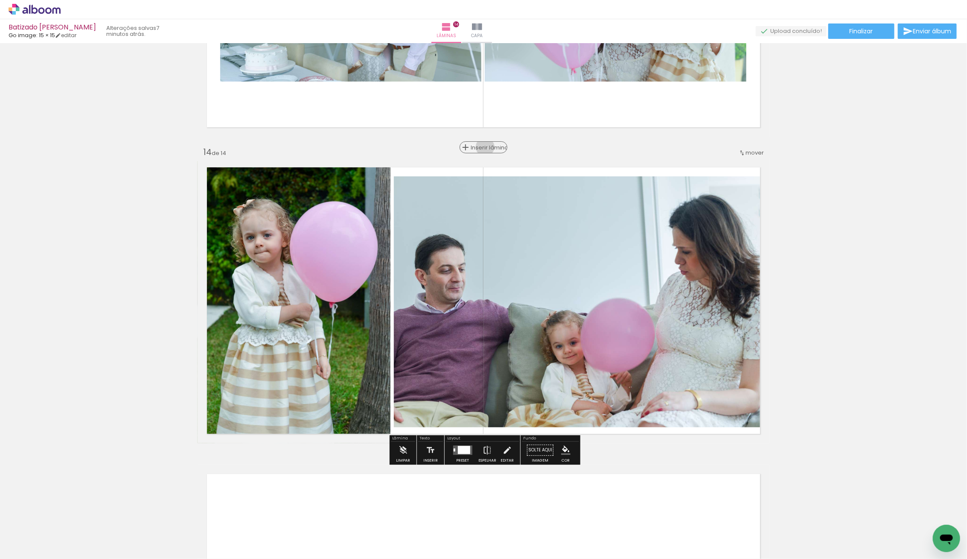
click at [485, 146] on span "Inserir lâmina" at bounding box center [487, 148] width 33 height 6
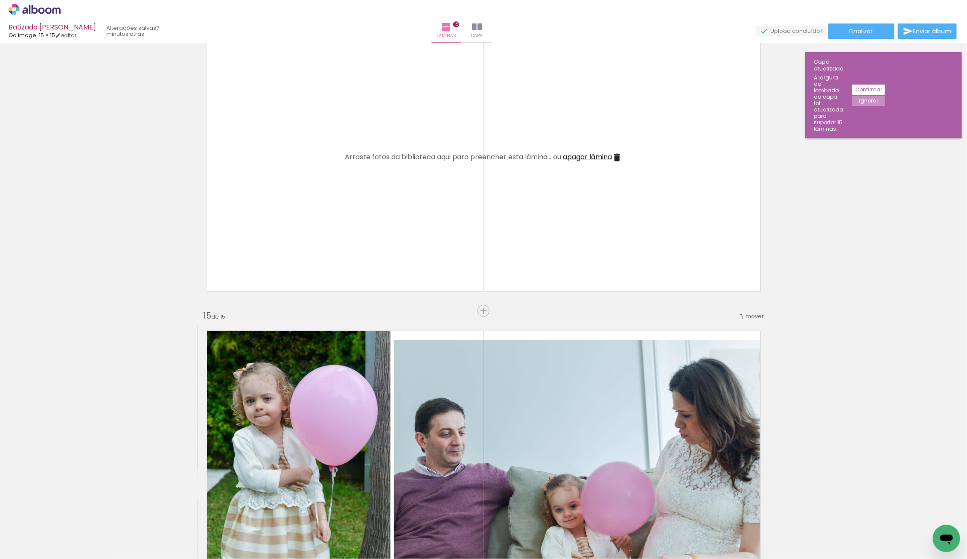
scroll to position [4070, 0]
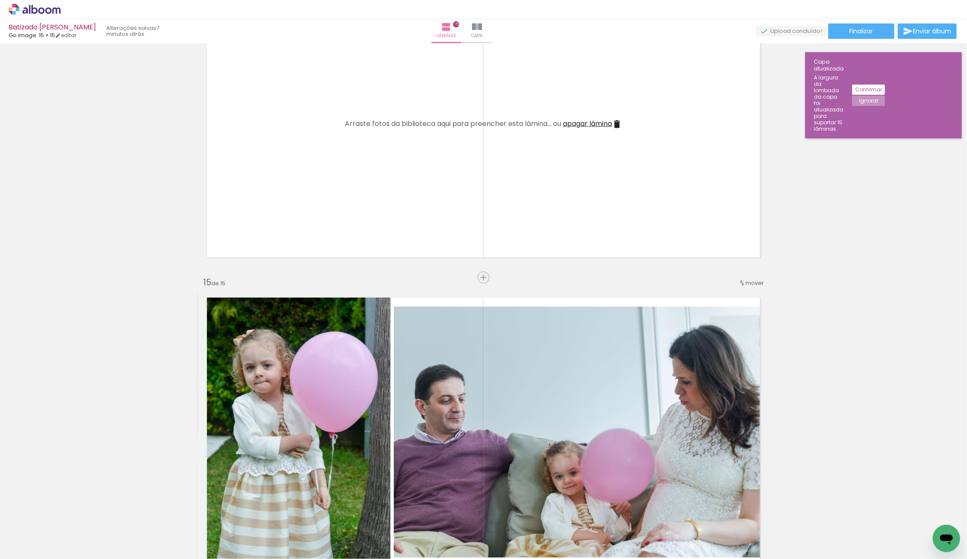
click at [754, 280] on span "mover" at bounding box center [755, 283] width 18 height 8
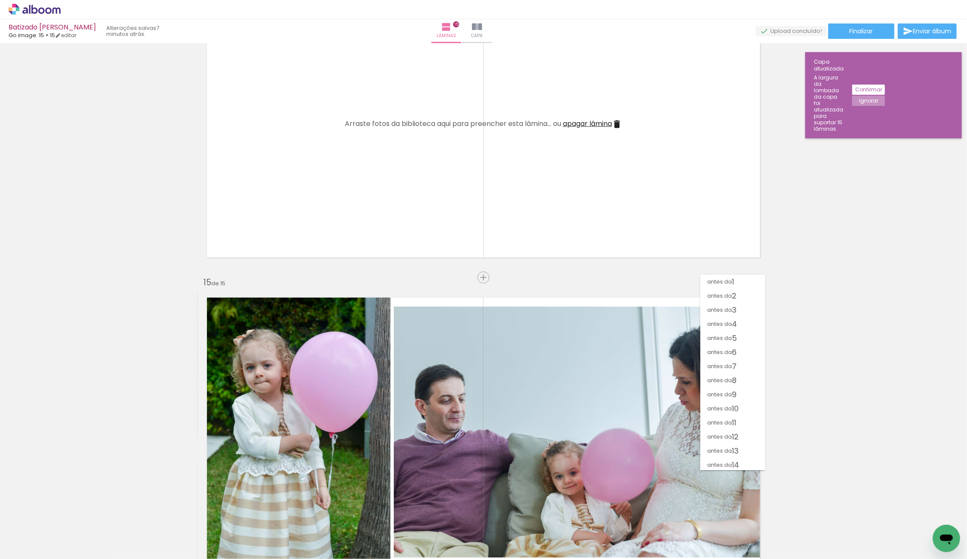
scroll to position [15, 0]
click at [717, 449] on span "antes da" at bounding box center [719, 449] width 25 height 14
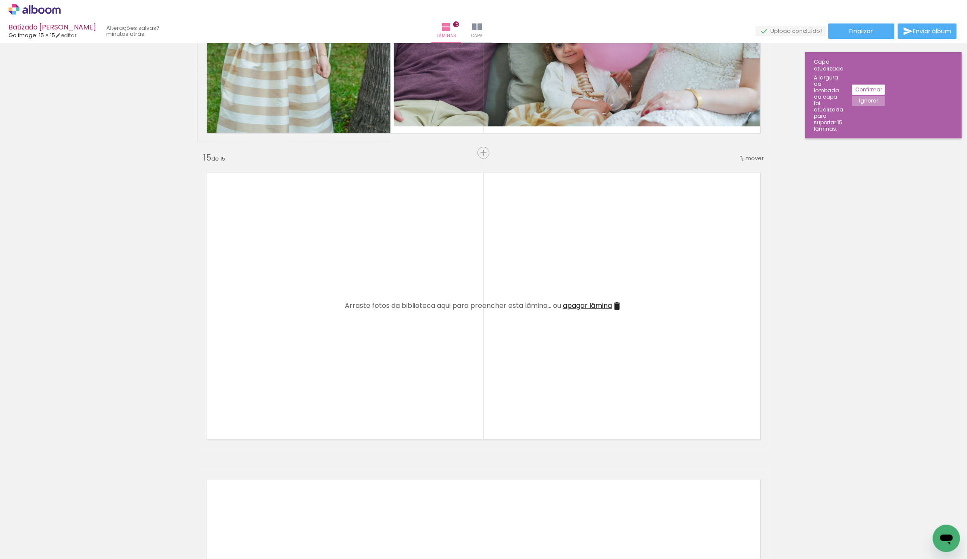
scroll to position [4203, 0]
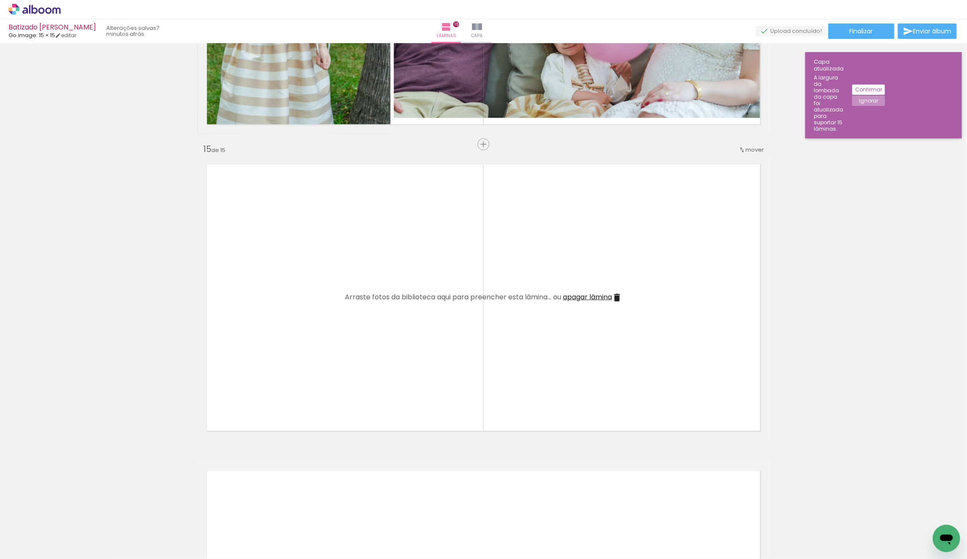
click at [0, 0] on slot "Confirmar" at bounding box center [0, 0] width 0 height 0
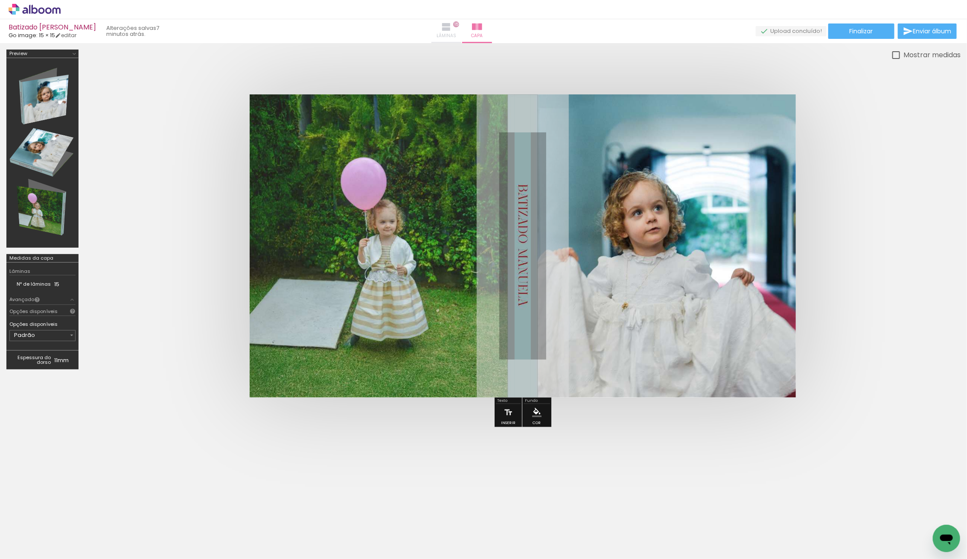
click at [452, 25] on iron-icon at bounding box center [446, 27] width 10 height 10
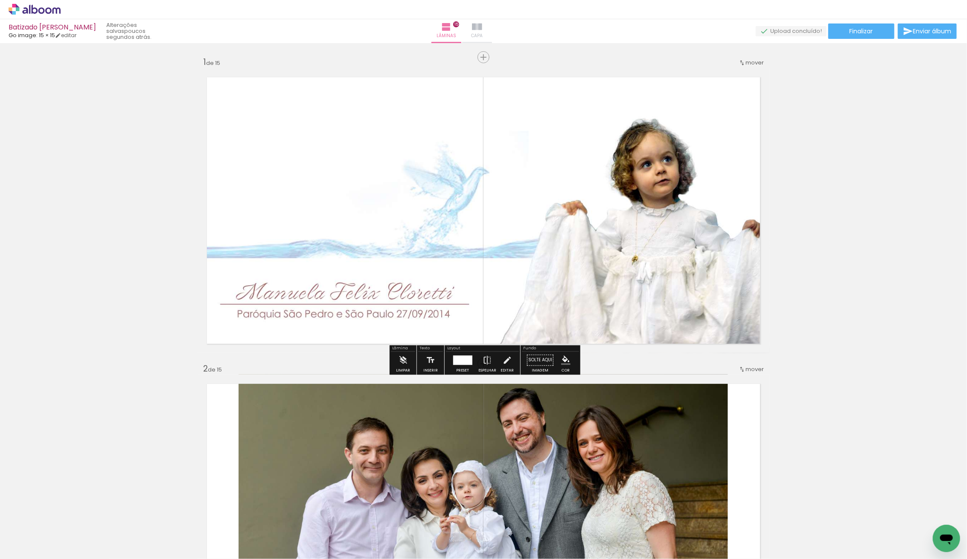
click at [492, 22] on paper-button "Capa" at bounding box center [477, 31] width 30 height 24
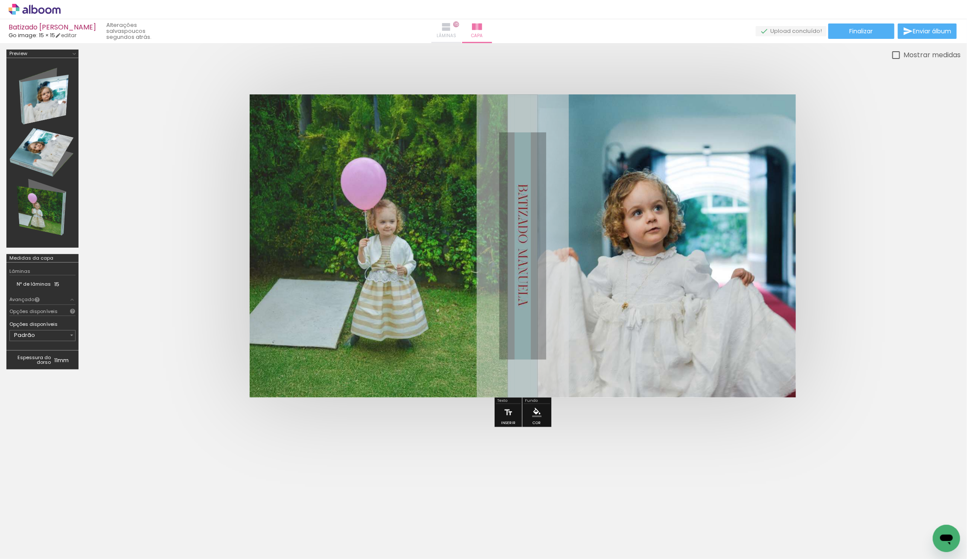
click at [452, 22] on iron-icon at bounding box center [446, 27] width 10 height 10
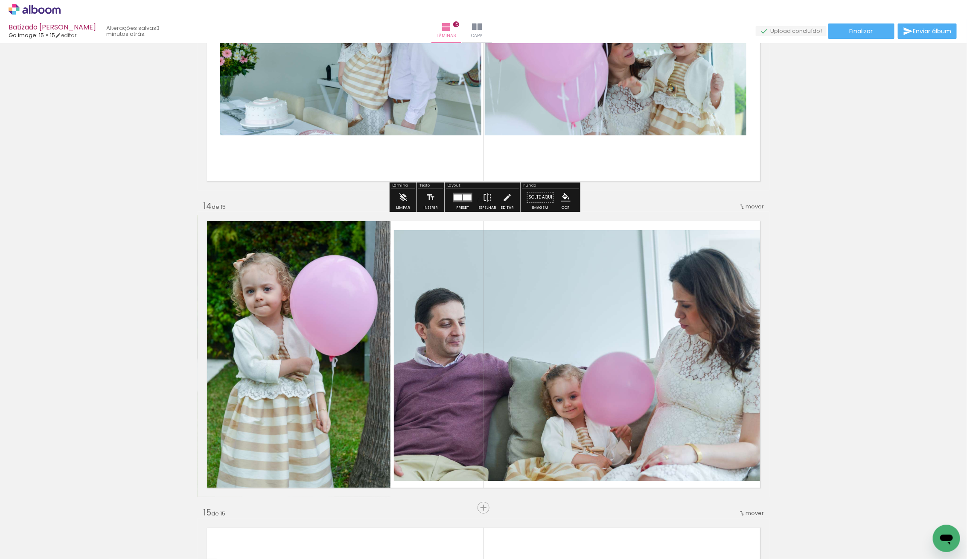
scroll to position [3840, 0]
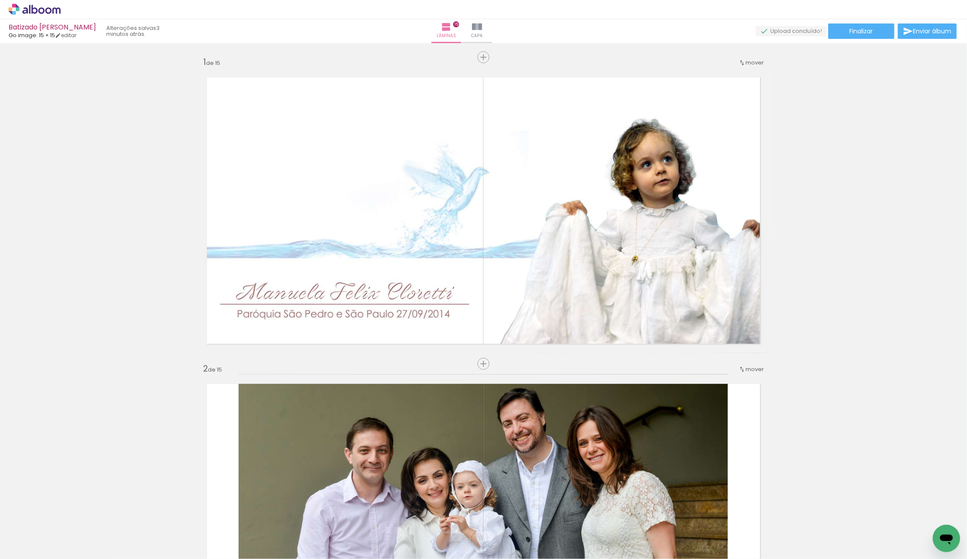
scroll to position [4326, 0]
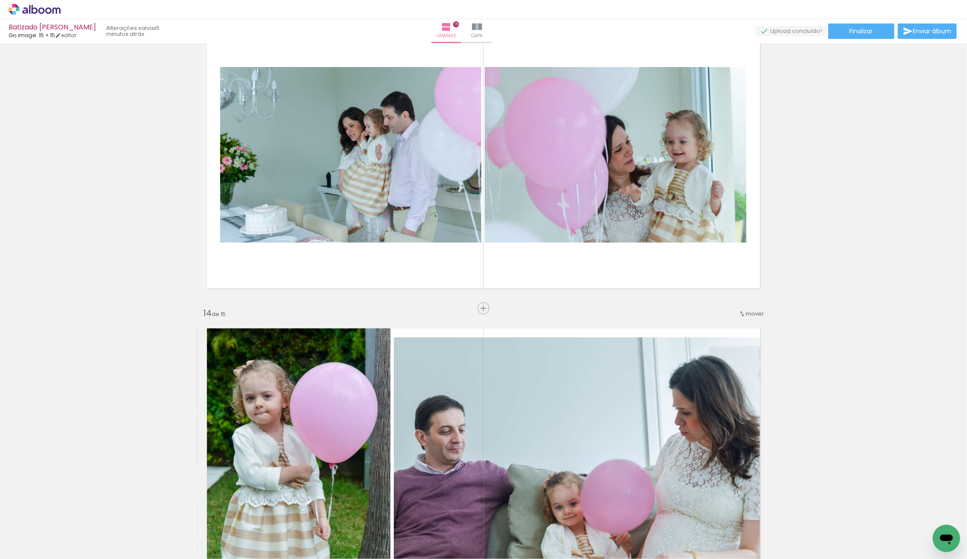
scroll to position [3734, 0]
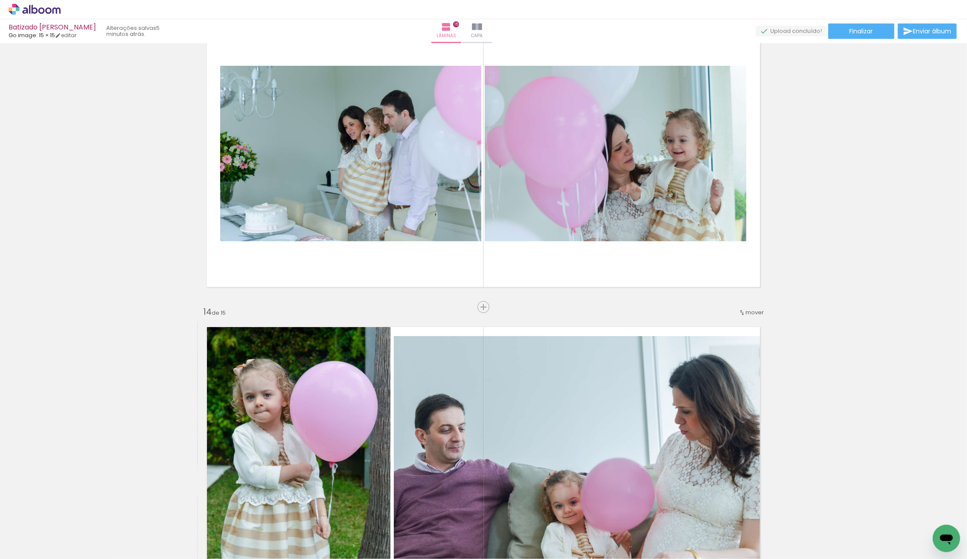
click at [70, 526] on iron-horizontal-list at bounding box center [61, 531] width 17 height 53
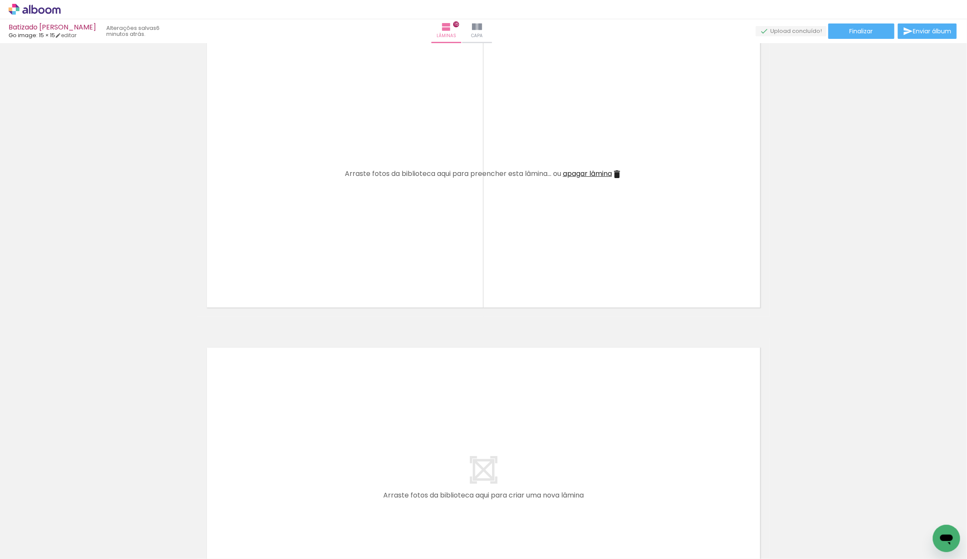
scroll to position [4374, 0]
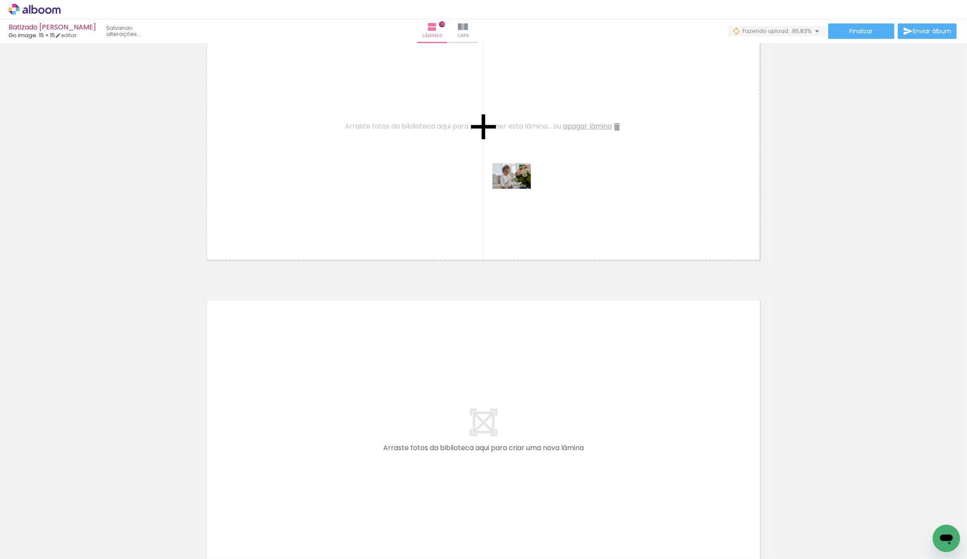
drag, startPoint x: 90, startPoint y: 531, endPoint x: 518, endPoint y: 189, distance: 547.7
click at [518, 189] on quentale-workspace at bounding box center [483, 279] width 967 height 559
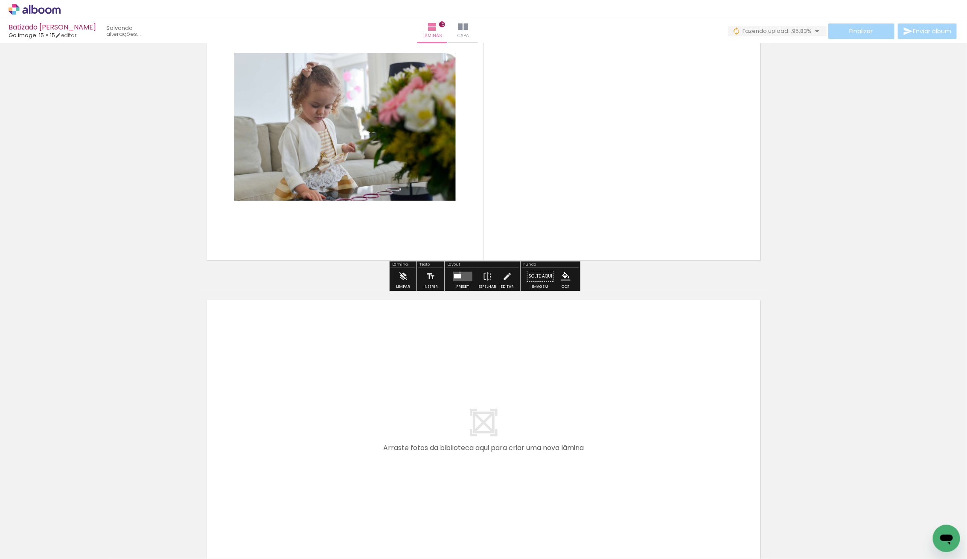
click at [458, 272] on quentale-layouter at bounding box center [462, 275] width 19 height 9
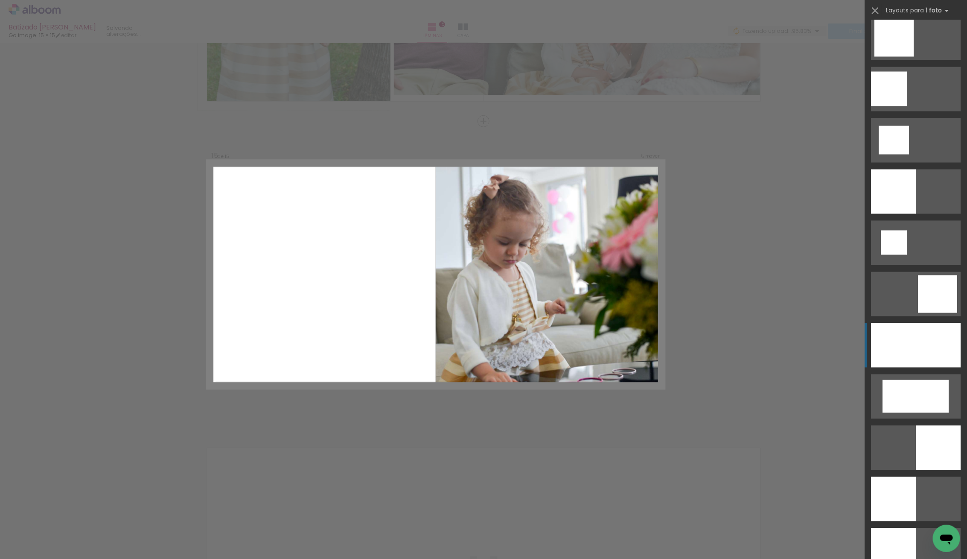
scroll to position [961, 0]
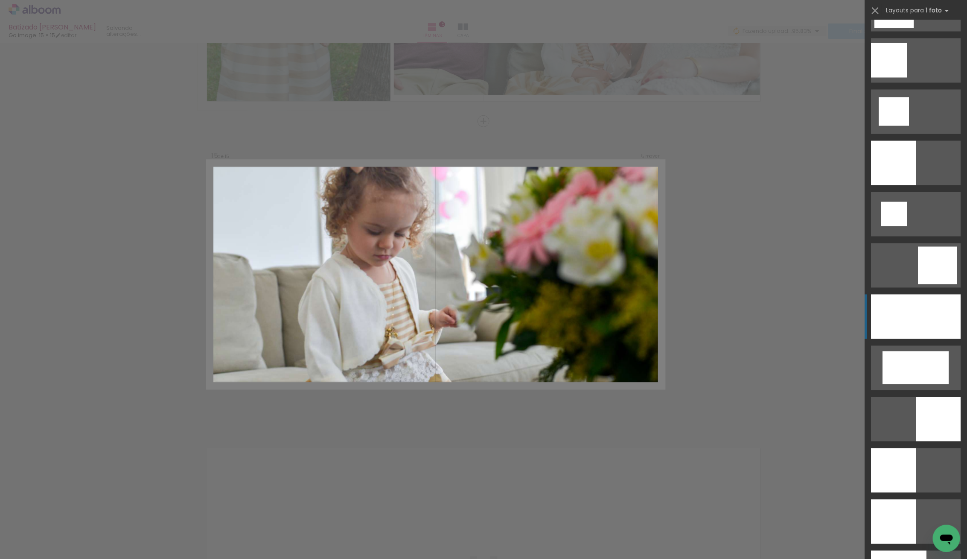
drag, startPoint x: 922, startPoint y: 325, endPoint x: 917, endPoint y: 324, distance: 5.1
click at [920, 325] on div at bounding box center [916, 316] width 90 height 44
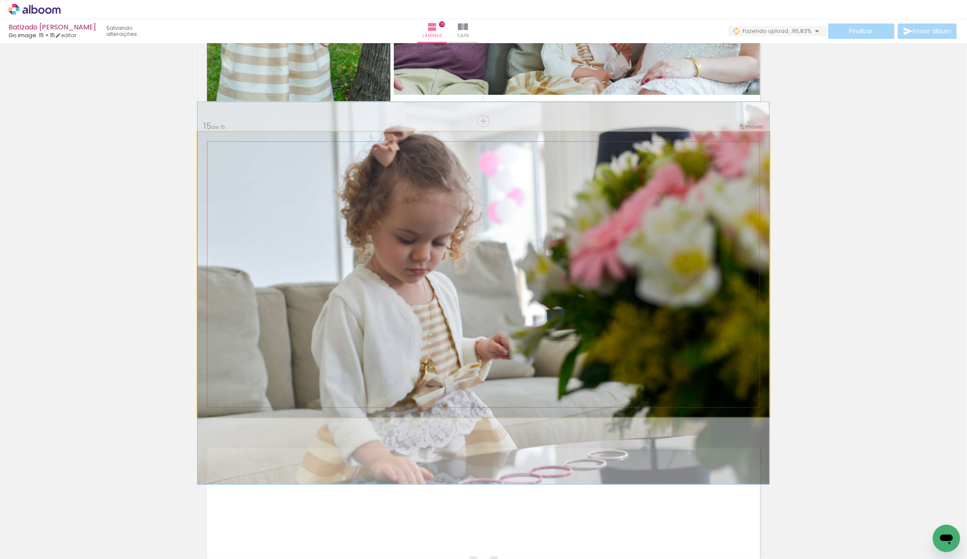
drag, startPoint x: 563, startPoint y: 273, endPoint x: 564, endPoint y: 292, distance: 18.8
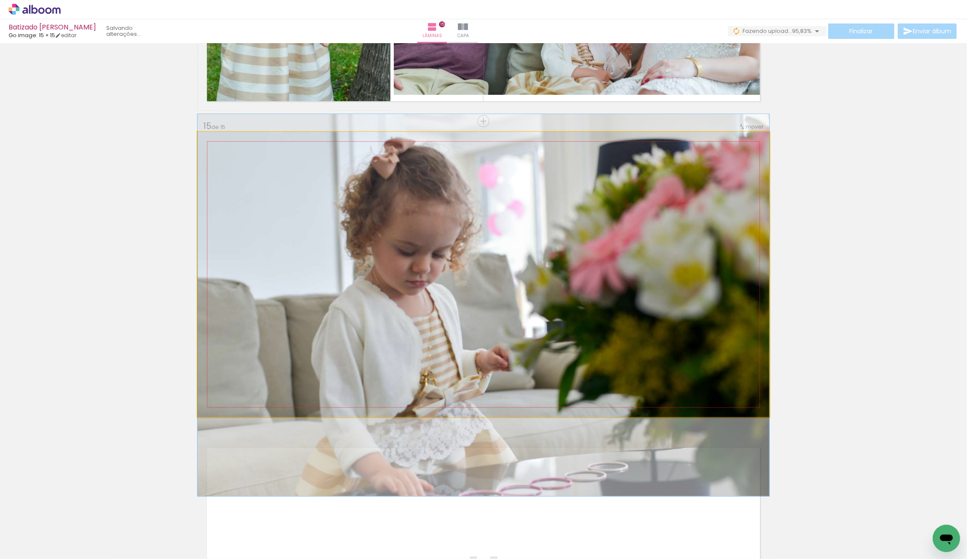
drag, startPoint x: 562, startPoint y: 298, endPoint x: 563, endPoint y: 309, distance: 10.7
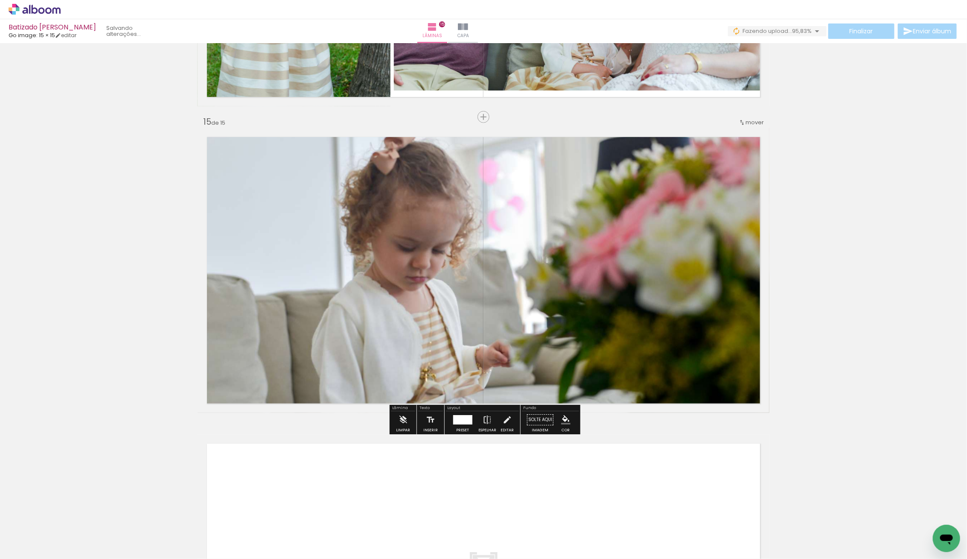
drag, startPoint x: 459, startPoint y: 419, endPoint x: 463, endPoint y: 418, distance: 4.4
click at [458, 418] on div at bounding box center [462, 419] width 19 height 9
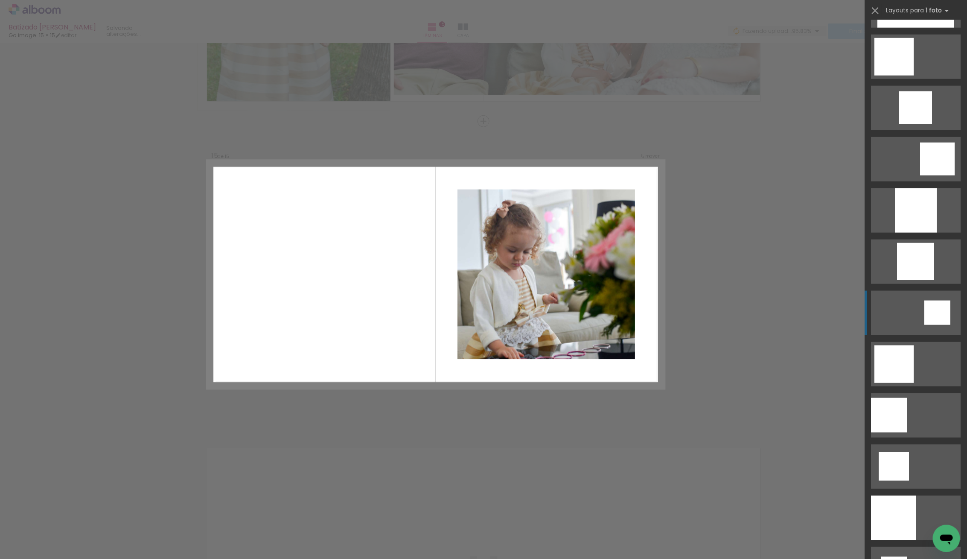
scroll to position [514, 0]
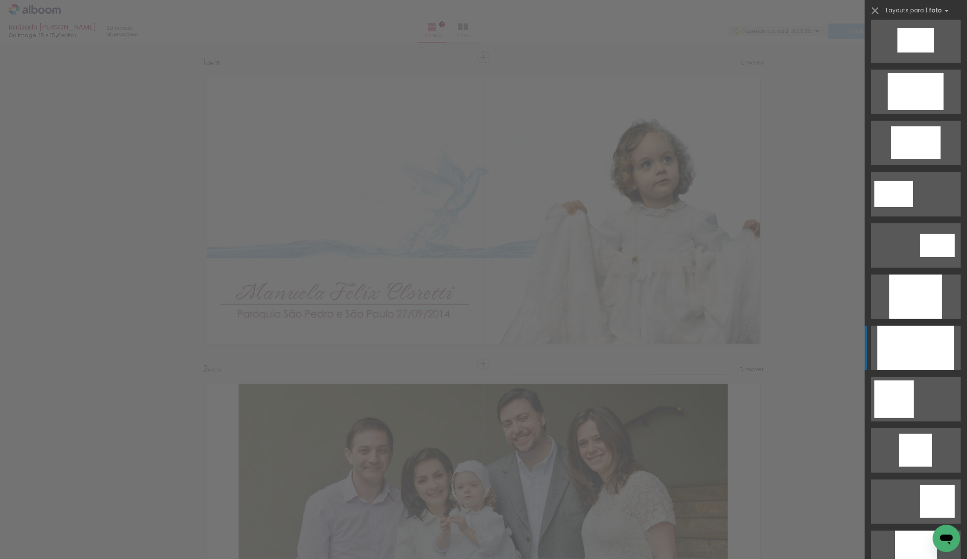
scroll to position [4226, 0]
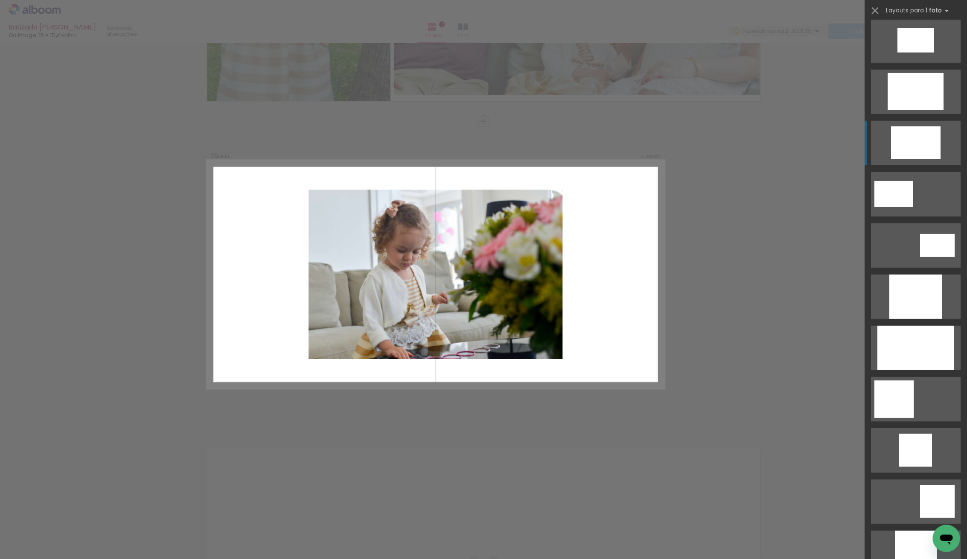
click at [924, 156] on div at bounding box center [916, 142] width 50 height 33
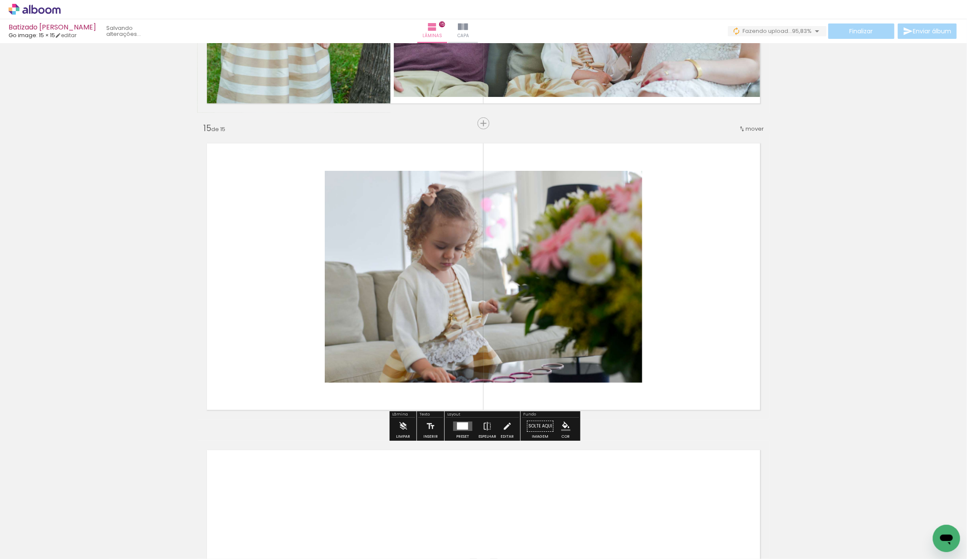
click at [432, 242] on quentale-photo at bounding box center [484, 277] width 318 height 212
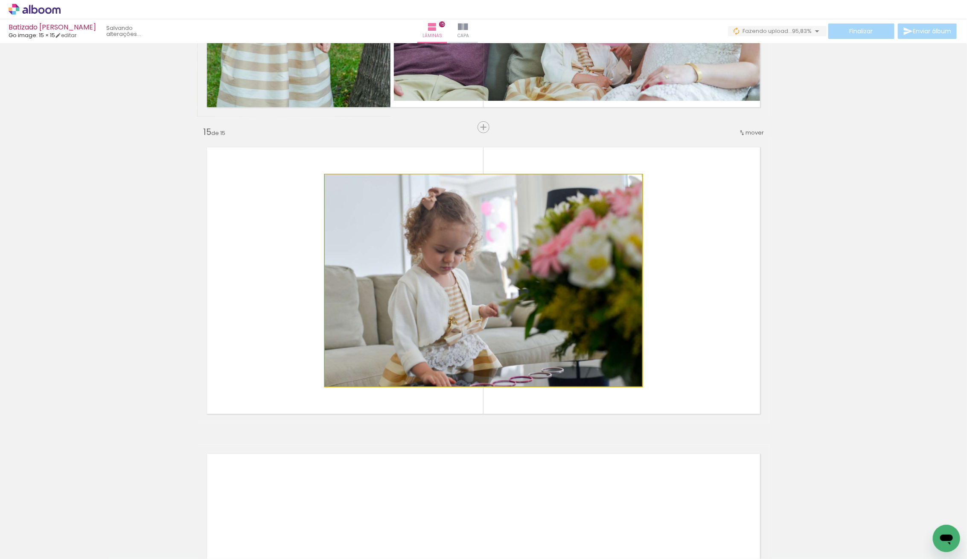
click at [432, 242] on quentale-photo at bounding box center [484, 281] width 318 height 212
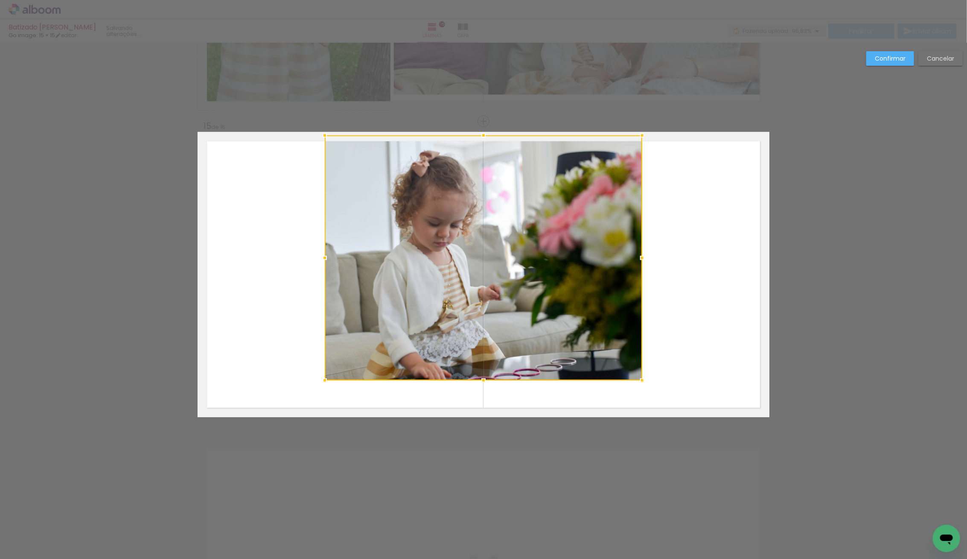
drag, startPoint x: 484, startPoint y: 171, endPoint x: 489, endPoint y: 146, distance: 24.7
click at [489, 146] on div at bounding box center [484, 257] width 318 height 245
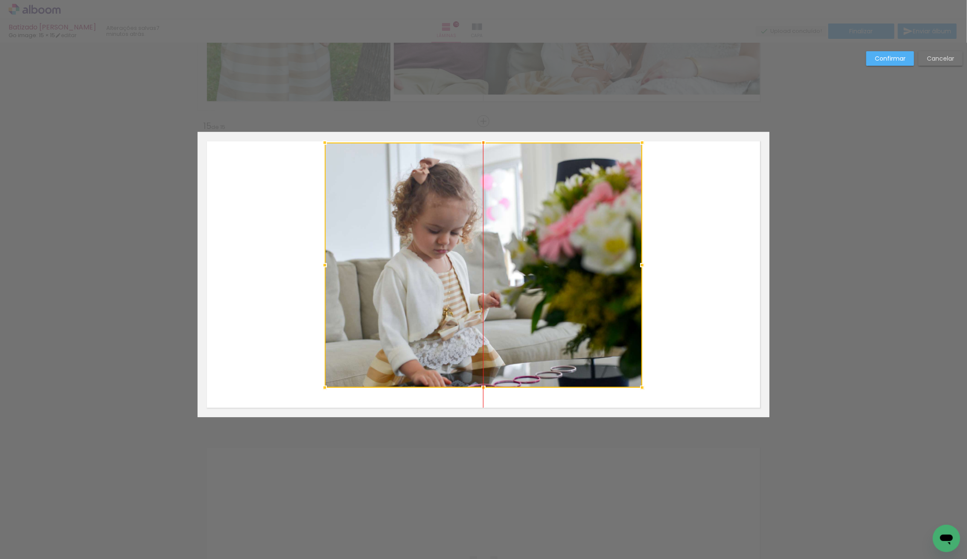
drag, startPoint x: 475, startPoint y: 236, endPoint x: 474, endPoint y: 243, distance: 6.9
click at [475, 244] on div at bounding box center [484, 265] width 318 height 245
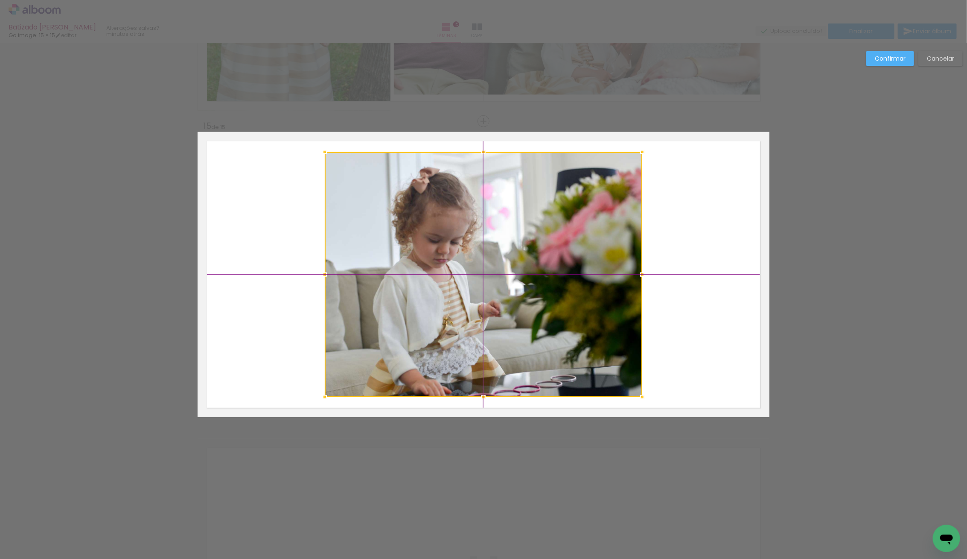
drag, startPoint x: 449, startPoint y: 244, endPoint x: 447, endPoint y: 249, distance: 4.9
click at [447, 249] on div at bounding box center [484, 274] width 318 height 245
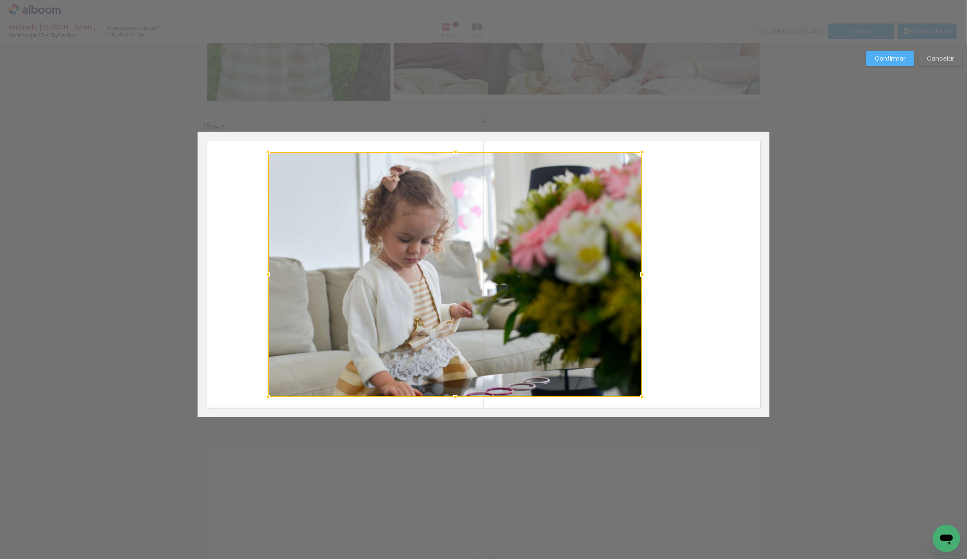
drag, startPoint x: 323, startPoint y: 268, endPoint x: 274, endPoint y: 271, distance: 48.3
click at [265, 268] on div at bounding box center [267, 274] width 17 height 17
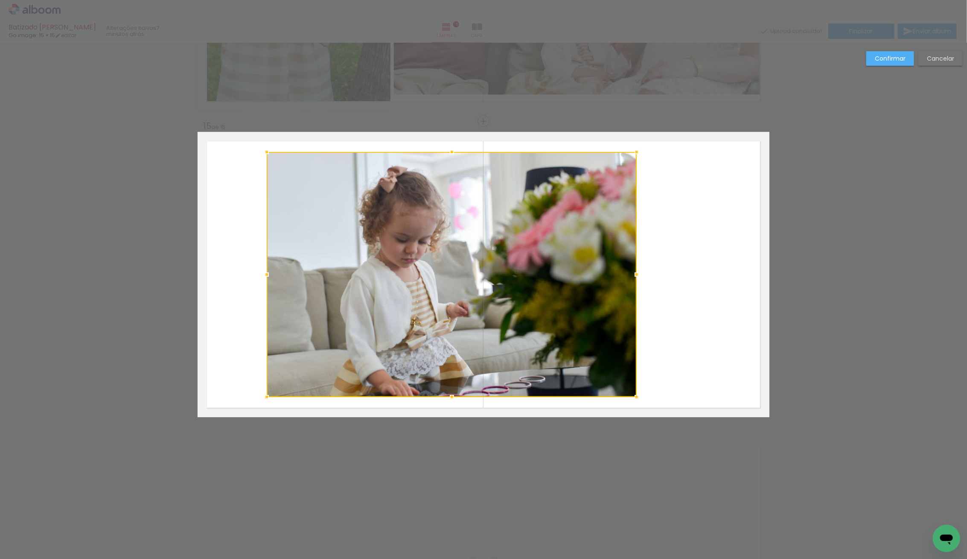
drag, startPoint x: 638, startPoint y: 276, endPoint x: 508, endPoint y: 353, distance: 151.1
click at [632, 271] on div at bounding box center [636, 274] width 17 height 17
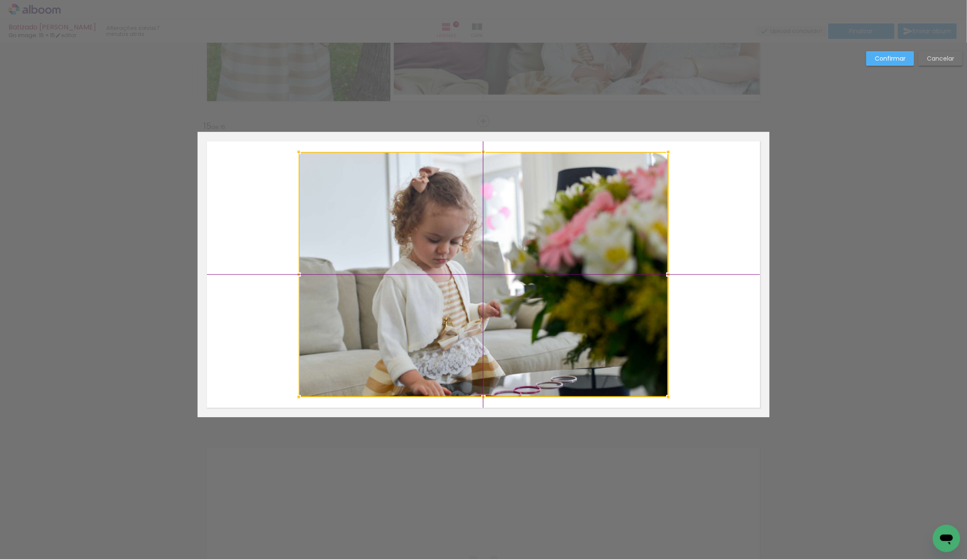
drag, startPoint x: 404, startPoint y: 322, endPoint x: 436, endPoint y: 322, distance: 31.6
click at [436, 322] on div at bounding box center [484, 274] width 370 height 245
click at [0, 0] on slot "Confirmar" at bounding box center [0, 0] width 0 height 0
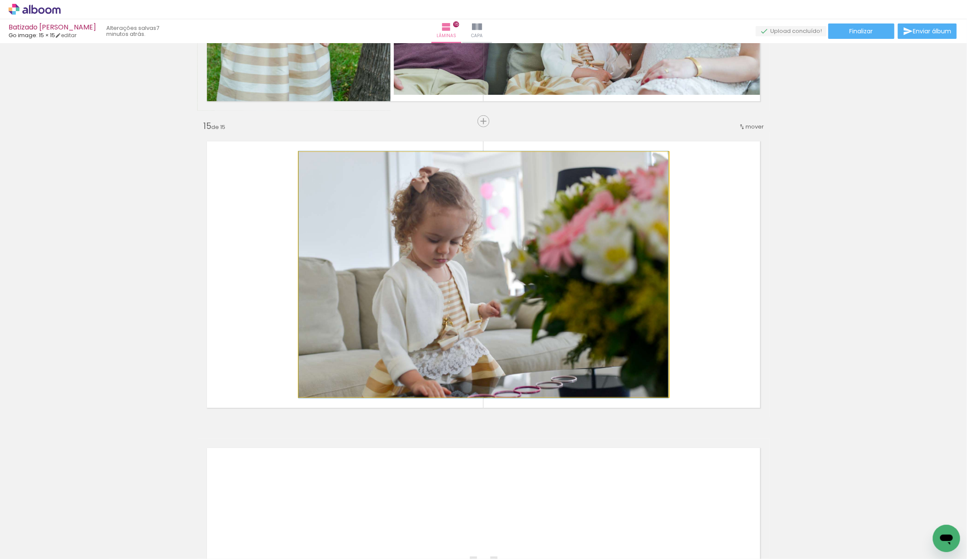
click at [464, 244] on quentale-photo at bounding box center [484, 274] width 370 height 245
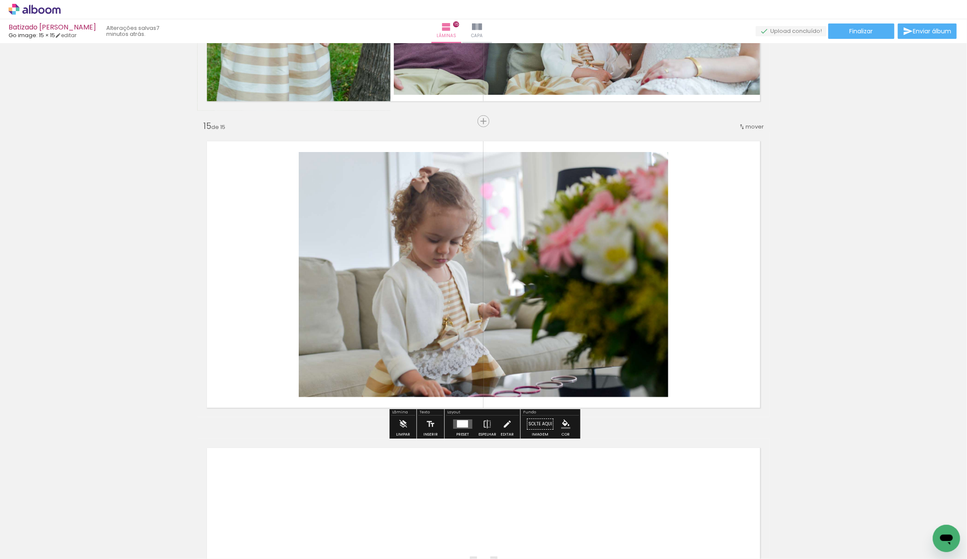
click at [471, 337] on div at bounding box center [484, 274] width 370 height 247
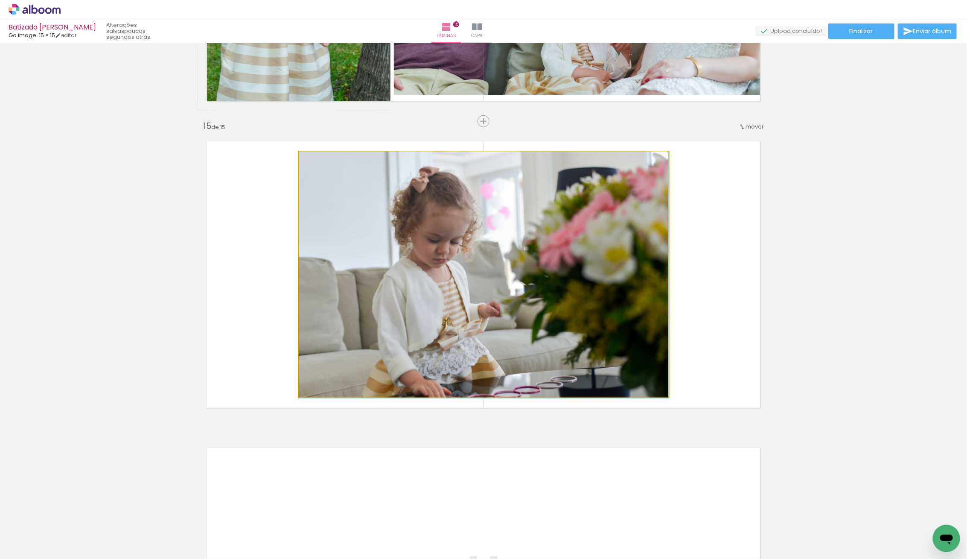
click at [473, 328] on div at bounding box center [484, 274] width 370 height 247
click at [473, 328] on quentale-photo at bounding box center [484, 274] width 370 height 245
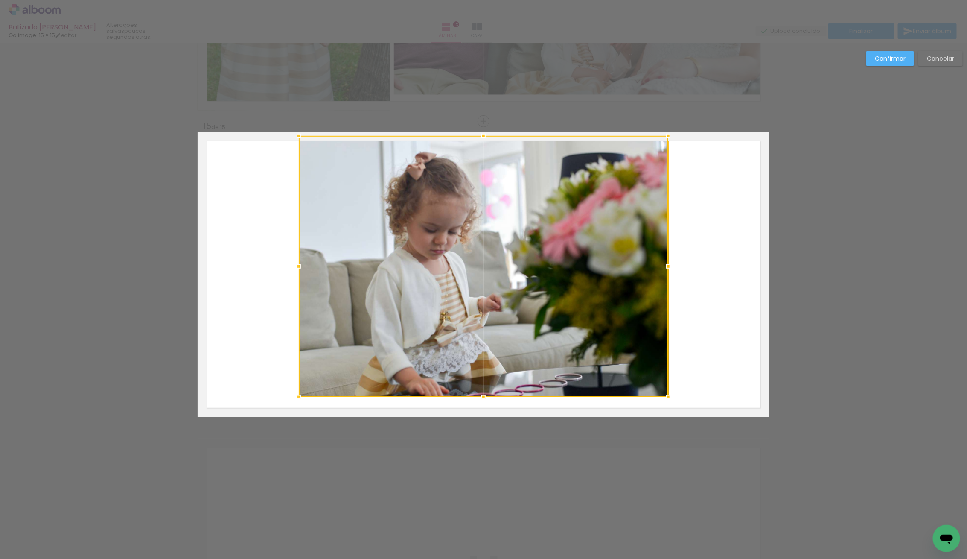
drag, startPoint x: 484, startPoint y: 148, endPoint x: 490, endPoint y: 146, distance: 6.6
click at [488, 132] on div at bounding box center [483, 135] width 17 height 17
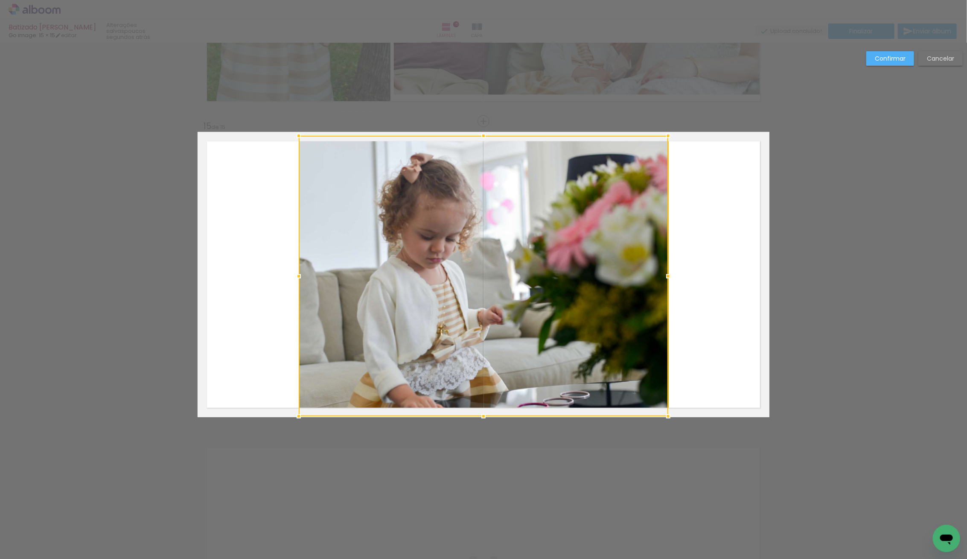
drag, startPoint x: 482, startPoint y: 398, endPoint x: 483, endPoint y: 413, distance: 15.0
click at [483, 413] on div at bounding box center [483, 416] width 17 height 17
click at [625, 302] on div at bounding box center [484, 276] width 370 height 280
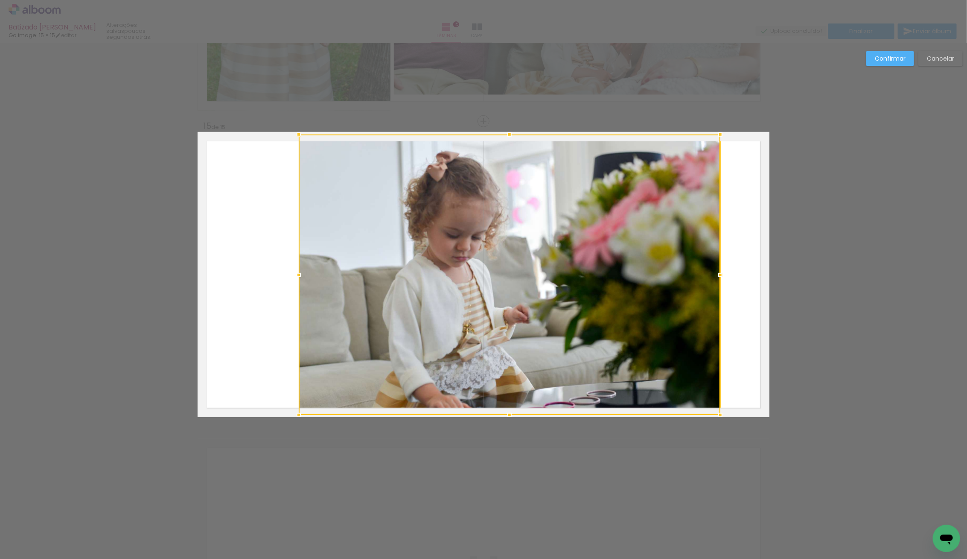
drag, startPoint x: 661, startPoint y: 270, endPoint x: 713, endPoint y: 274, distance: 52.7
click at [713, 274] on div at bounding box center [720, 274] width 17 height 17
click at [629, 273] on div at bounding box center [510, 274] width 422 height 280
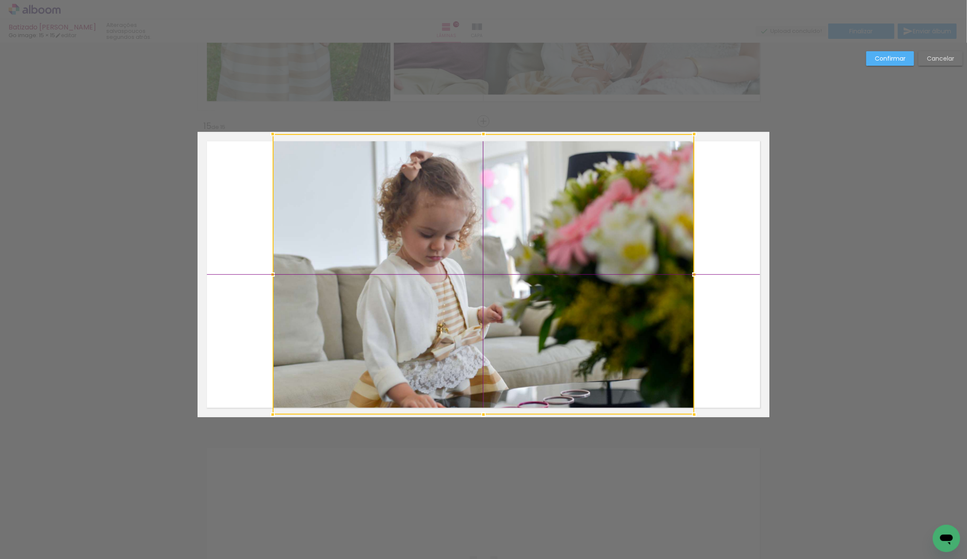
drag, startPoint x: 626, startPoint y: 273, endPoint x: 601, endPoint y: 271, distance: 24.4
click at [601, 271] on div at bounding box center [484, 274] width 422 height 280
click at [883, 52] on paper-button "Confirmar" at bounding box center [890, 58] width 48 height 15
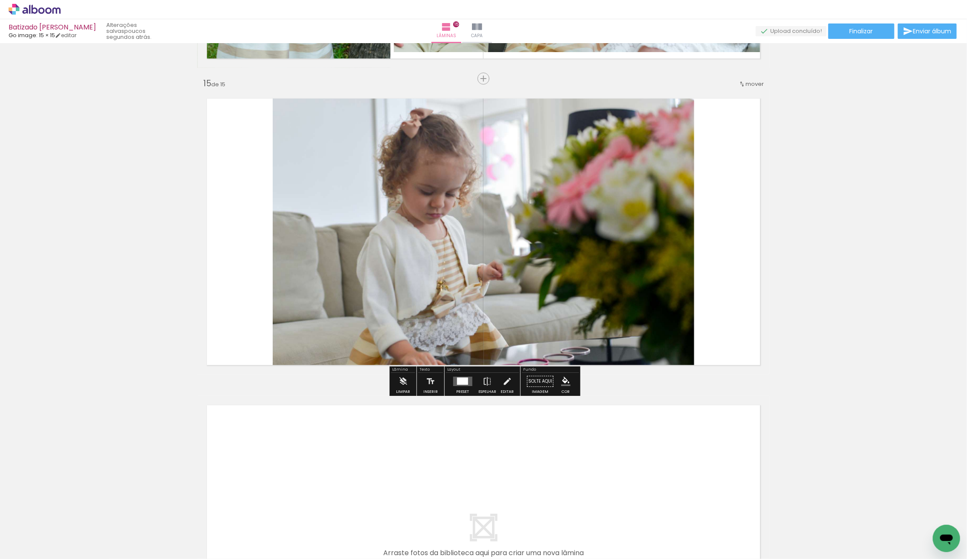
scroll to position [4260, 0]
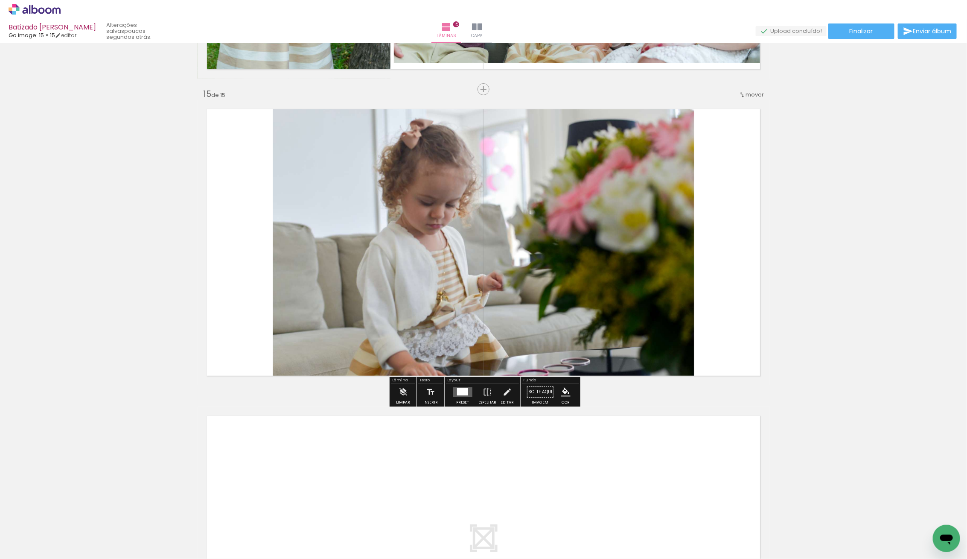
click at [328, 271] on div at bounding box center [484, 242] width 422 height 282
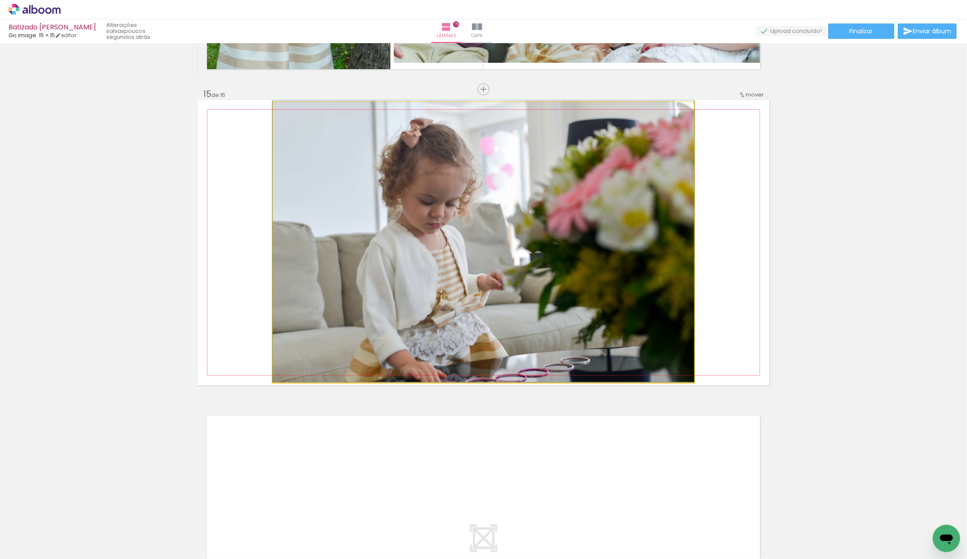
click at [330, 264] on div at bounding box center [484, 241] width 422 height 282
drag, startPoint x: 332, startPoint y: 264, endPoint x: 335, endPoint y: 258, distance: 6.5
click at [335, 258] on quentale-photo at bounding box center [484, 242] width 422 height 280
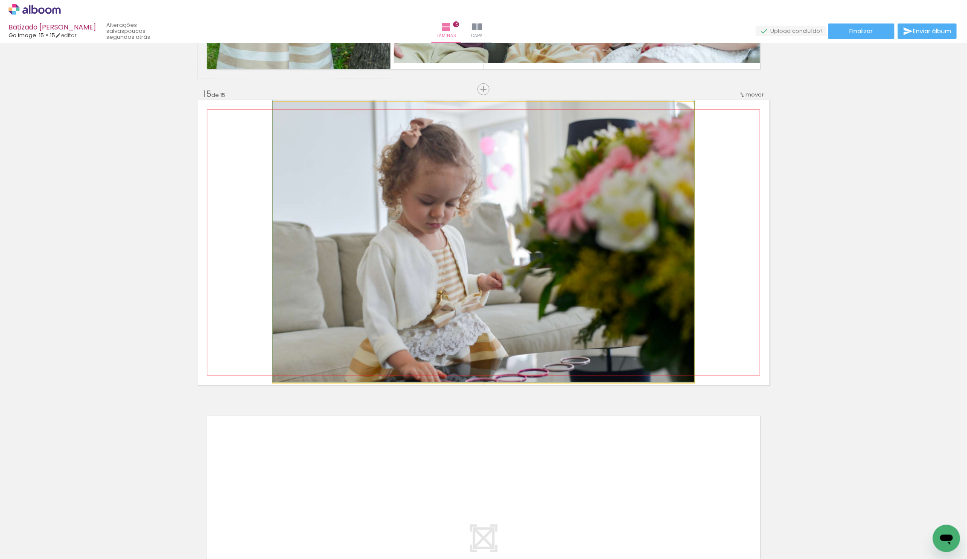
click at [397, 259] on quentale-photo at bounding box center [484, 242] width 422 height 280
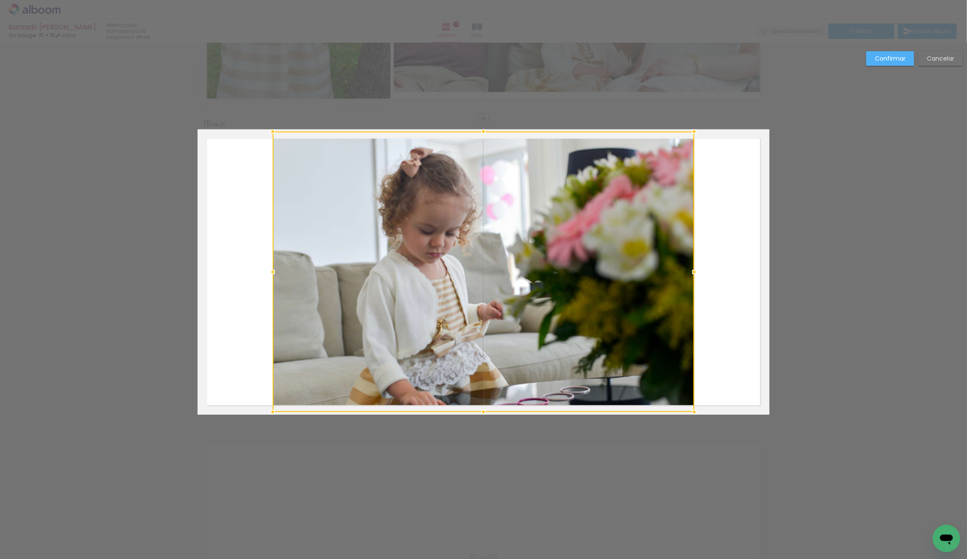
scroll to position [4226, 0]
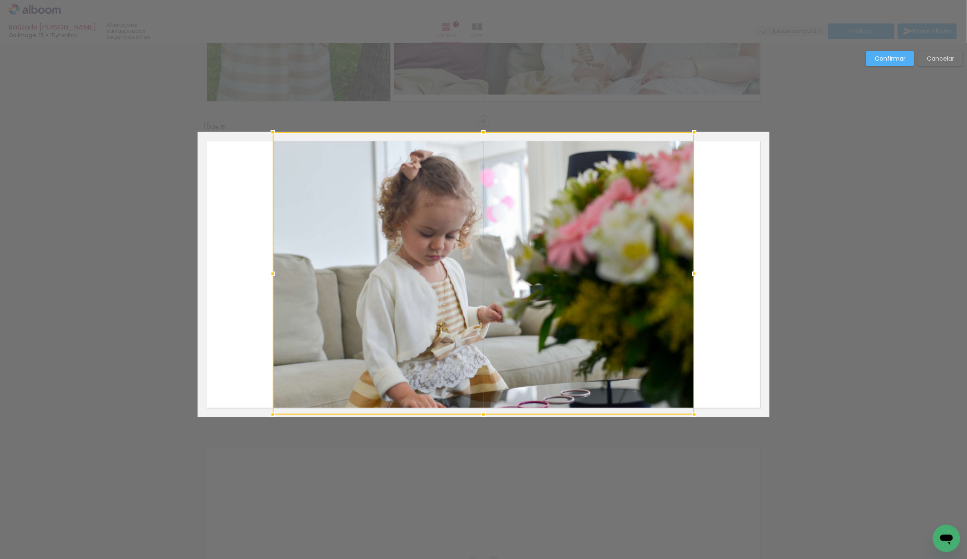
click at [488, 128] on div at bounding box center [483, 132] width 17 height 17
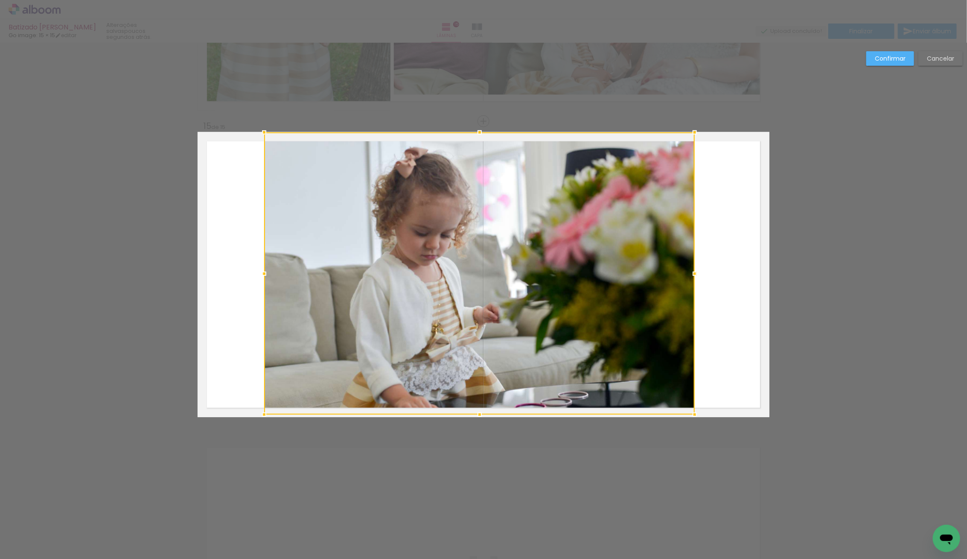
drag, startPoint x: 270, startPoint y: 267, endPoint x: 280, endPoint y: 272, distance: 11.1
click at [260, 257] on album-spread "15 de 15" at bounding box center [484, 274] width 572 height 285
click at [457, 387] on div at bounding box center [479, 273] width 431 height 282
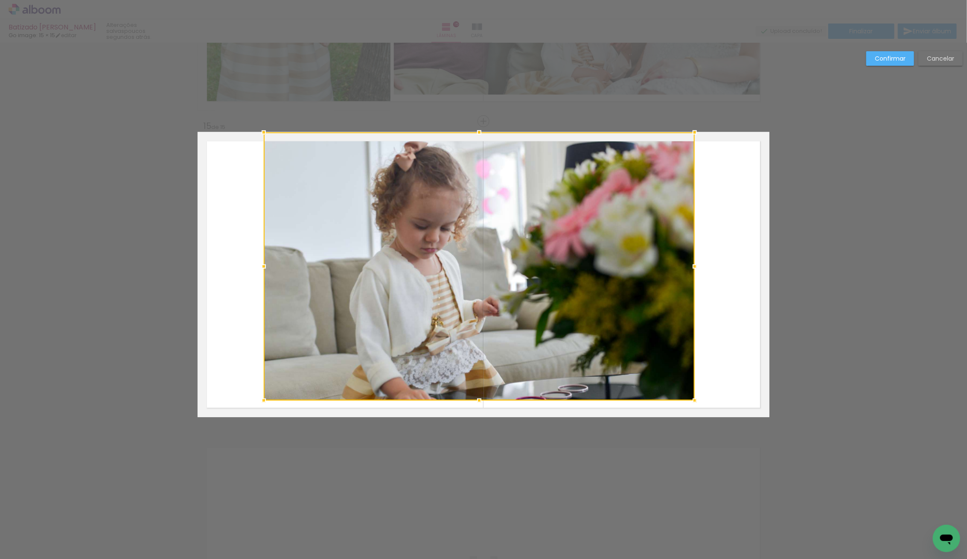
drag, startPoint x: 482, startPoint y: 411, endPoint x: 471, endPoint y: 371, distance: 41.2
click at [482, 396] on div at bounding box center [479, 400] width 17 height 17
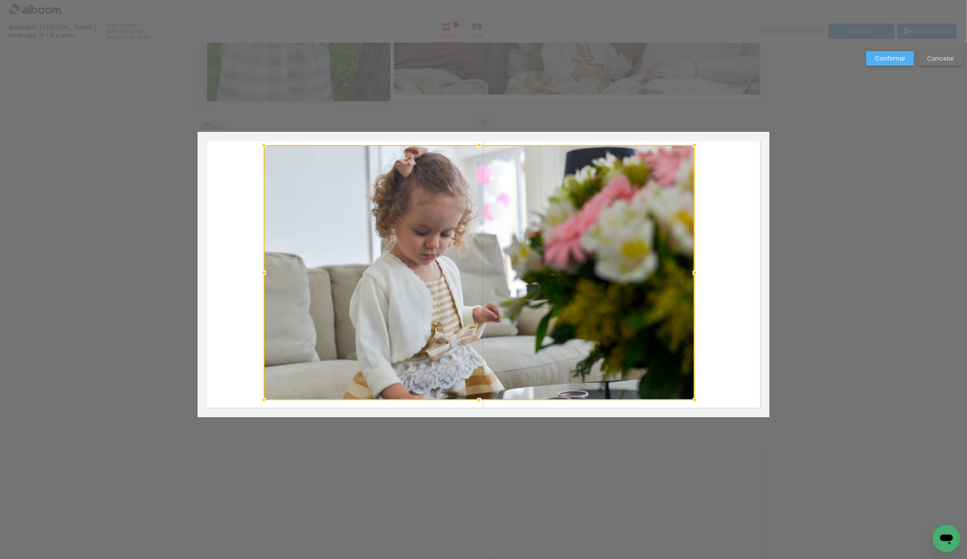
drag, startPoint x: 483, startPoint y: 129, endPoint x: 475, endPoint y: 143, distance: 16.1
click at [485, 141] on div at bounding box center [479, 145] width 17 height 17
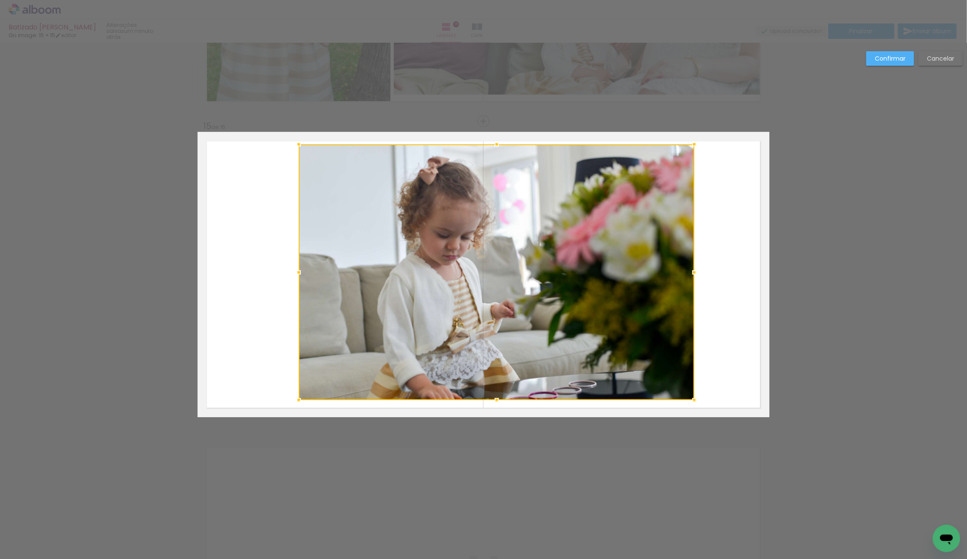
drag, startPoint x: 258, startPoint y: 272, endPoint x: 287, endPoint y: 267, distance: 29.9
click at [290, 267] on div at bounding box center [298, 272] width 17 height 17
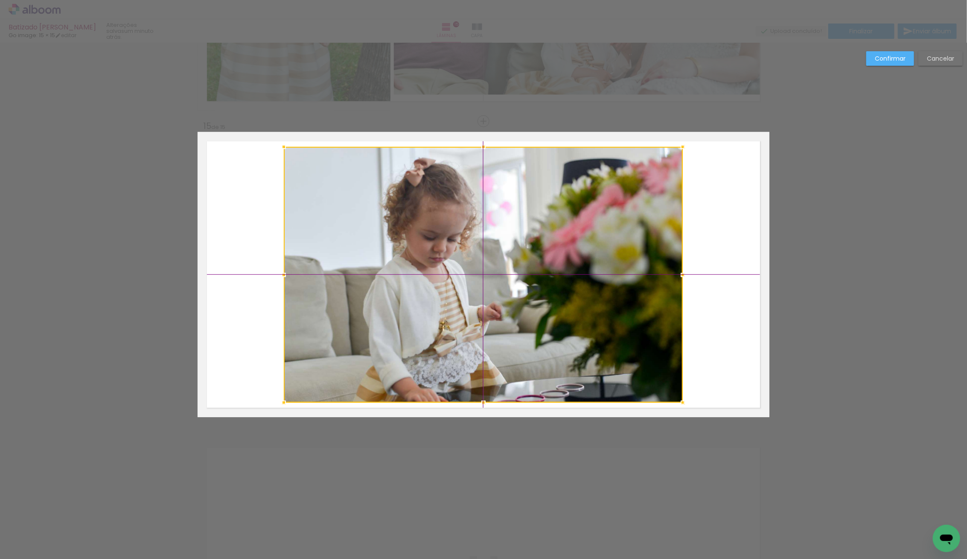
drag, startPoint x: 458, startPoint y: 268, endPoint x: 457, endPoint y: 259, distance: 9.8
click at [459, 259] on div at bounding box center [483, 275] width 399 height 256
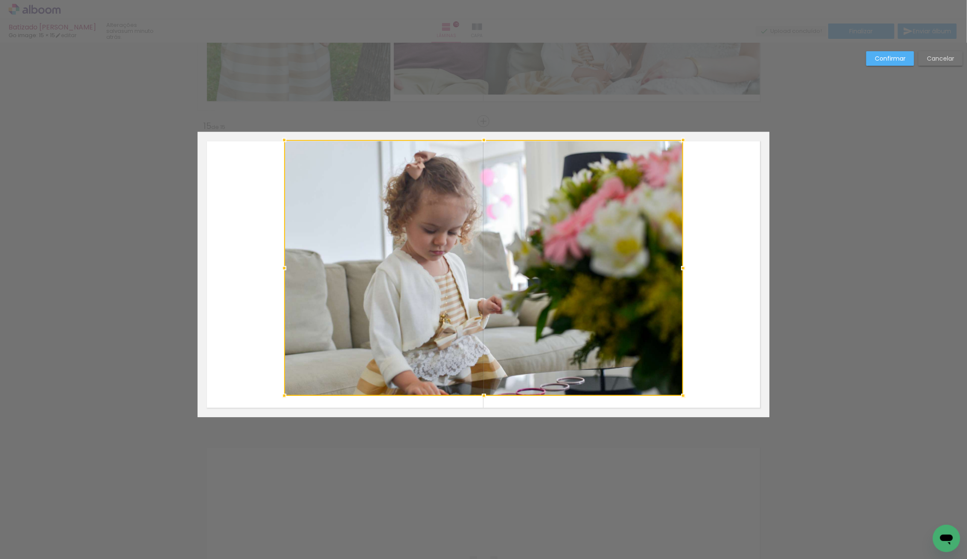
click at [427, 253] on div at bounding box center [483, 268] width 399 height 256
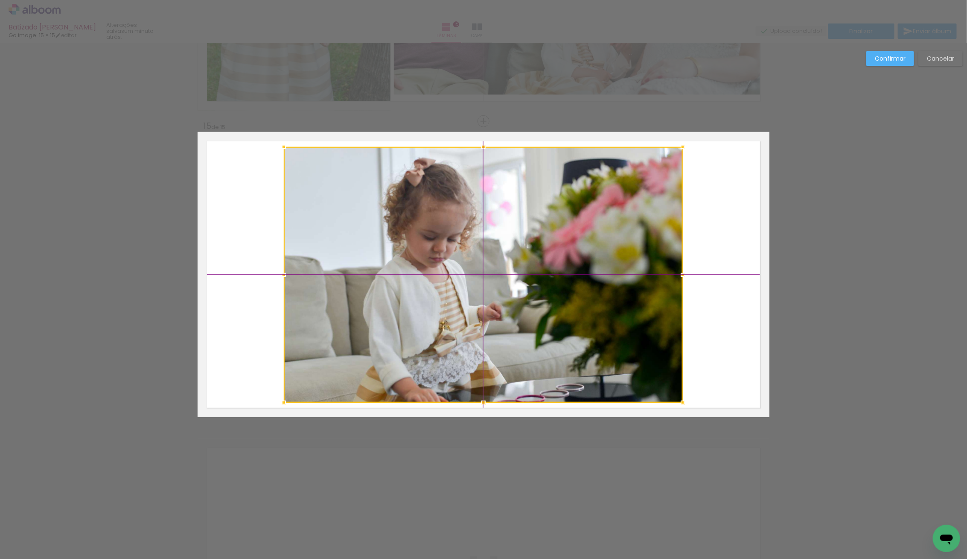
click at [426, 262] on div at bounding box center [483, 275] width 399 height 256
click at [423, 259] on div at bounding box center [483, 274] width 399 height 256
click at [871, 59] on paper-button "Confirmar" at bounding box center [890, 58] width 48 height 15
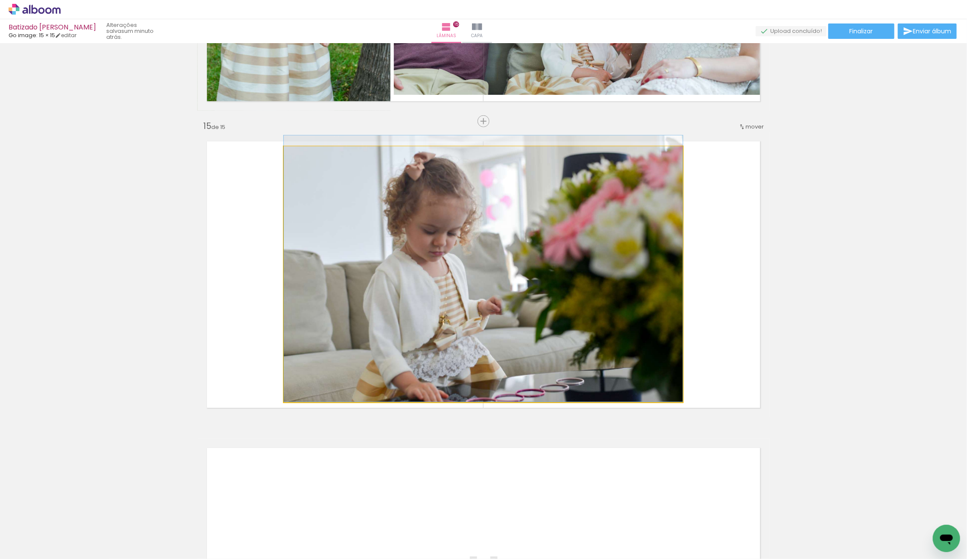
drag, startPoint x: 524, startPoint y: 221, endPoint x: 524, endPoint y: 207, distance: 14.1
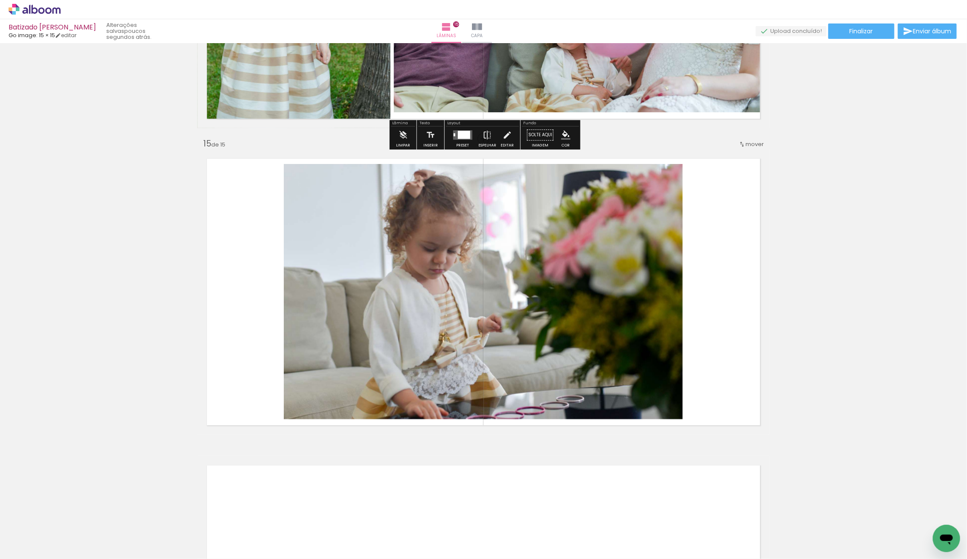
scroll to position [4234, 0]
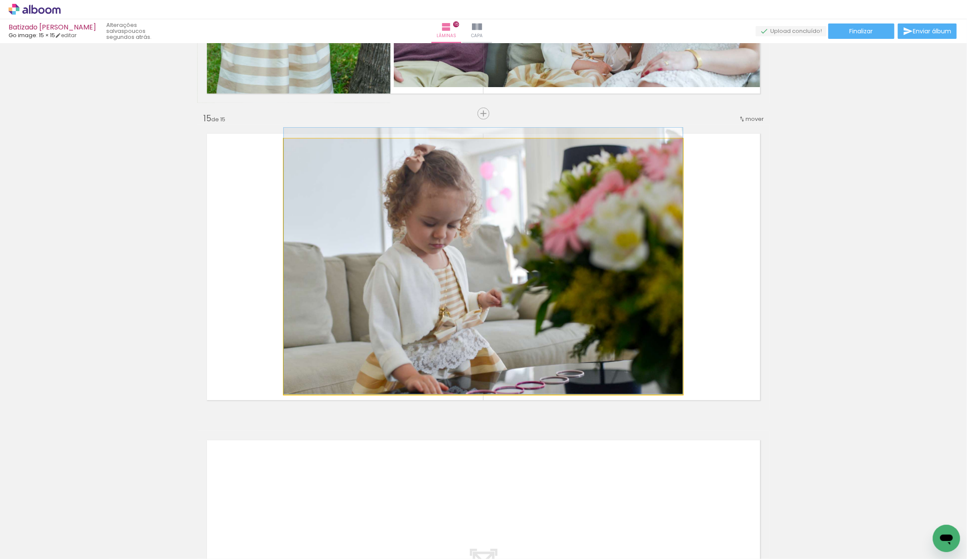
click at [499, 188] on quentale-photo at bounding box center [483, 267] width 399 height 256
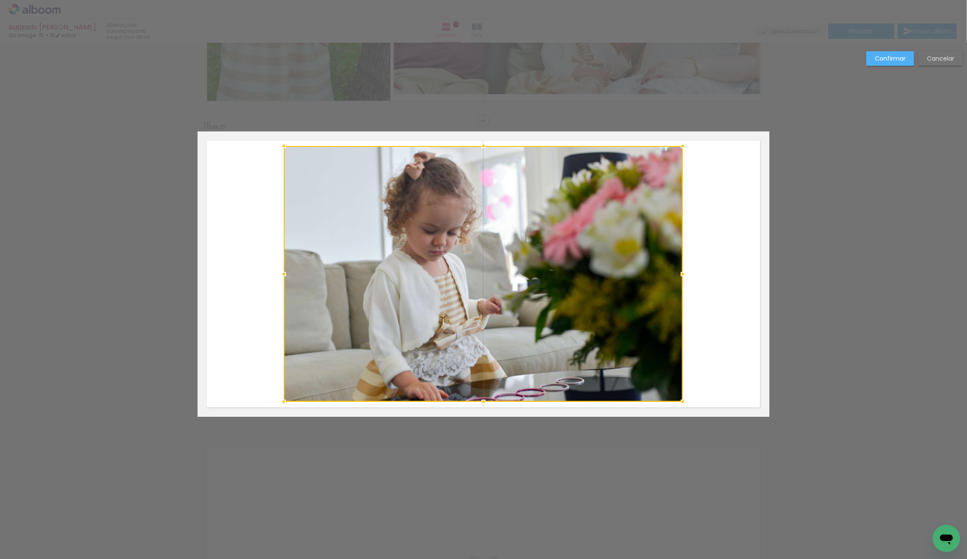
scroll to position [4226, 0]
drag, startPoint x: 482, startPoint y: 144, endPoint x: 487, endPoint y: 157, distance: 14.6
click at [483, 150] on div at bounding box center [483, 152] width 17 height 17
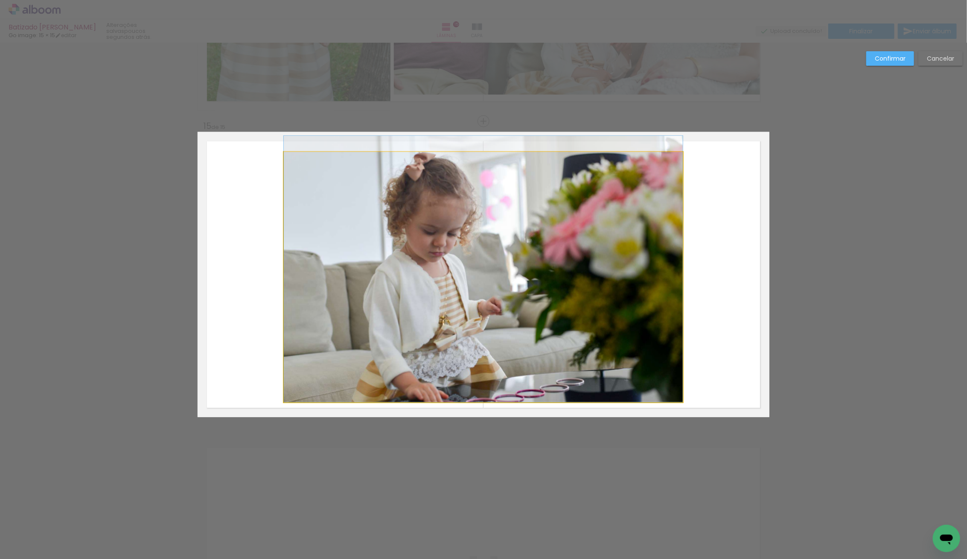
click at [466, 399] on album-spread "15 de 15" at bounding box center [484, 274] width 572 height 285
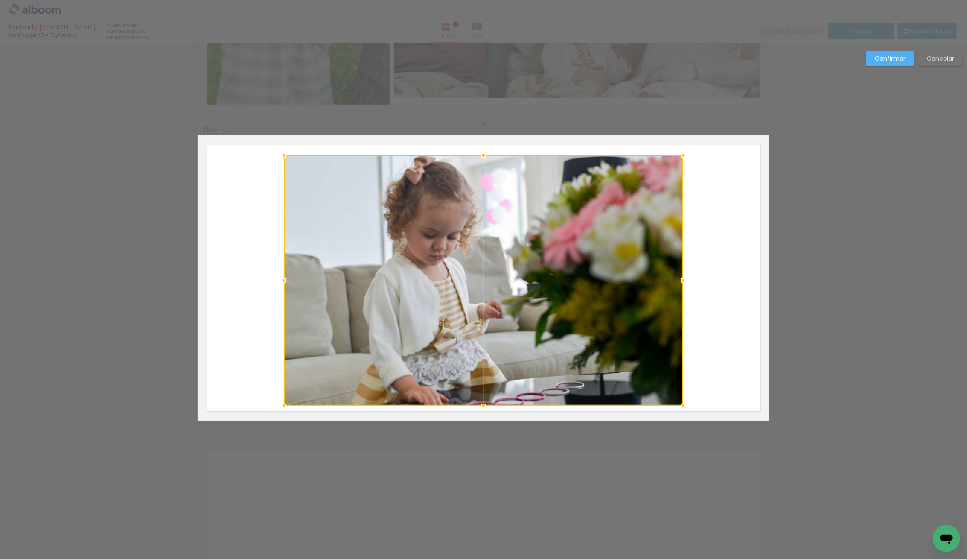
scroll to position [4222, 0]
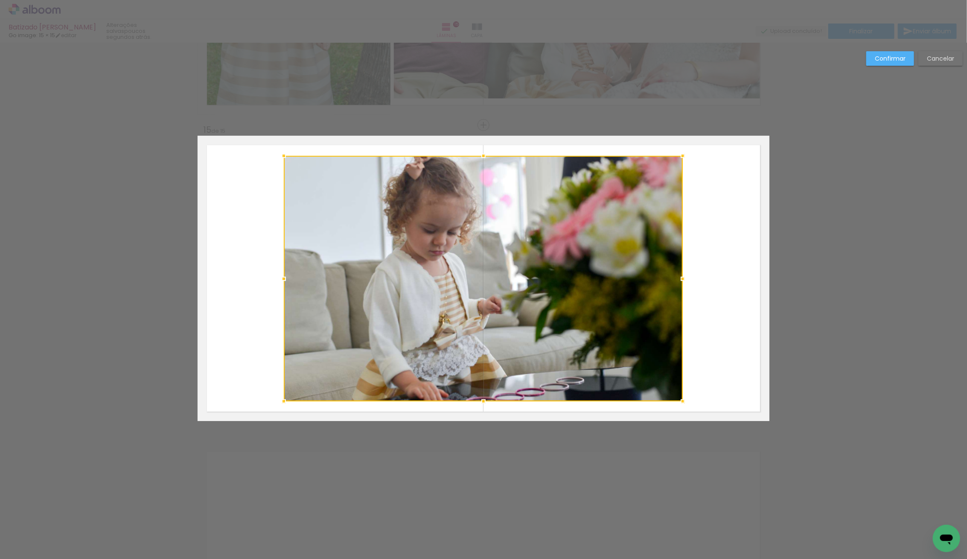
drag, startPoint x: 482, startPoint y: 398, endPoint x: 480, endPoint y: 393, distance: 5.2
click at [480, 393] on div at bounding box center [483, 401] width 17 height 17
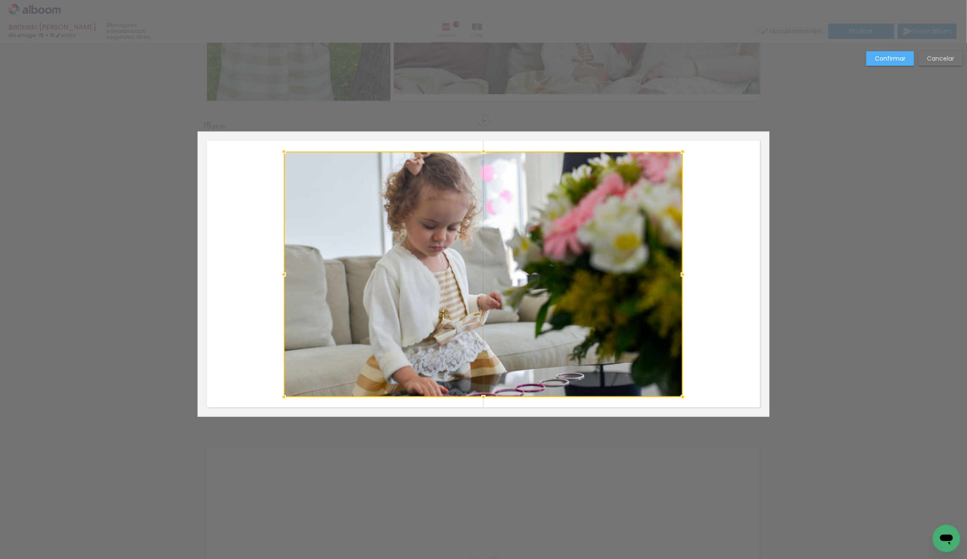
scroll to position [4227, 0]
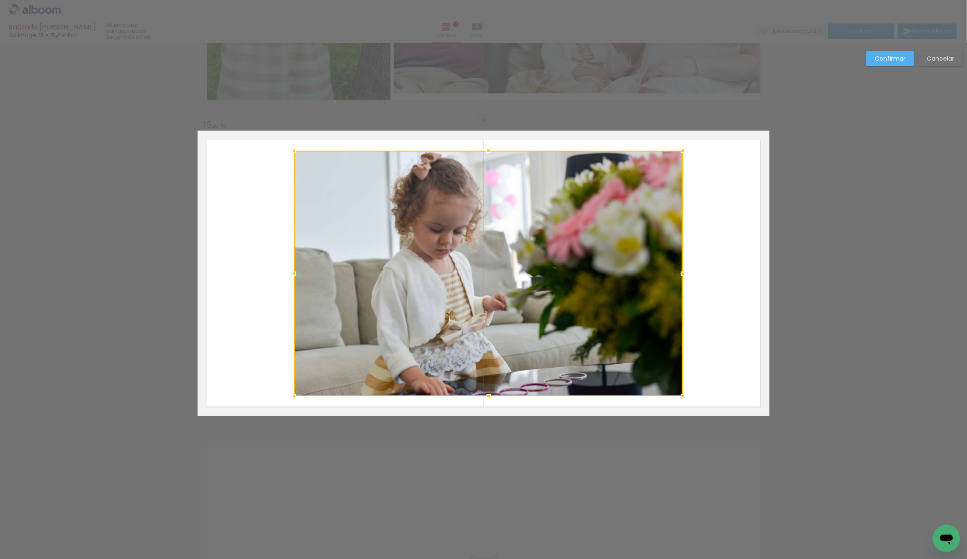
drag, startPoint x: 285, startPoint y: 275, endPoint x: 295, endPoint y: 277, distance: 10.4
click at [295, 277] on div at bounding box center [294, 273] width 17 height 17
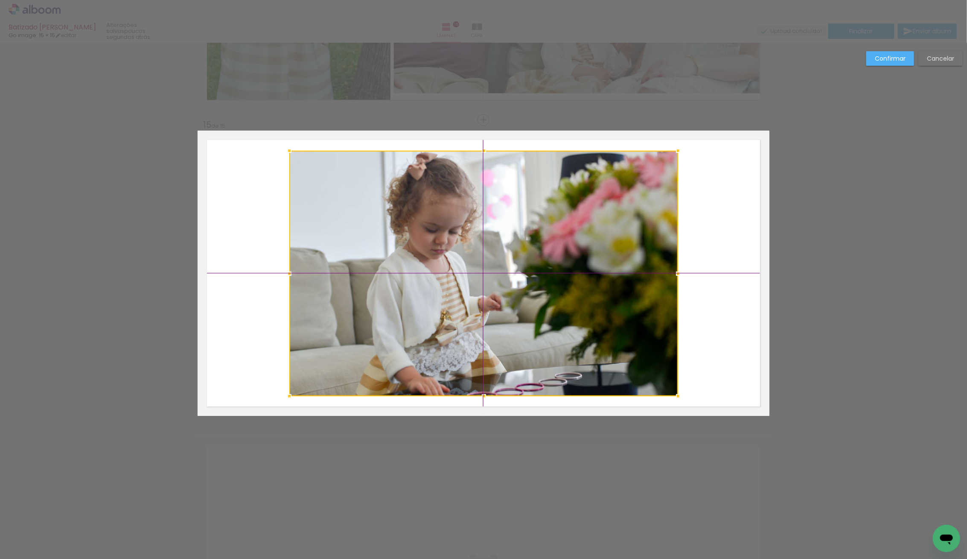
drag, startPoint x: 522, startPoint y: 263, endPoint x: 516, endPoint y: 263, distance: 5.5
click at [516, 263] on div at bounding box center [483, 273] width 389 height 245
click at [0, 0] on slot "Confirmar" at bounding box center [0, 0] width 0 height 0
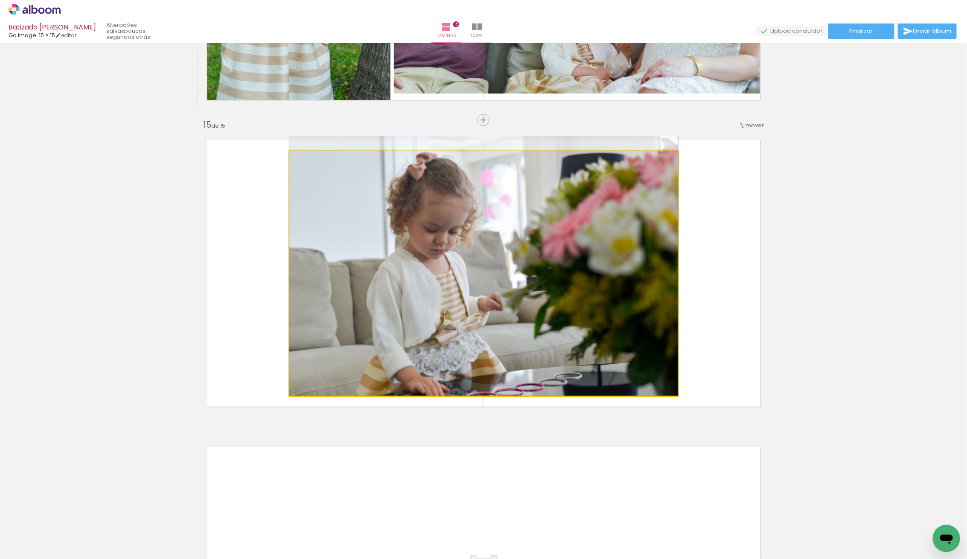
drag, startPoint x: 519, startPoint y: 239, endPoint x: 521, endPoint y: 231, distance: 8.7
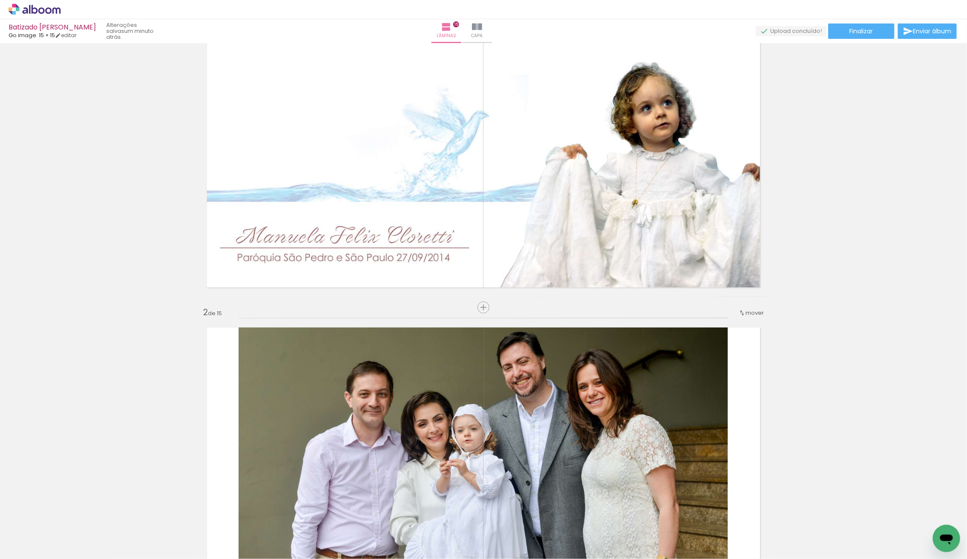
scroll to position [0, 0]
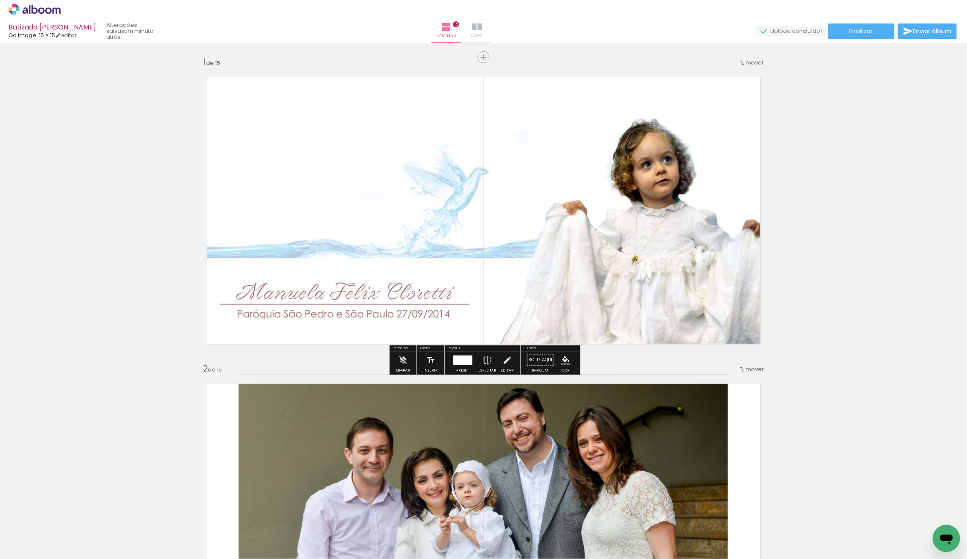
click at [482, 26] on iron-icon at bounding box center [477, 27] width 10 height 10
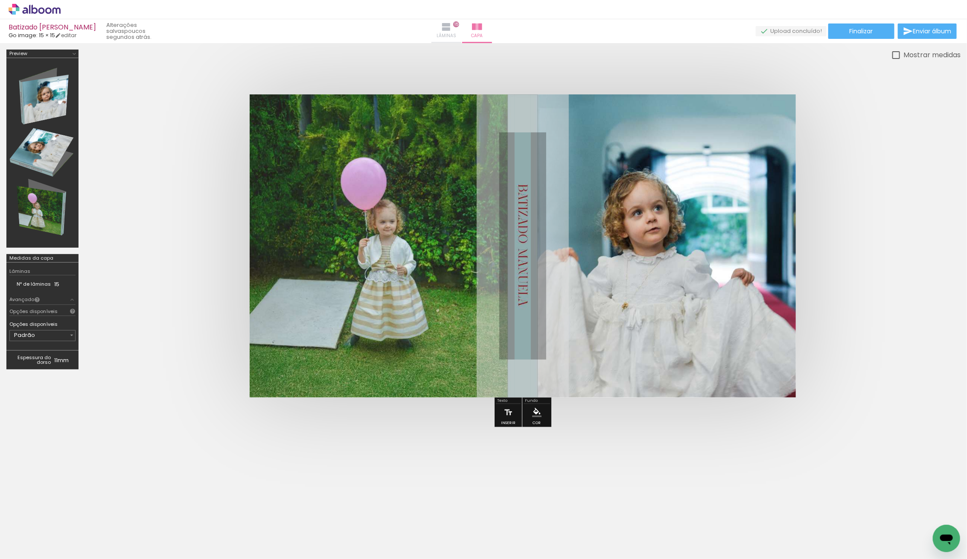
click at [452, 26] on iron-icon at bounding box center [446, 27] width 10 height 10
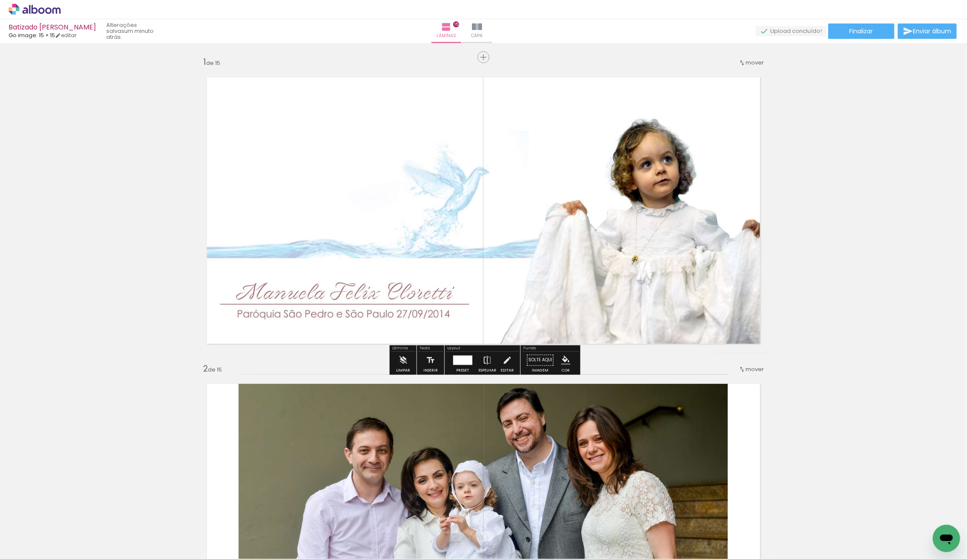
click at [500, 18] on div "› Editor de álbum" at bounding box center [483, 9] width 967 height 19
click at [492, 20] on paper-button "Capa" at bounding box center [477, 31] width 30 height 24
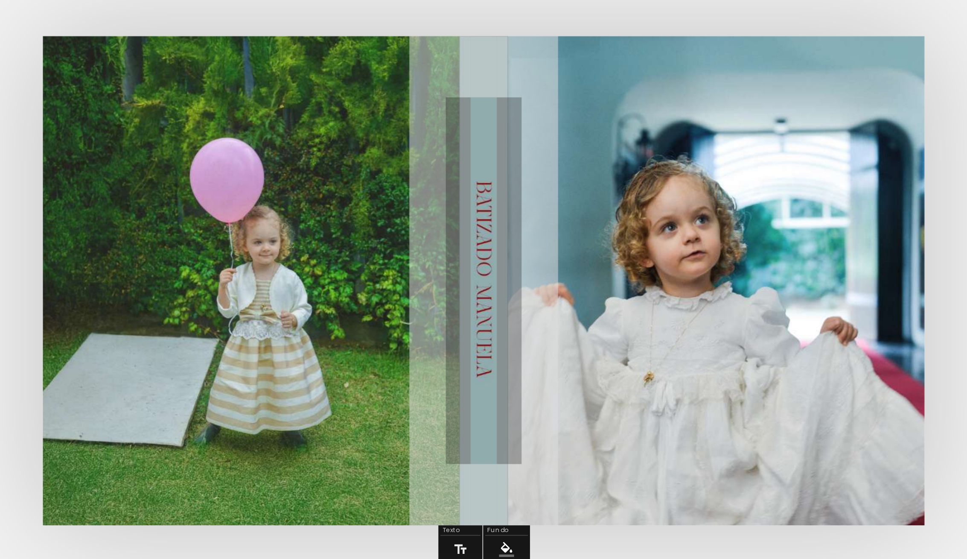
scroll to position [264, 0]
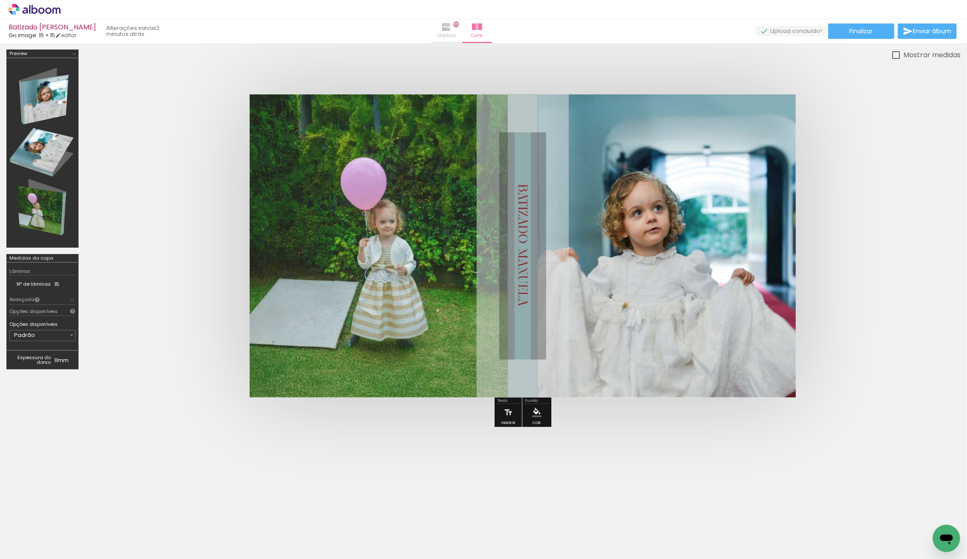
click at [452, 23] on iron-icon at bounding box center [446, 27] width 10 height 10
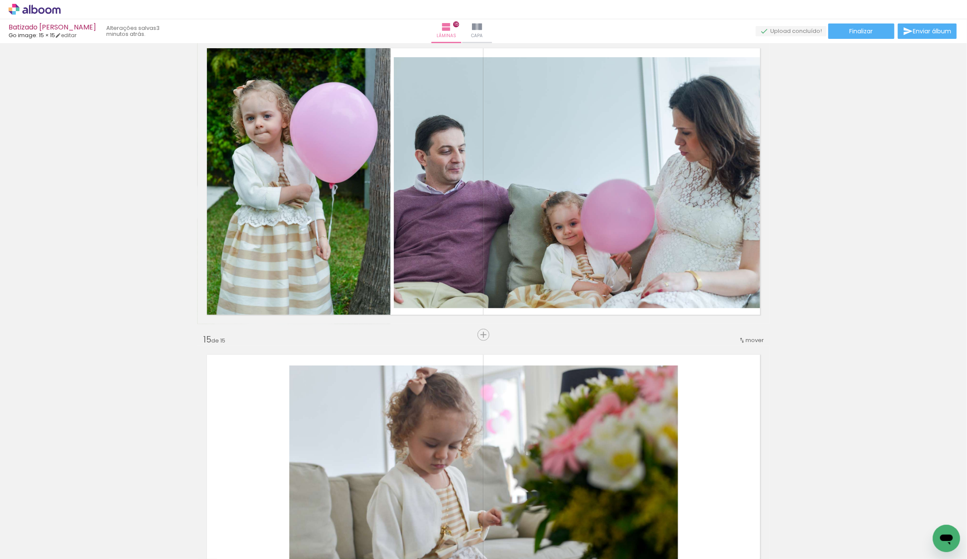
scroll to position [4011, 0]
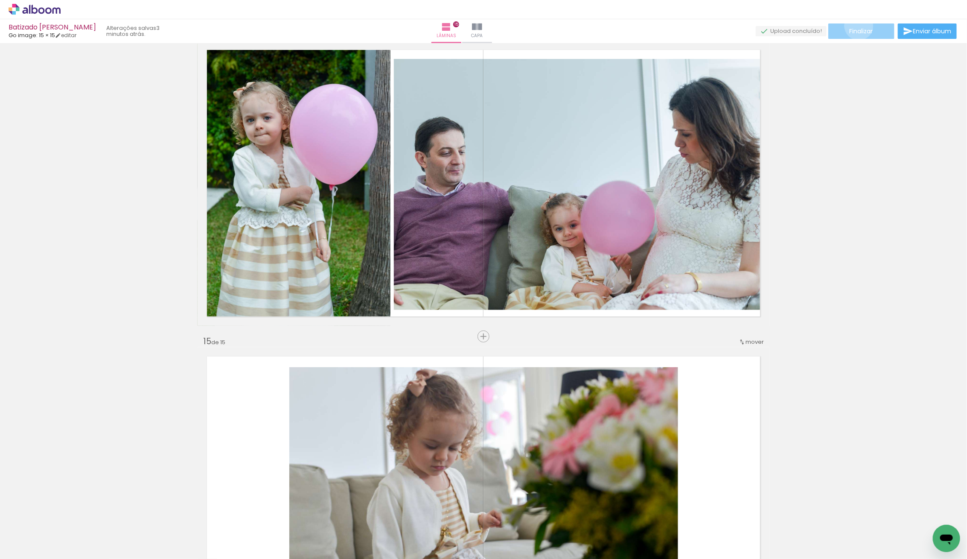
click at [856, 26] on paper-button "Finalizar" at bounding box center [861, 30] width 66 height 15
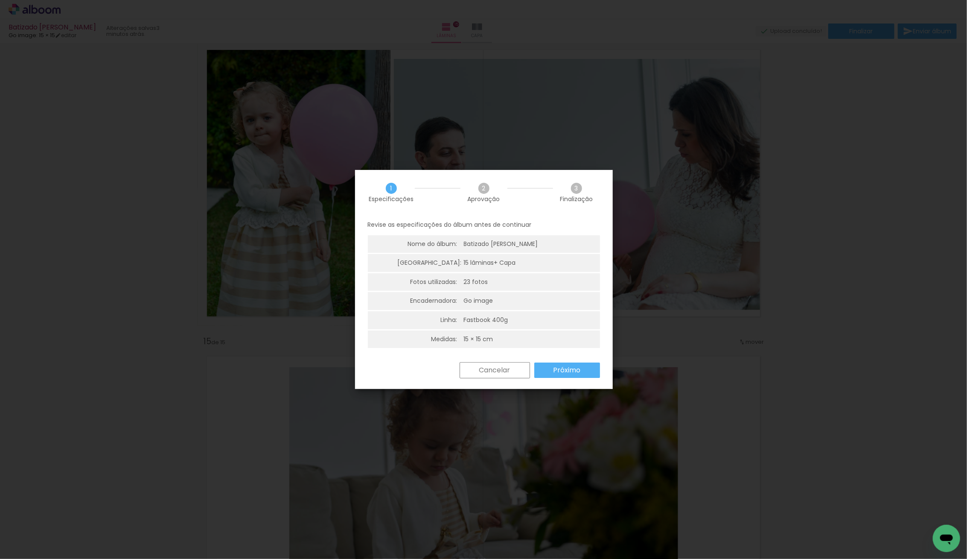
click at [0, 0] on slot "Próximo" at bounding box center [0, 0] width 0 height 0
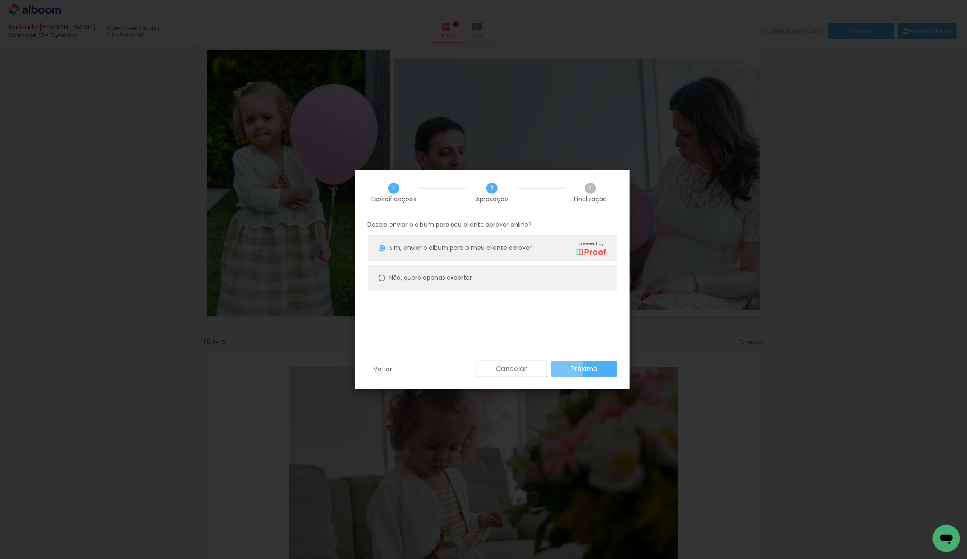
click at [562, 368] on paper-button "Próximo" at bounding box center [584, 368] width 66 height 15
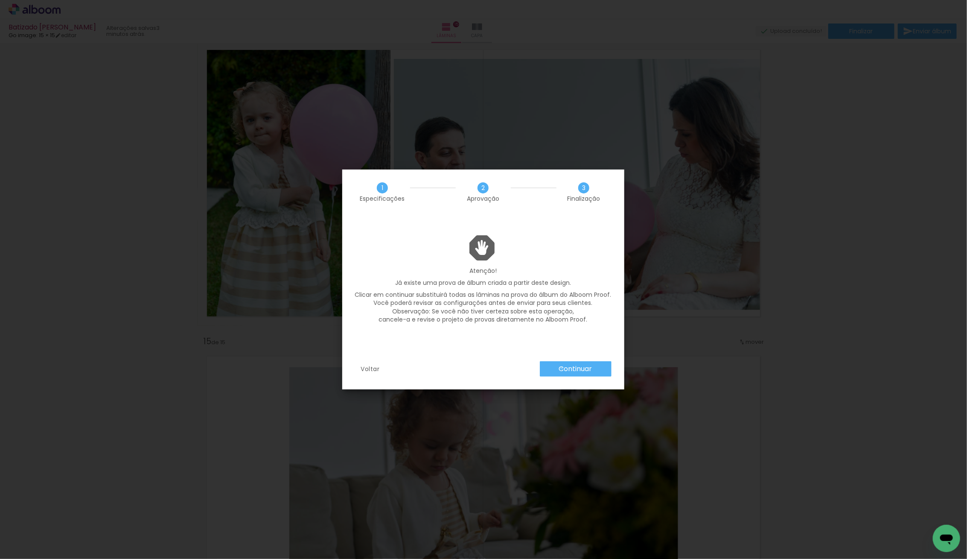
click at [0, 0] on slot "Continuar" at bounding box center [0, 0] width 0 height 0
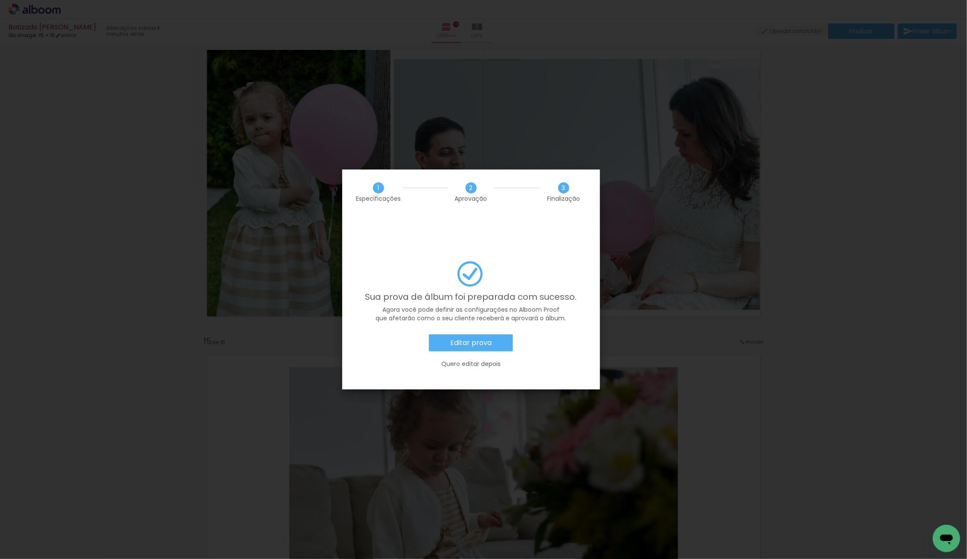
click at [457, 334] on paper-button "Editar prova" at bounding box center [471, 342] width 84 height 17
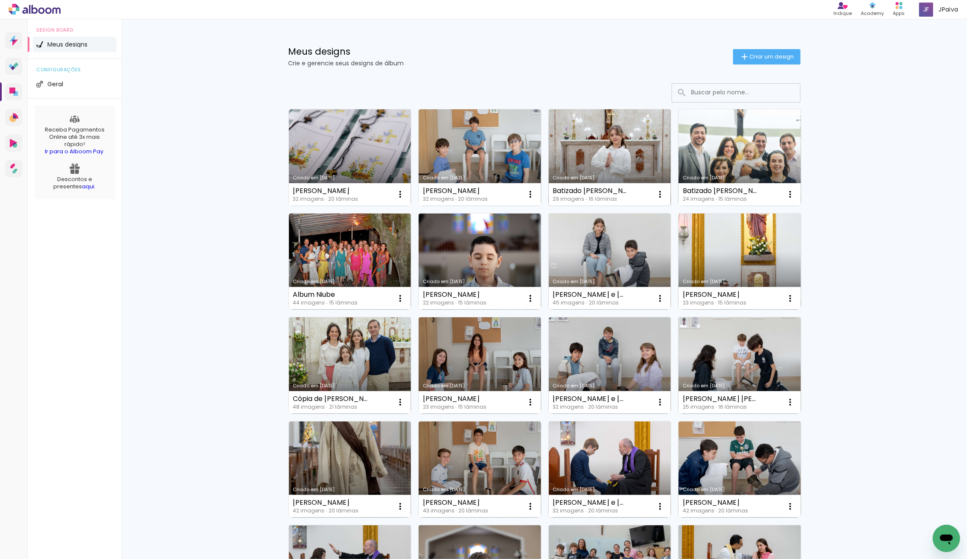
click at [607, 171] on link "Criado em [DATE]" at bounding box center [610, 157] width 122 height 96
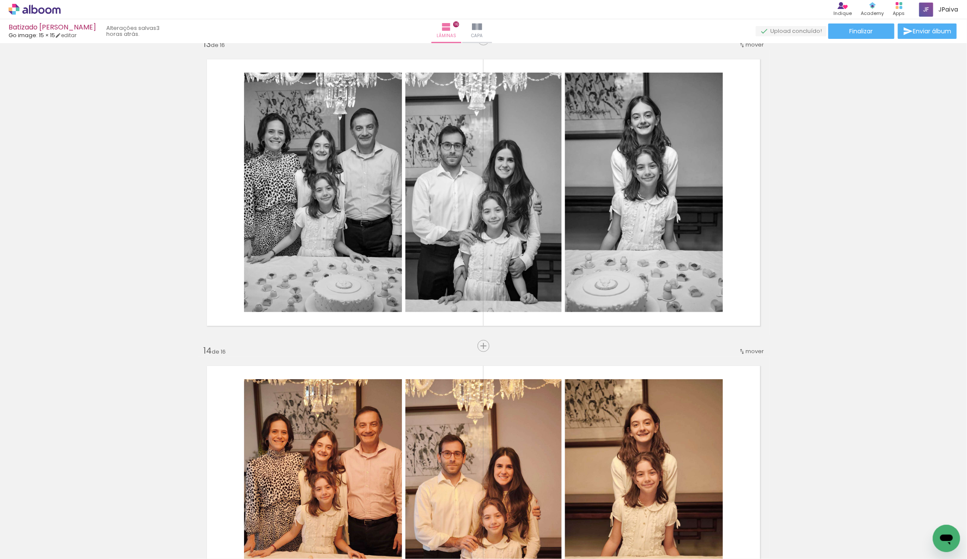
scroll to position [3687, 0]
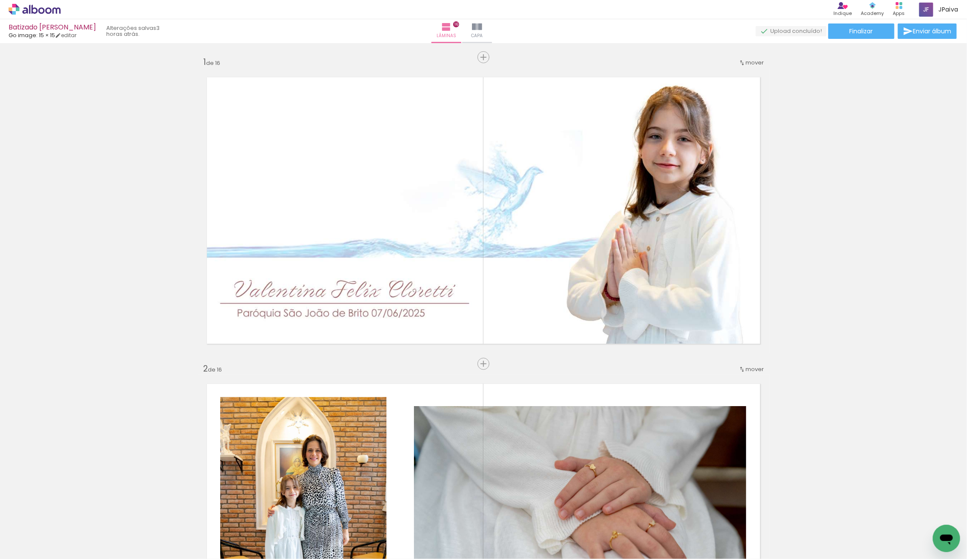
scroll to position [3687, 0]
